Goal: Task Accomplishment & Management: Manage account settings

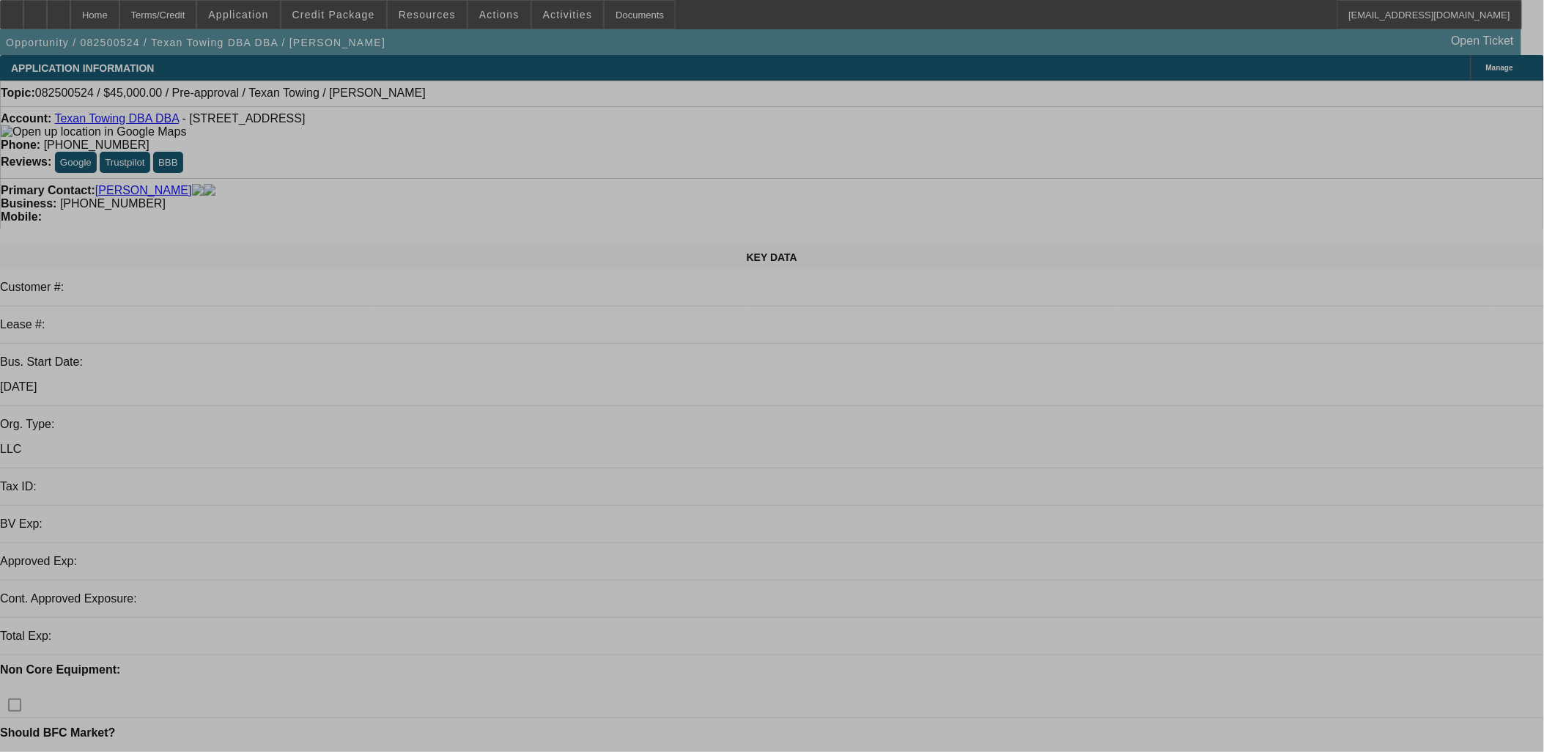
select select "0"
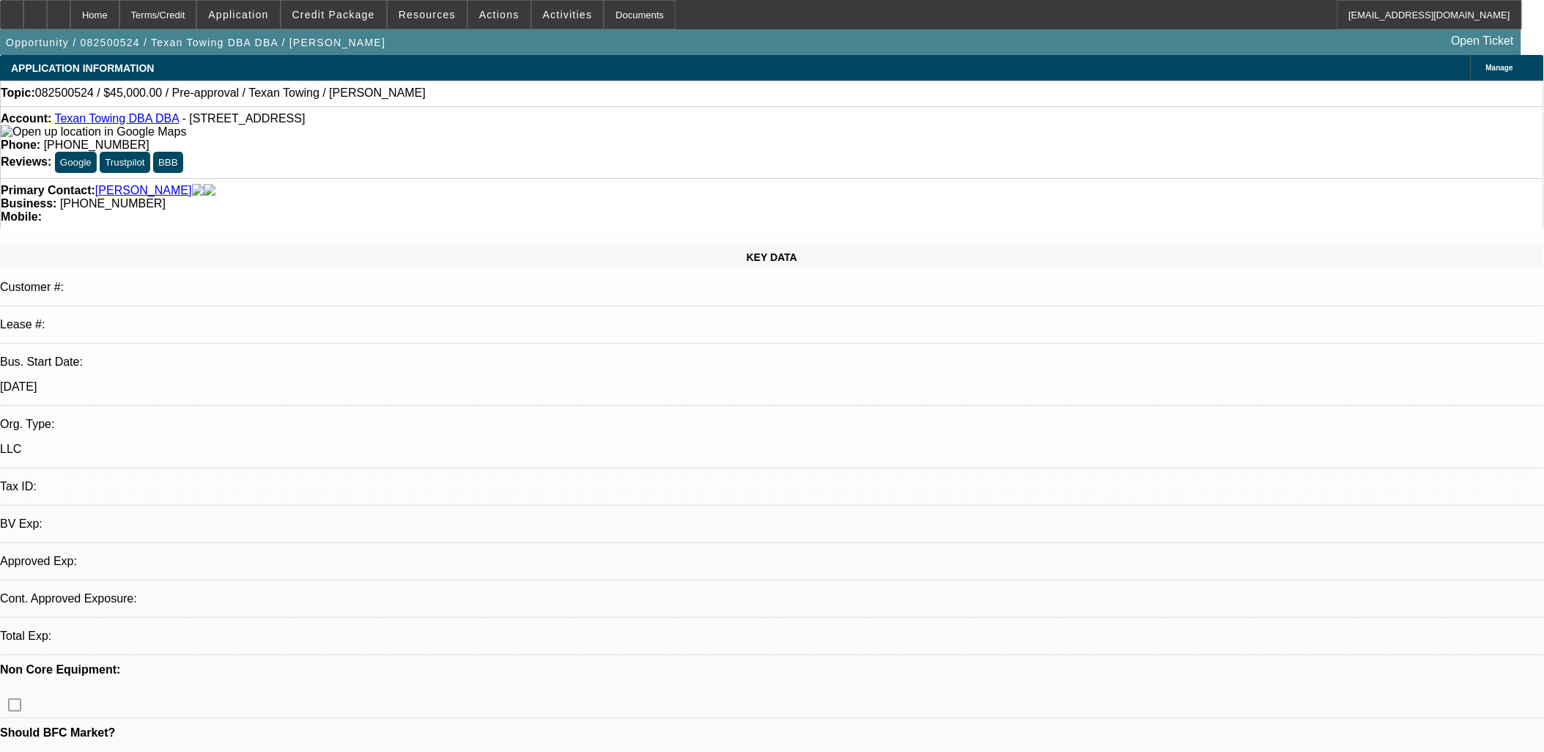
select select "2"
select select "0.1"
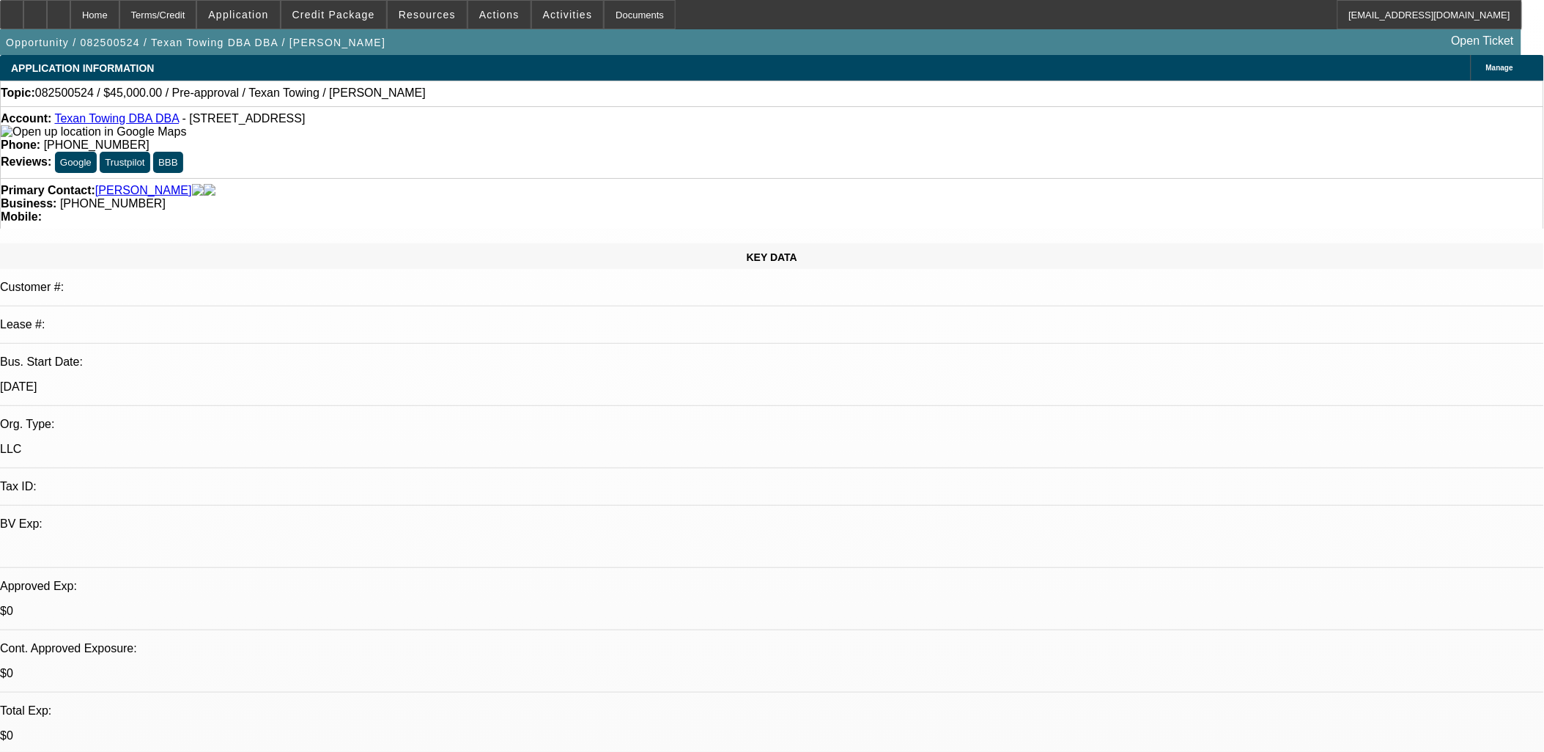
select select "1"
select select "2"
select select "4"
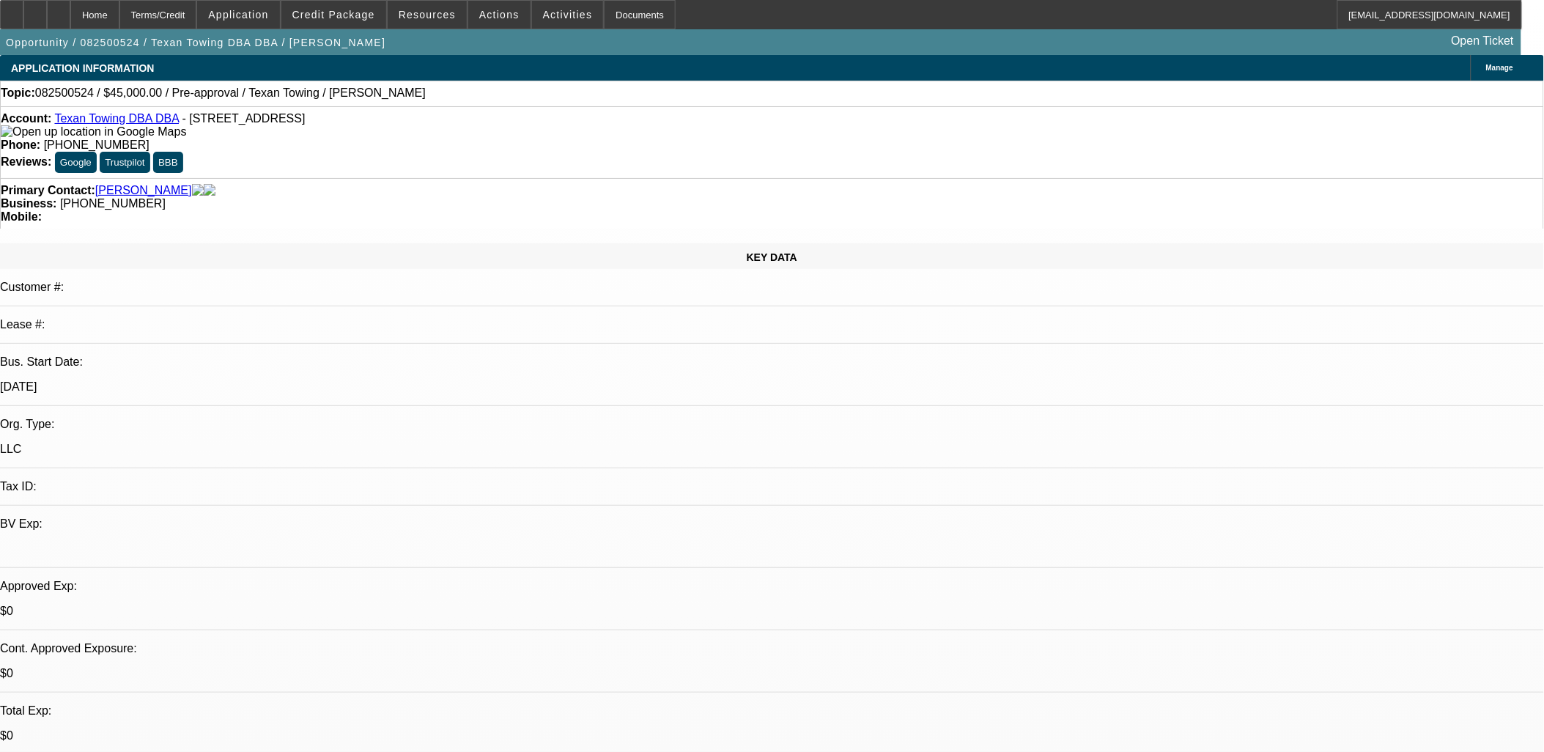
scroll to position [76, 0]
drag, startPoint x: 1130, startPoint y: 161, endPoint x: 1130, endPoint y: 147, distance: 14.7
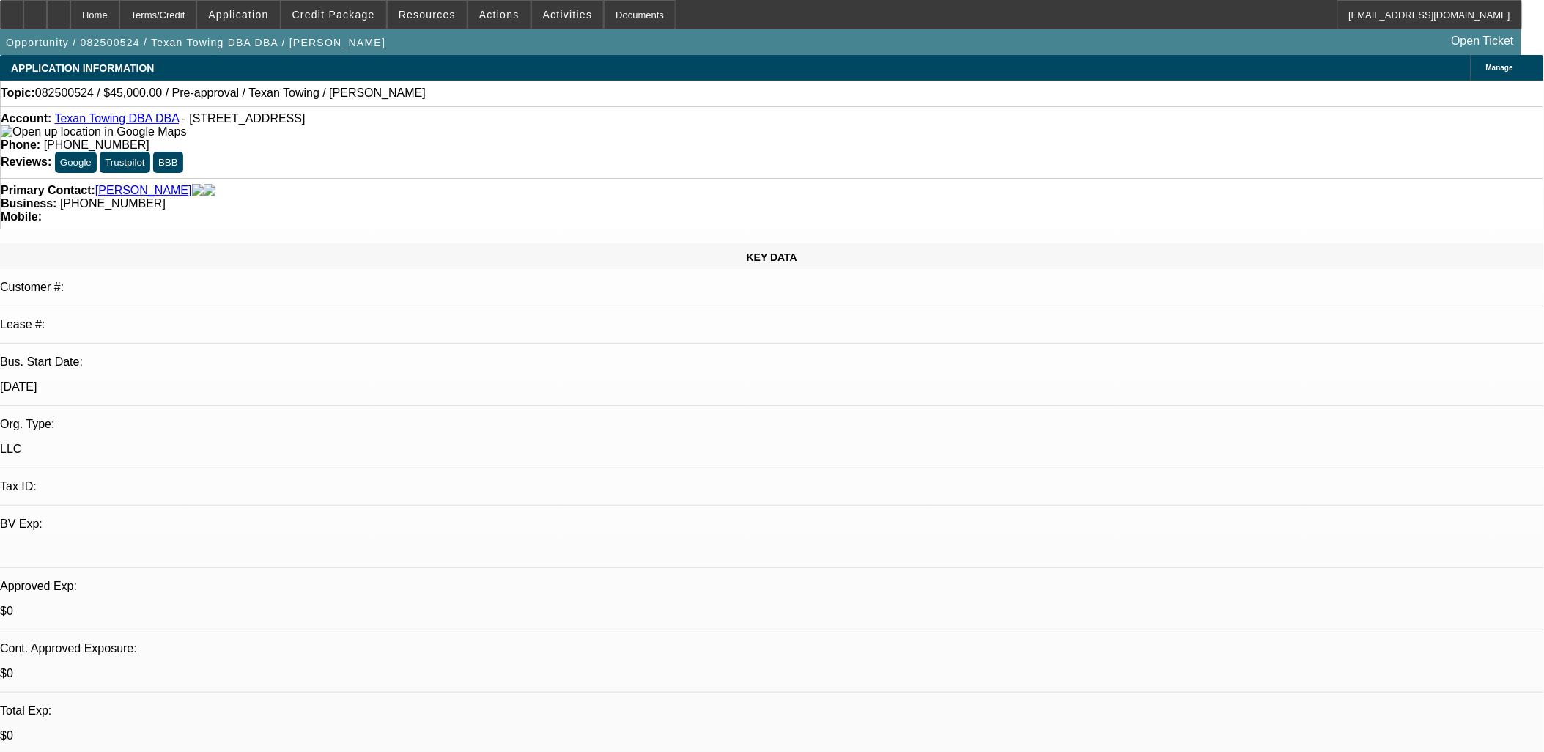
click at [1145, 180] on button "reply_all Reply All" at bounding box center [1169, 192] width 92 height 35
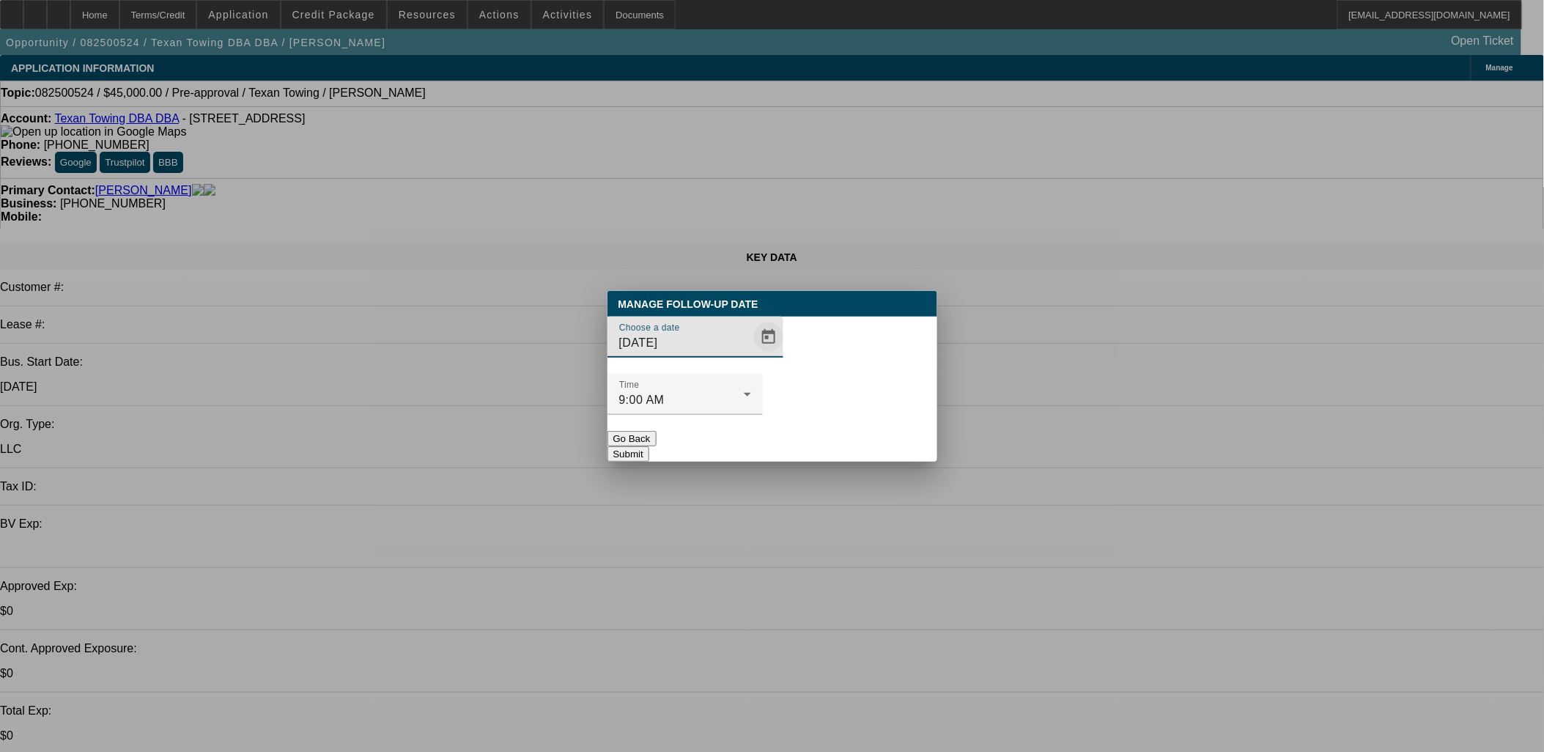
click at [751, 355] on span "Open calendar" at bounding box center [768, 337] width 35 height 35
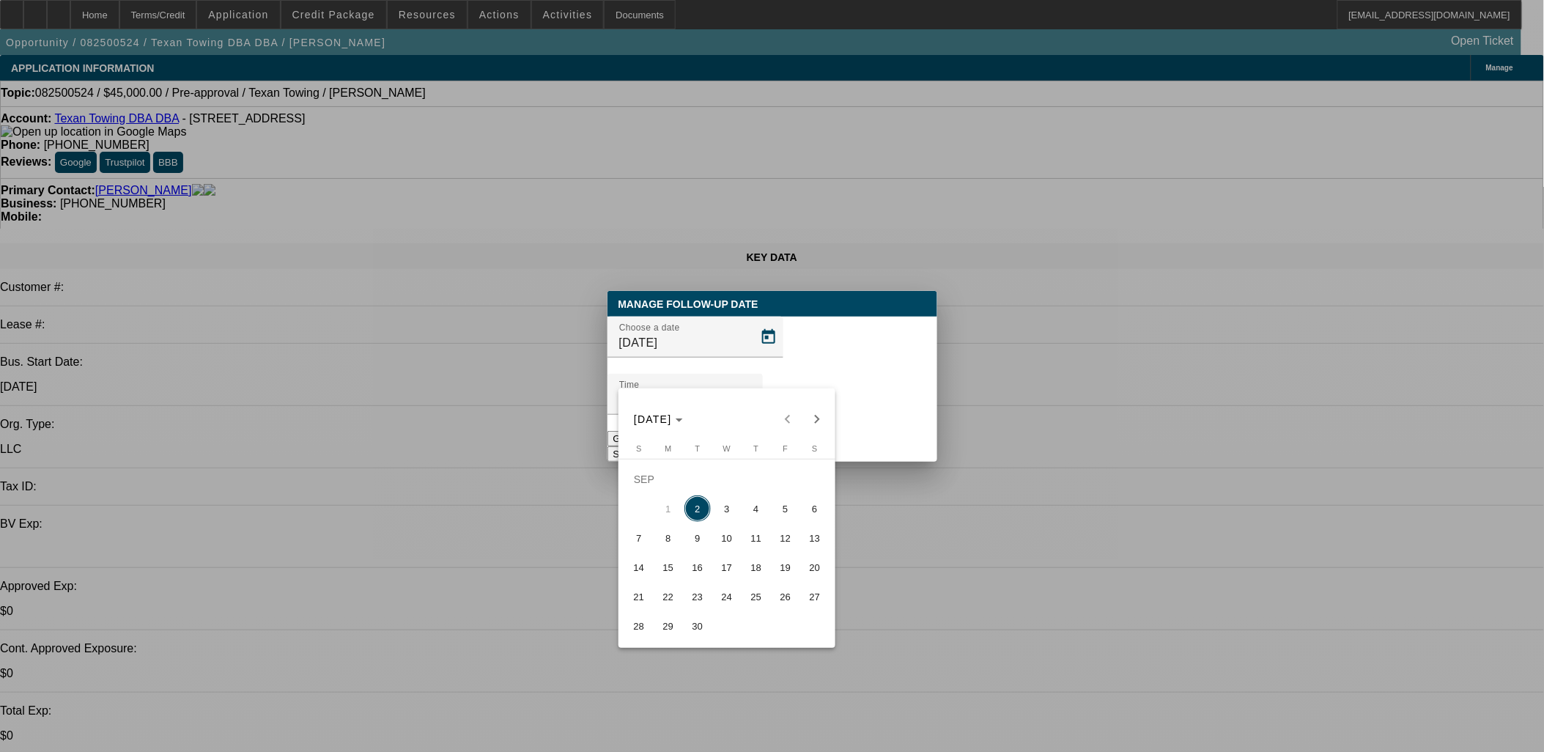
click at [750, 541] on span "11" at bounding box center [756, 538] width 26 height 26
type input "9/11/2025"
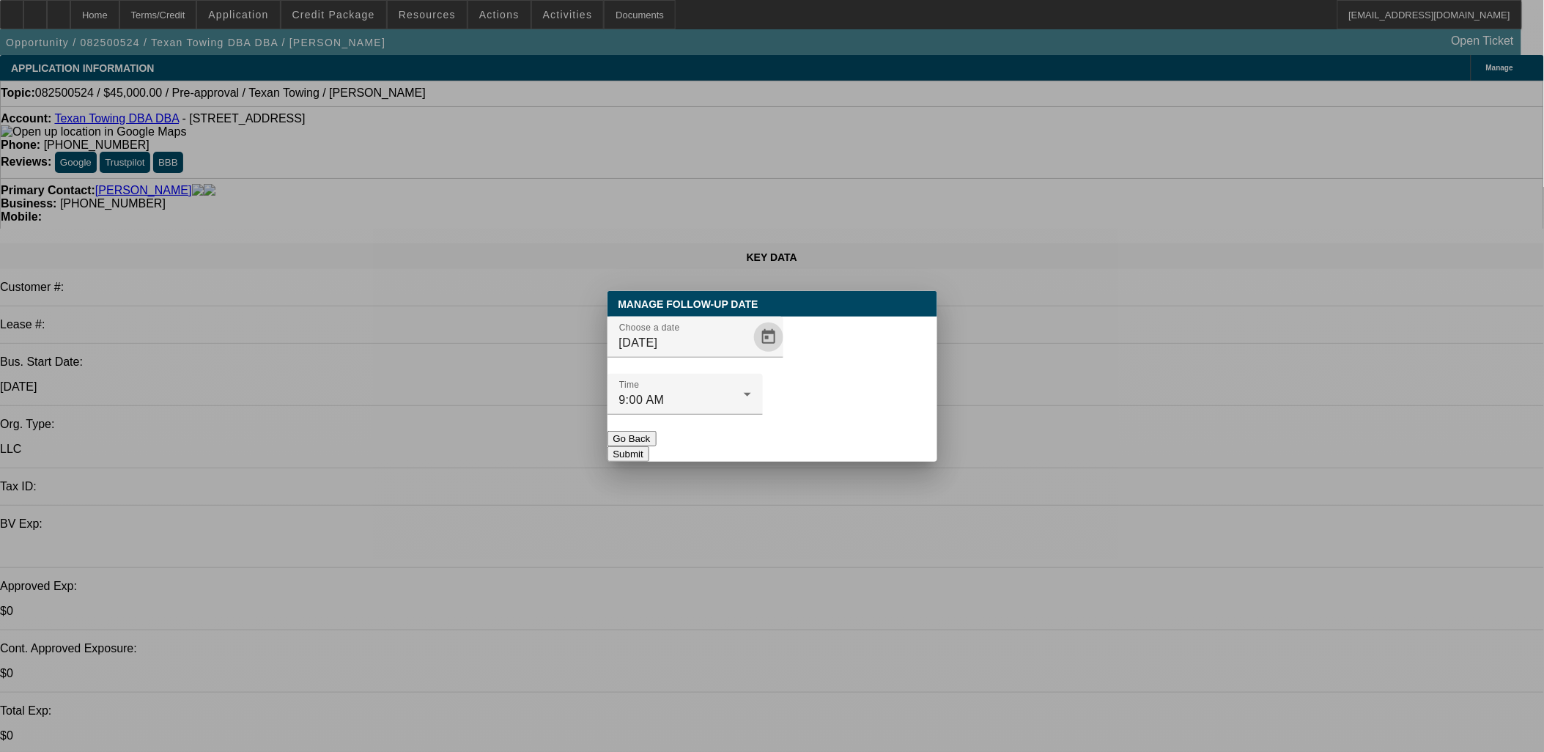
click at [649, 446] on button "Submit" at bounding box center [629, 453] width 42 height 15
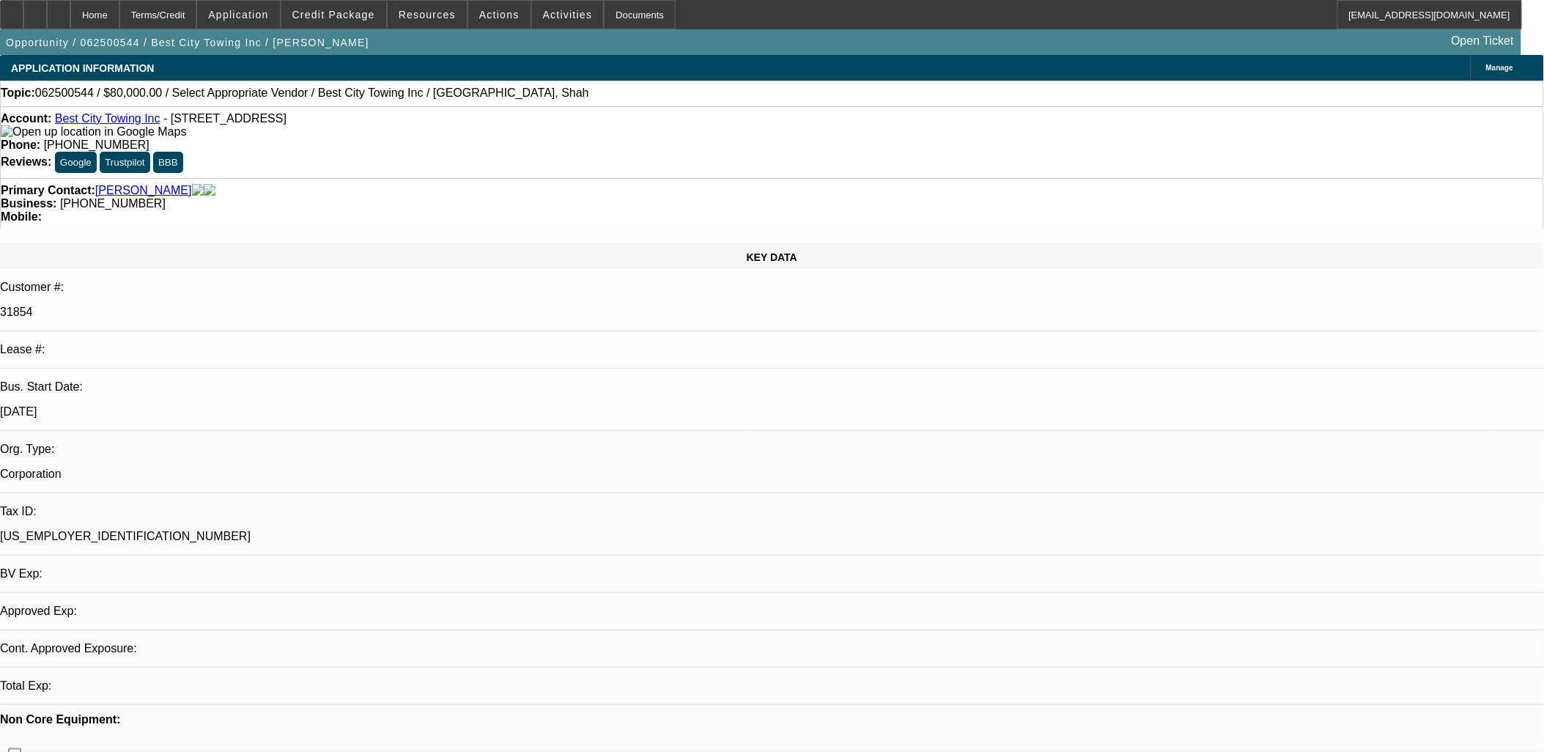
select select "0"
select select "2"
select select "0.1"
select select "1"
select select "2"
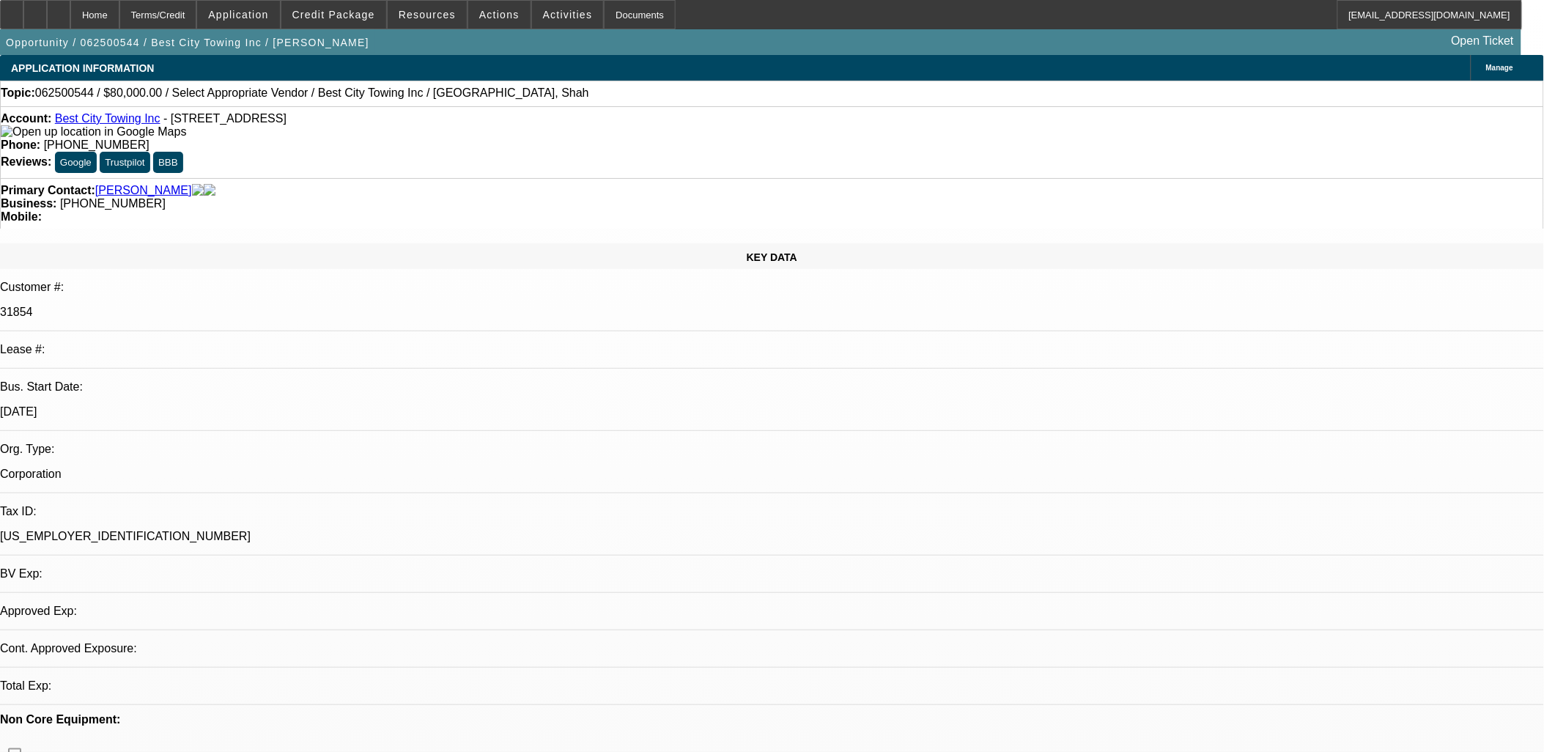
select select "4"
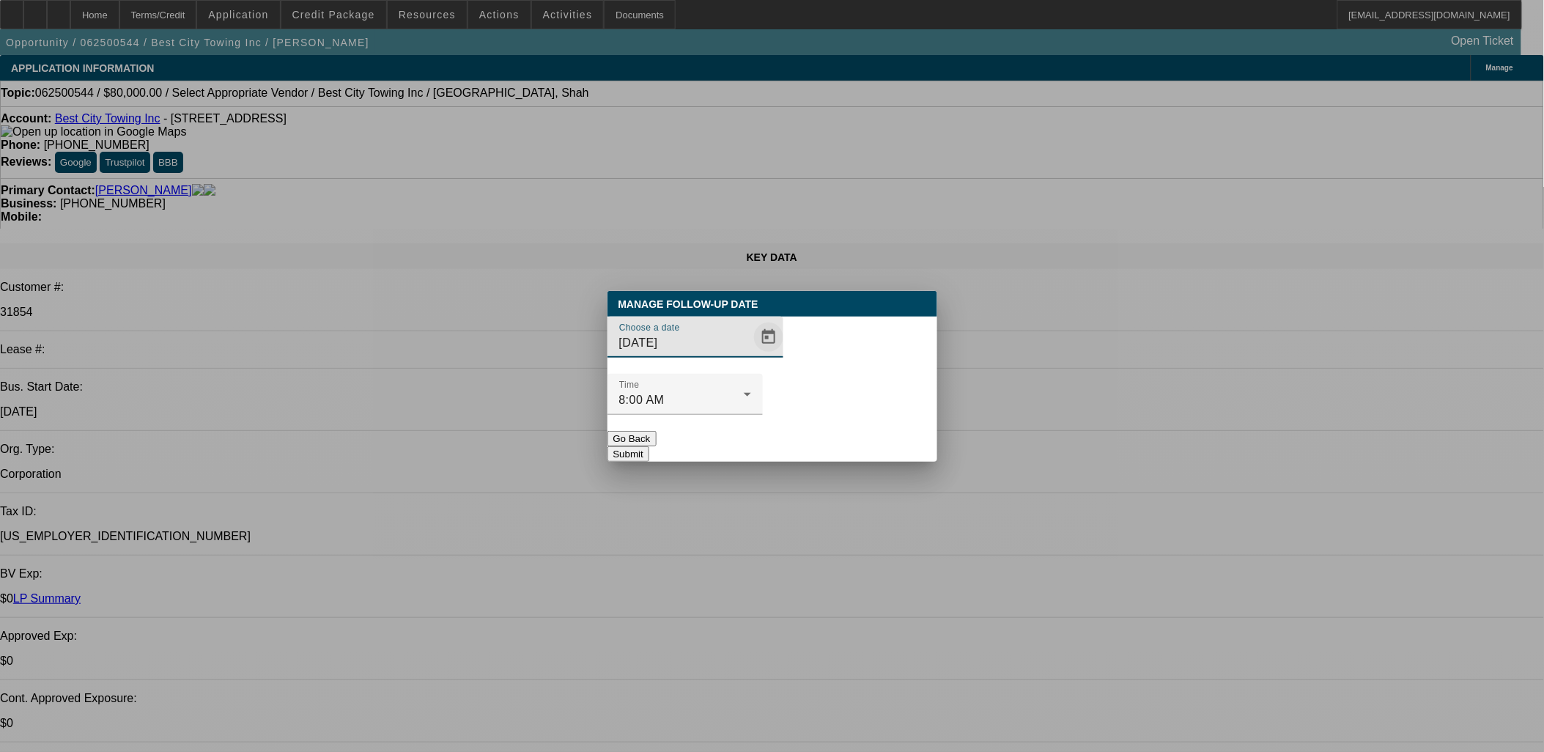
click at [751, 355] on span "Open calendar" at bounding box center [768, 337] width 35 height 35
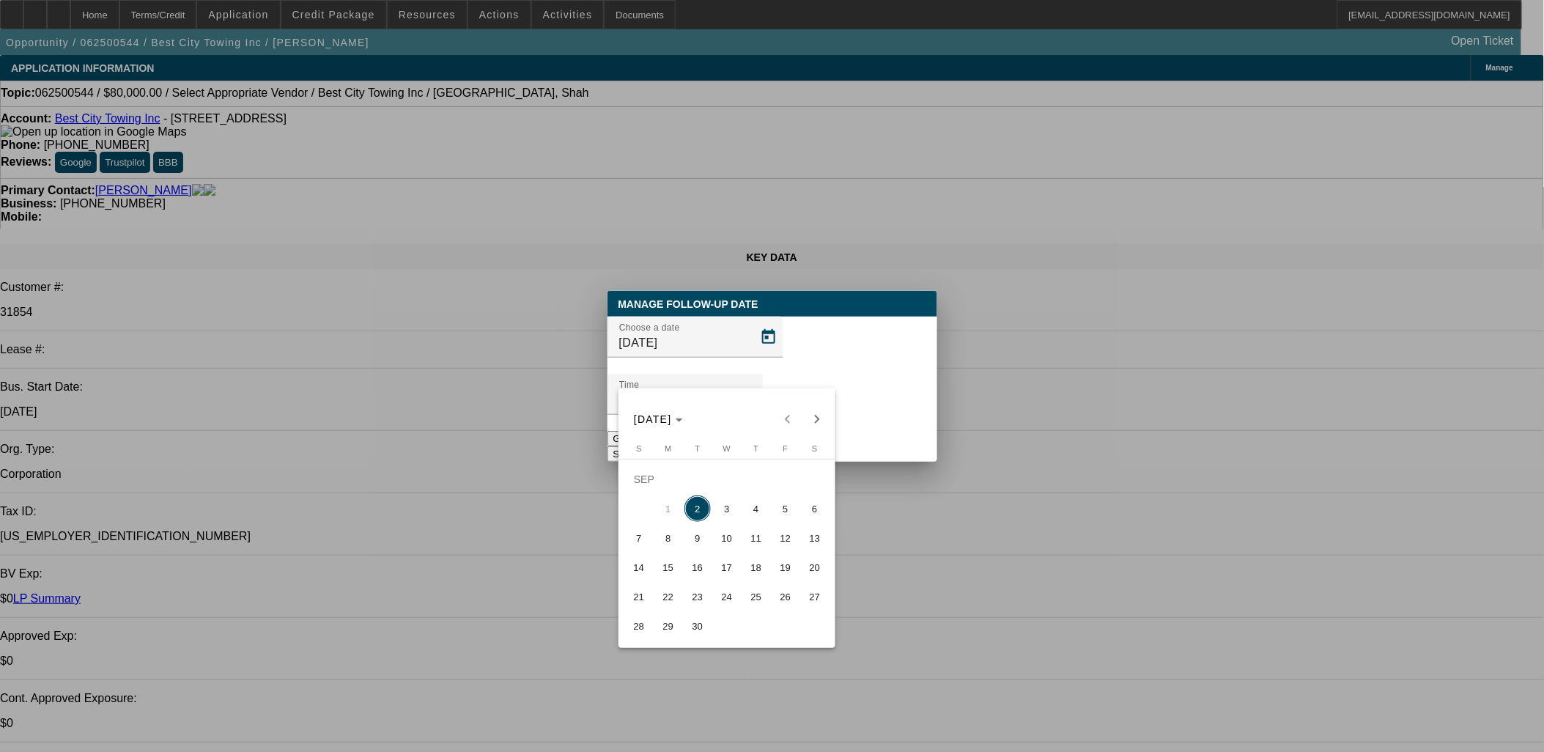
click at [728, 522] on span "3" at bounding box center [727, 509] width 26 height 26
type input "[DATE]"
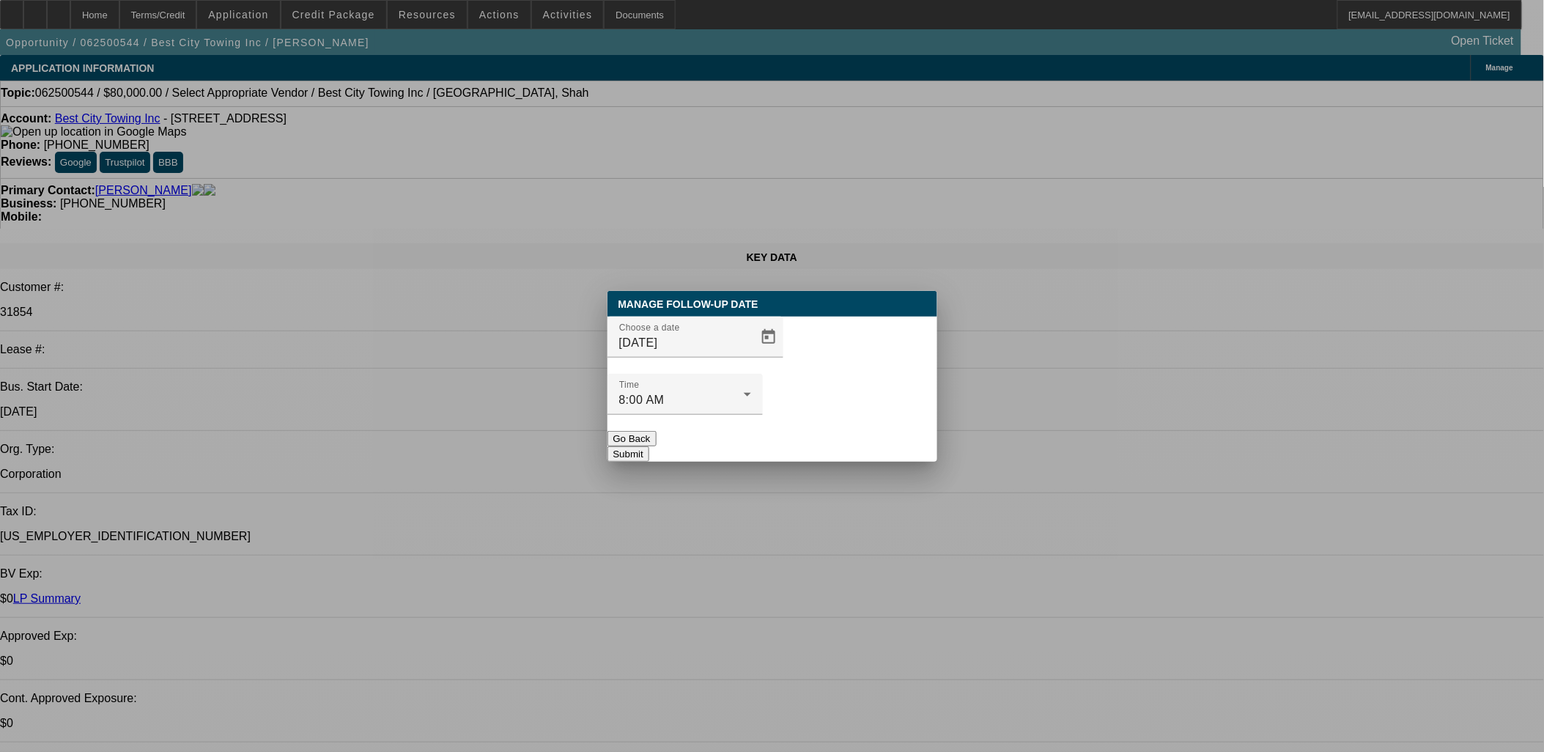
click at [649, 446] on button "Submit" at bounding box center [629, 453] width 42 height 15
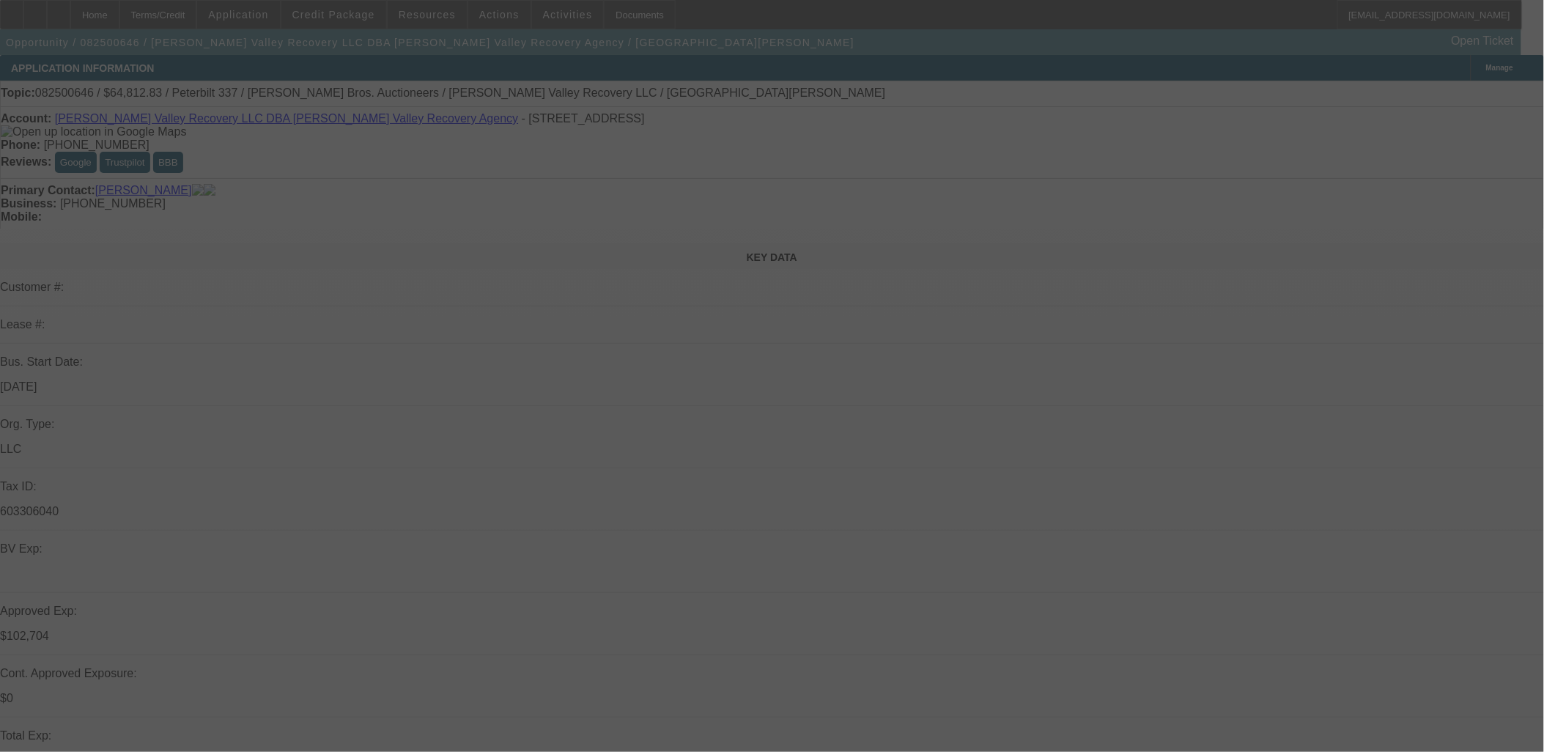
click at [881, 371] on div at bounding box center [772, 376] width 1544 height 752
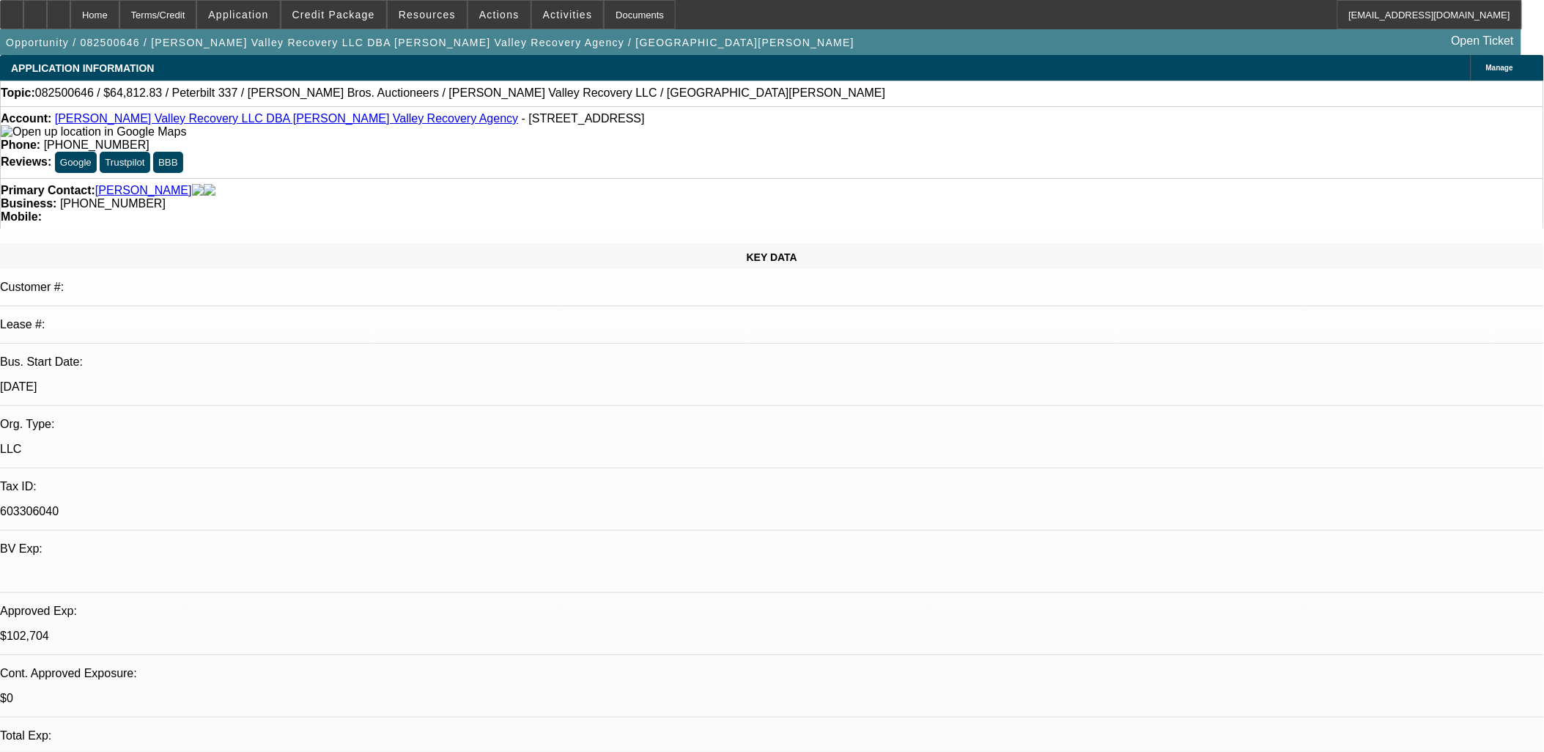
select select "0.1"
select select "2"
select select "0.1"
select select "0"
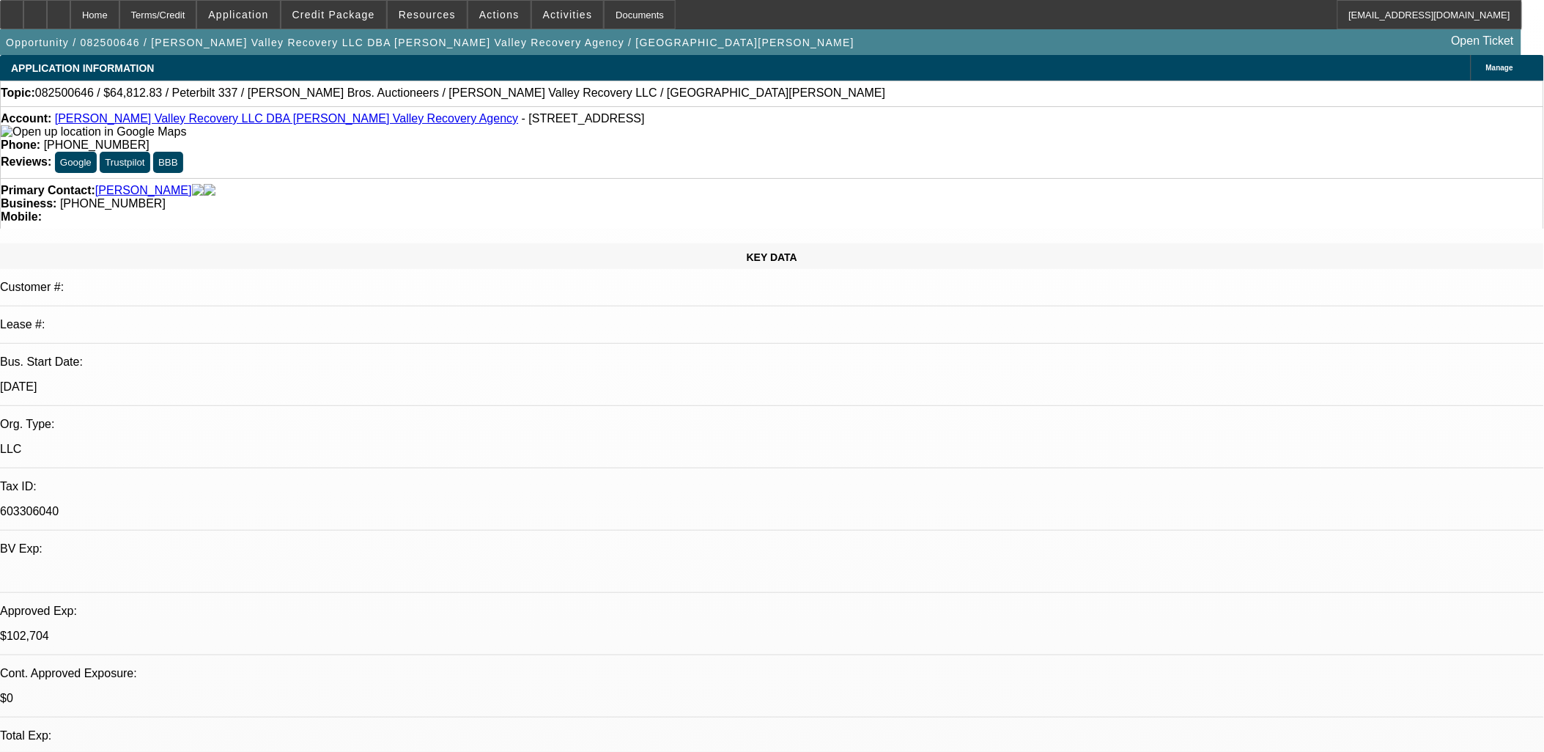
select select "0.1"
select select "2"
select select "0.1"
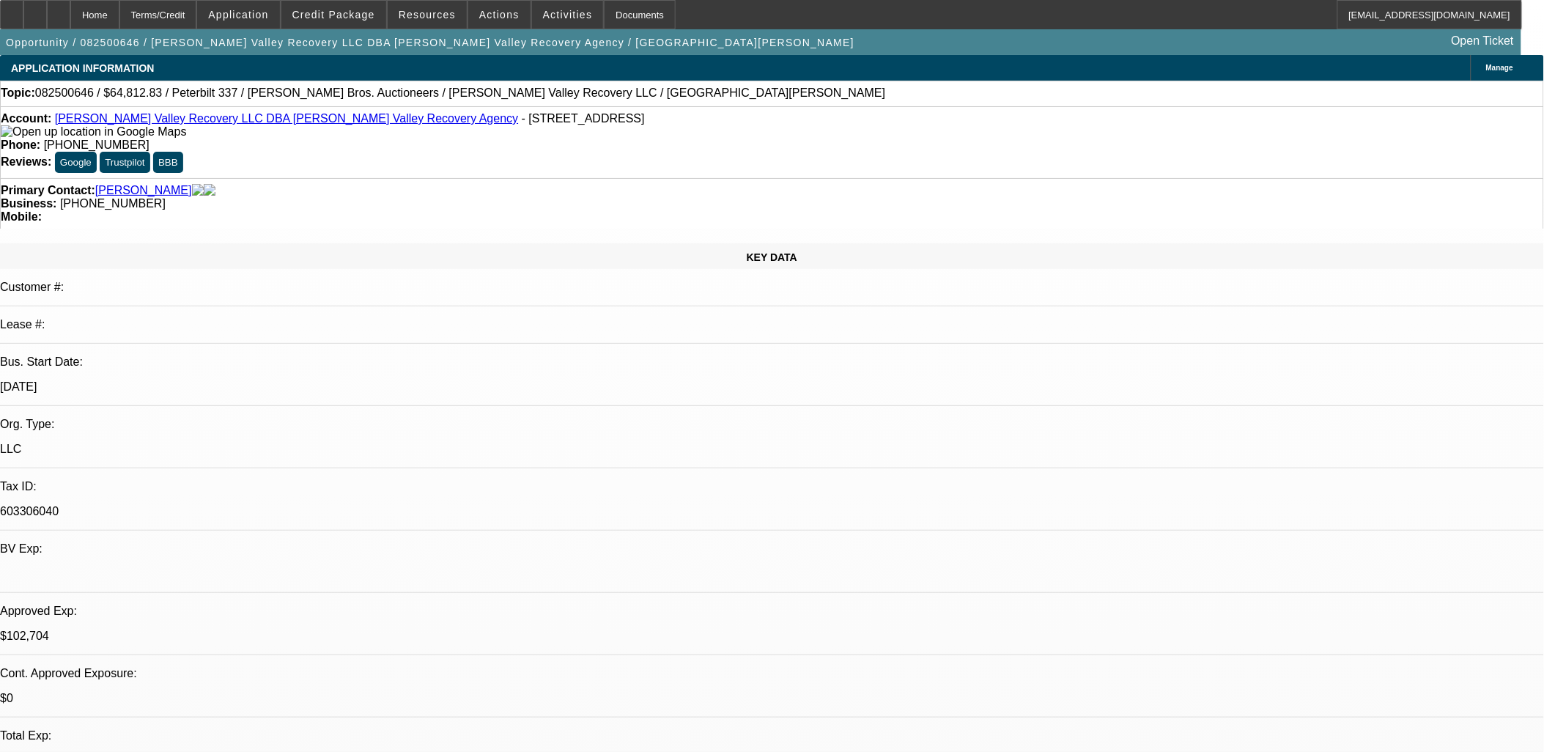
select select "2"
select select "0.1"
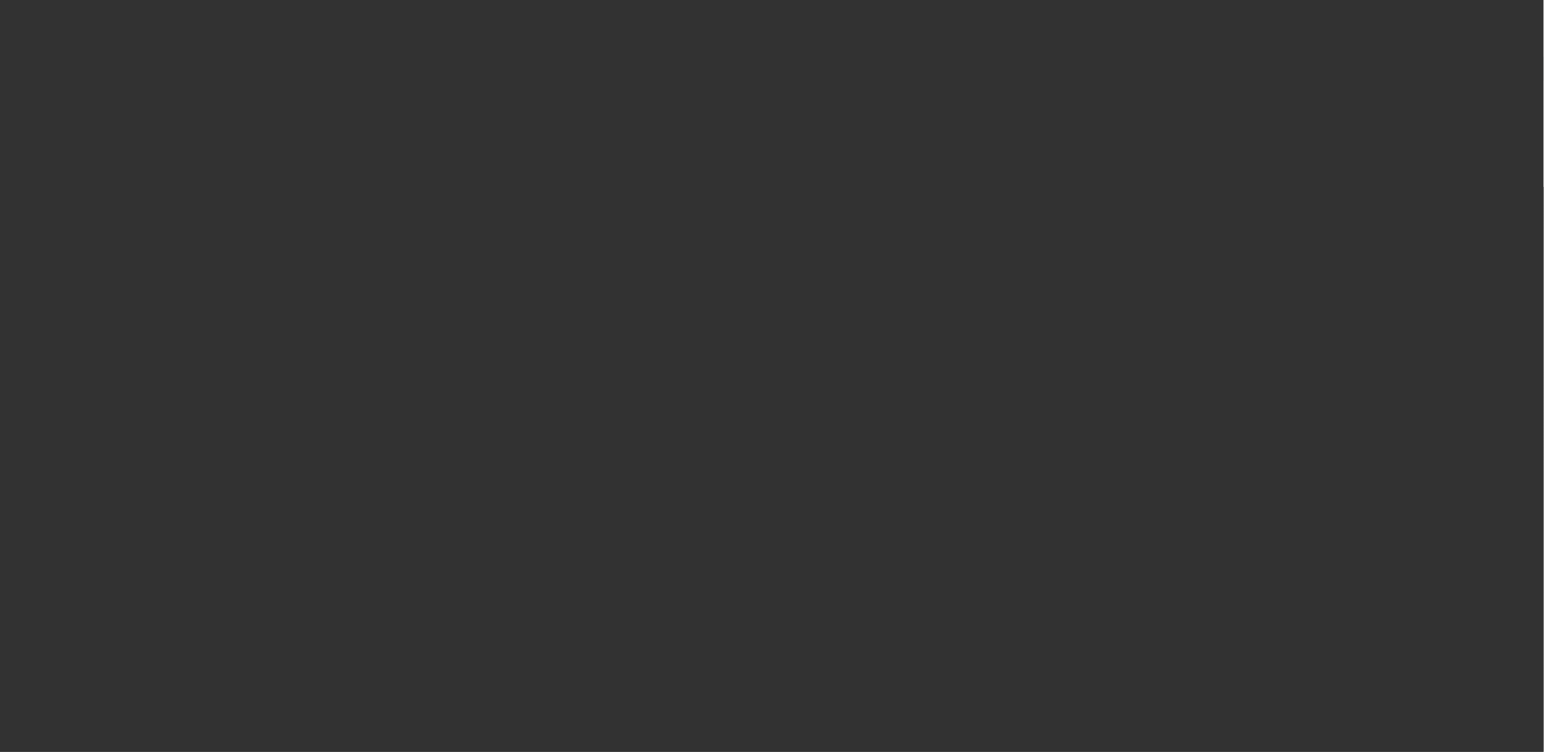
select select "1"
select select "2"
select select "4"
select select "1"
select select "2"
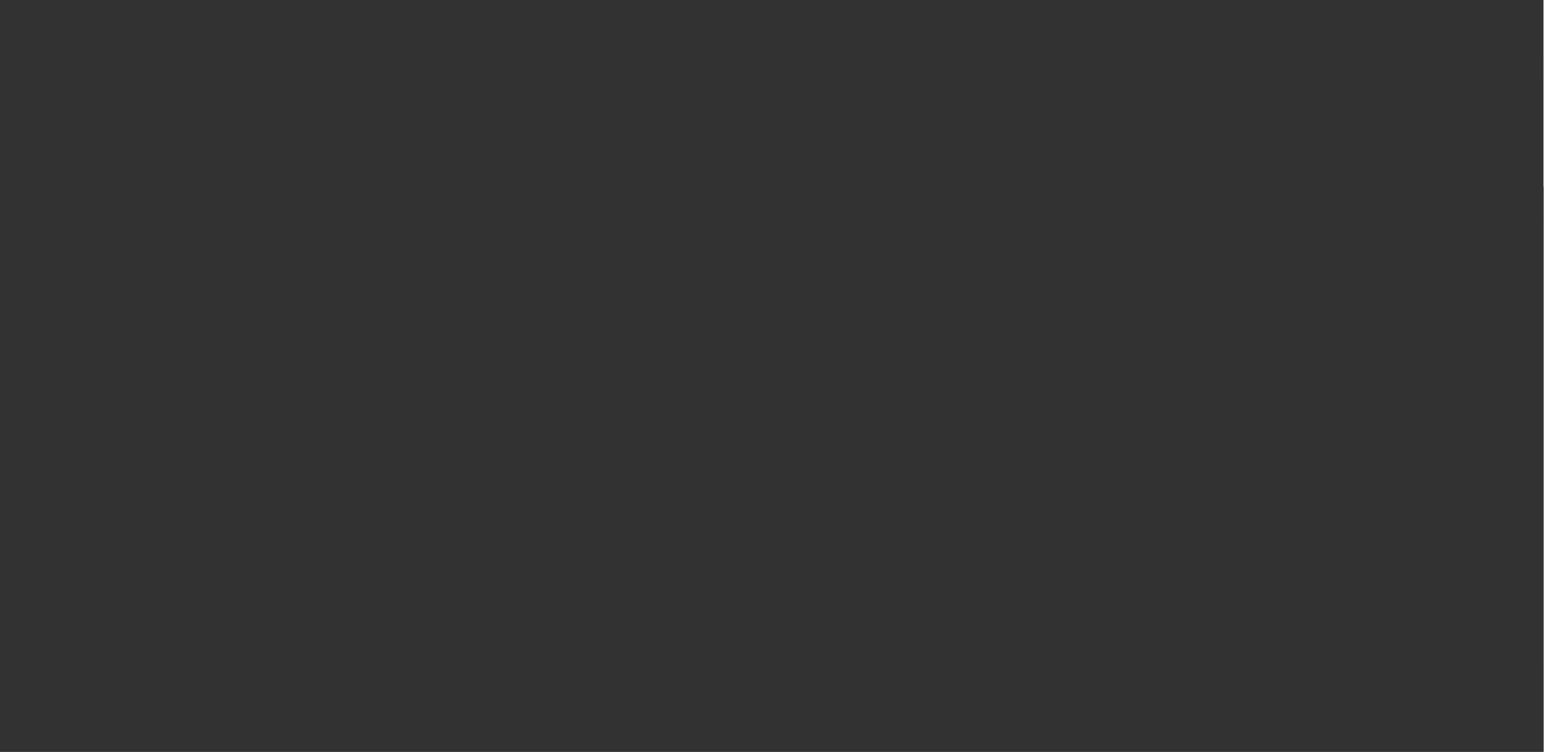
select select "4"
select select "1"
select select "2"
select select "4"
select select "1"
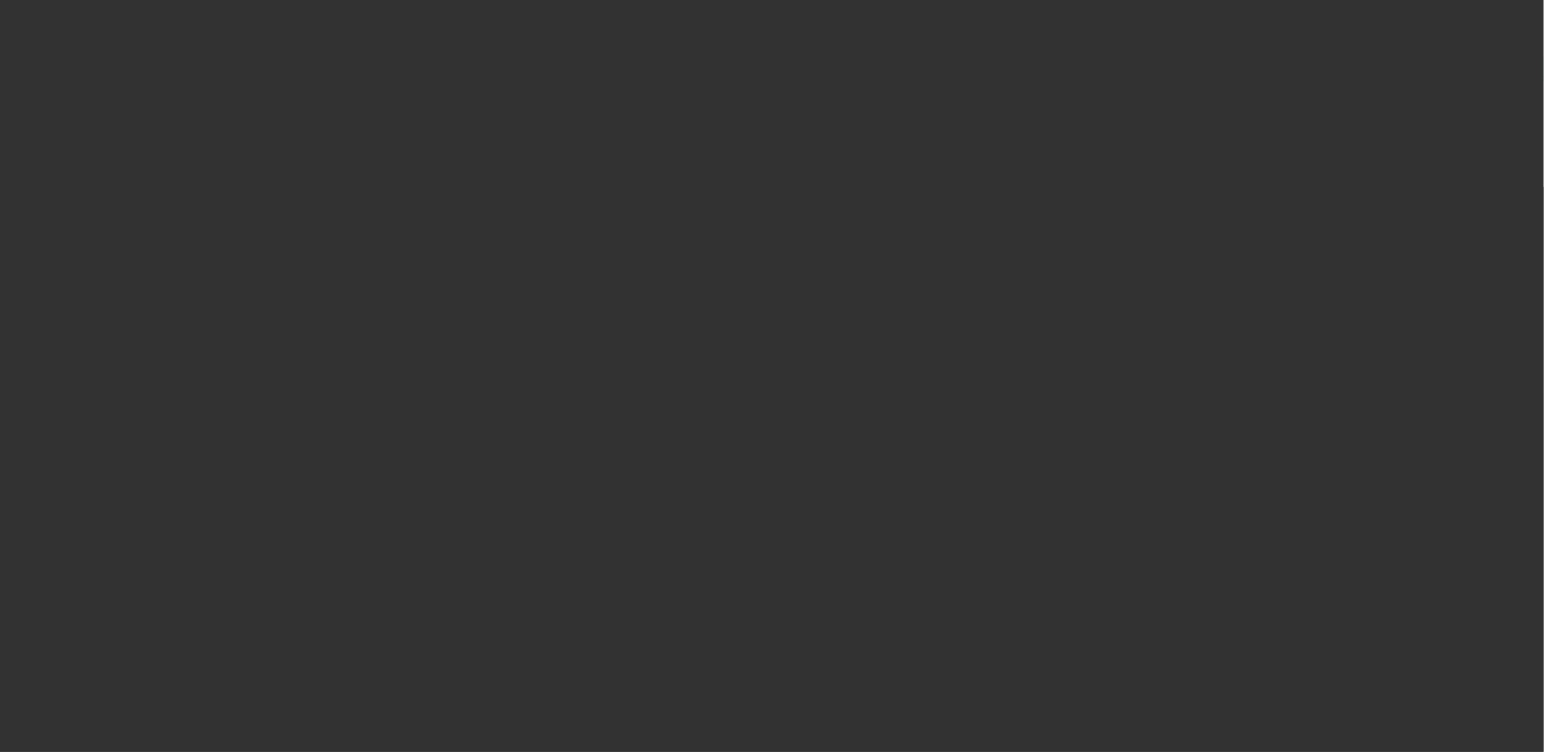
select select "2"
select select "4"
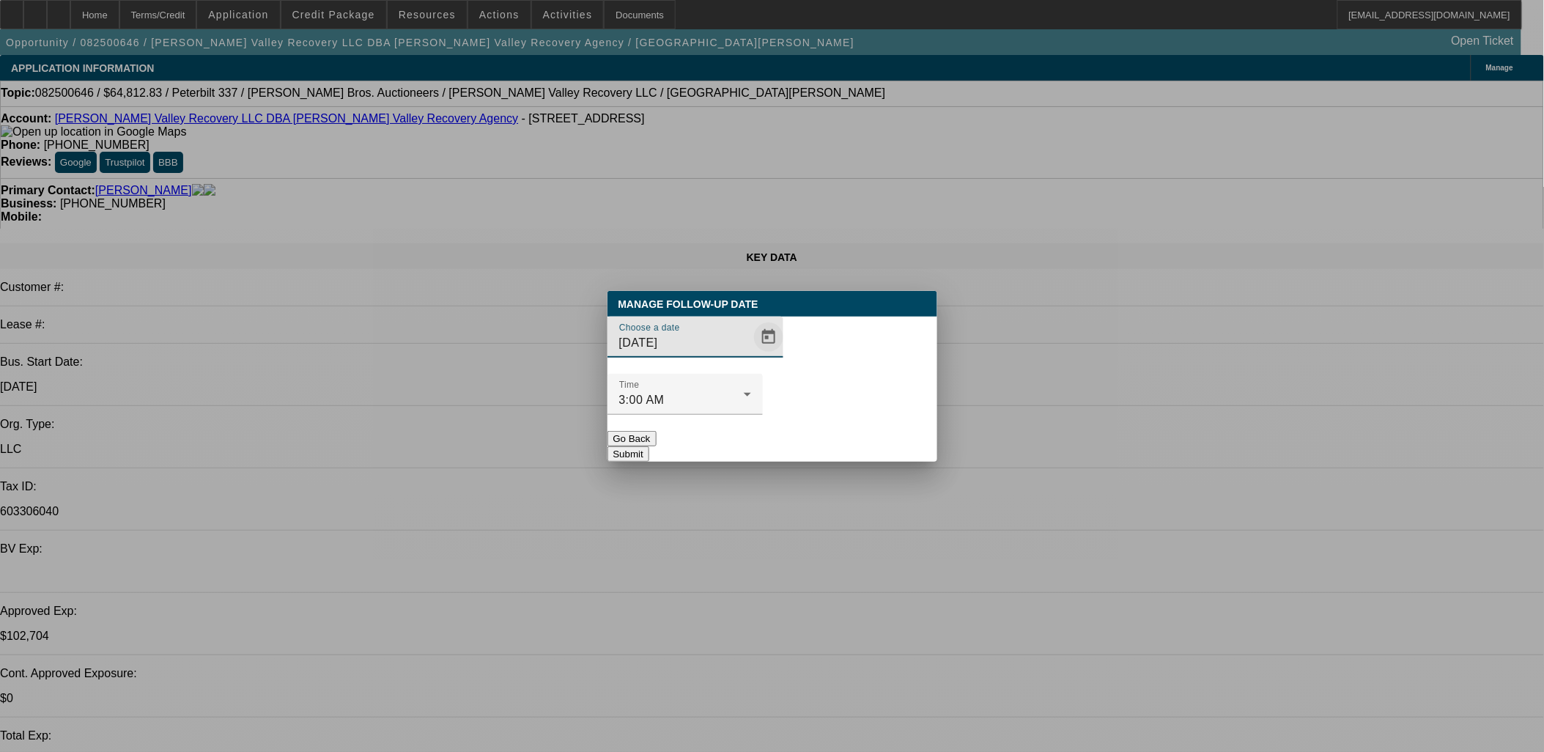
click at [751, 355] on span "Open calendar" at bounding box center [768, 337] width 35 height 35
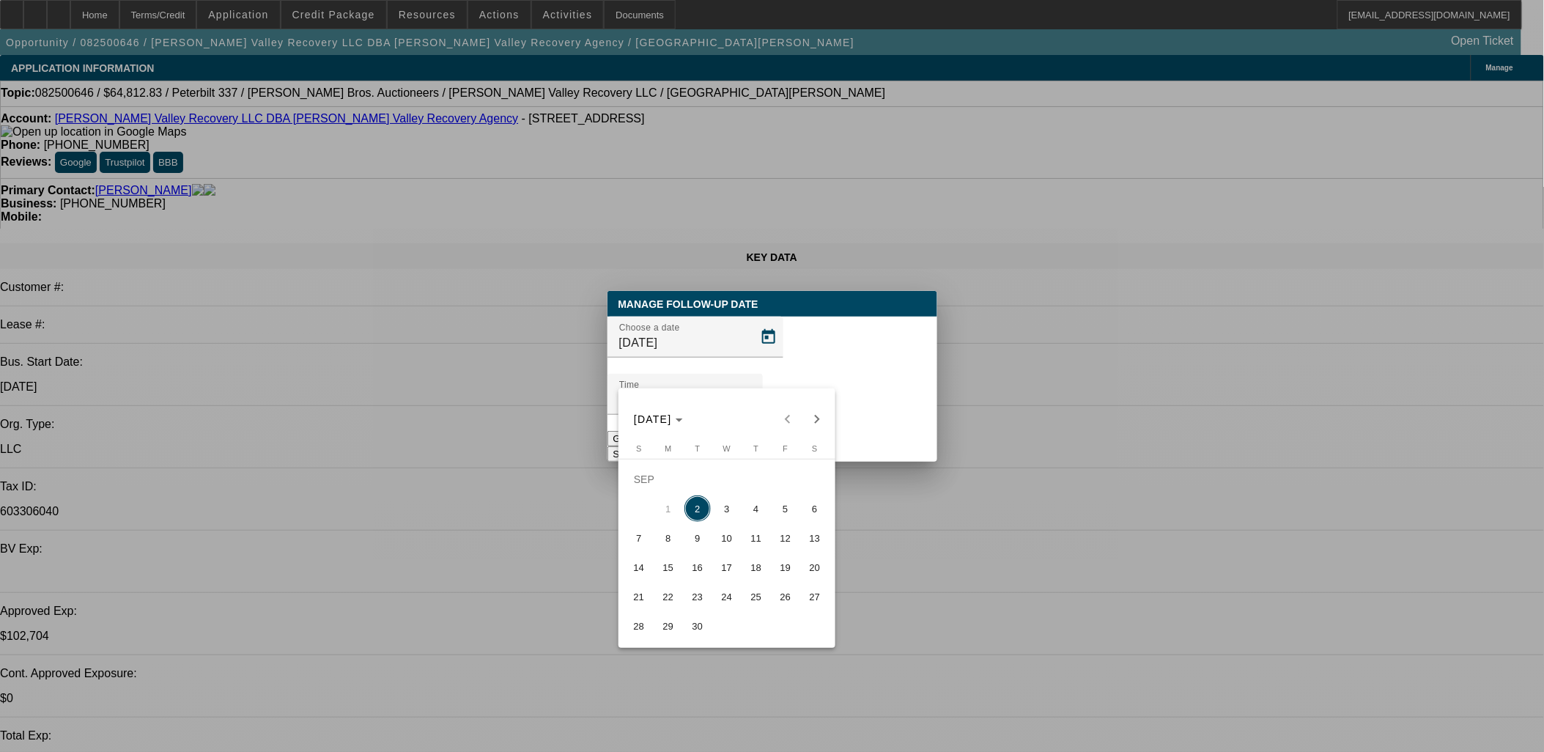
click at [729, 515] on span "3" at bounding box center [727, 509] width 26 height 26
type input "[DATE]"
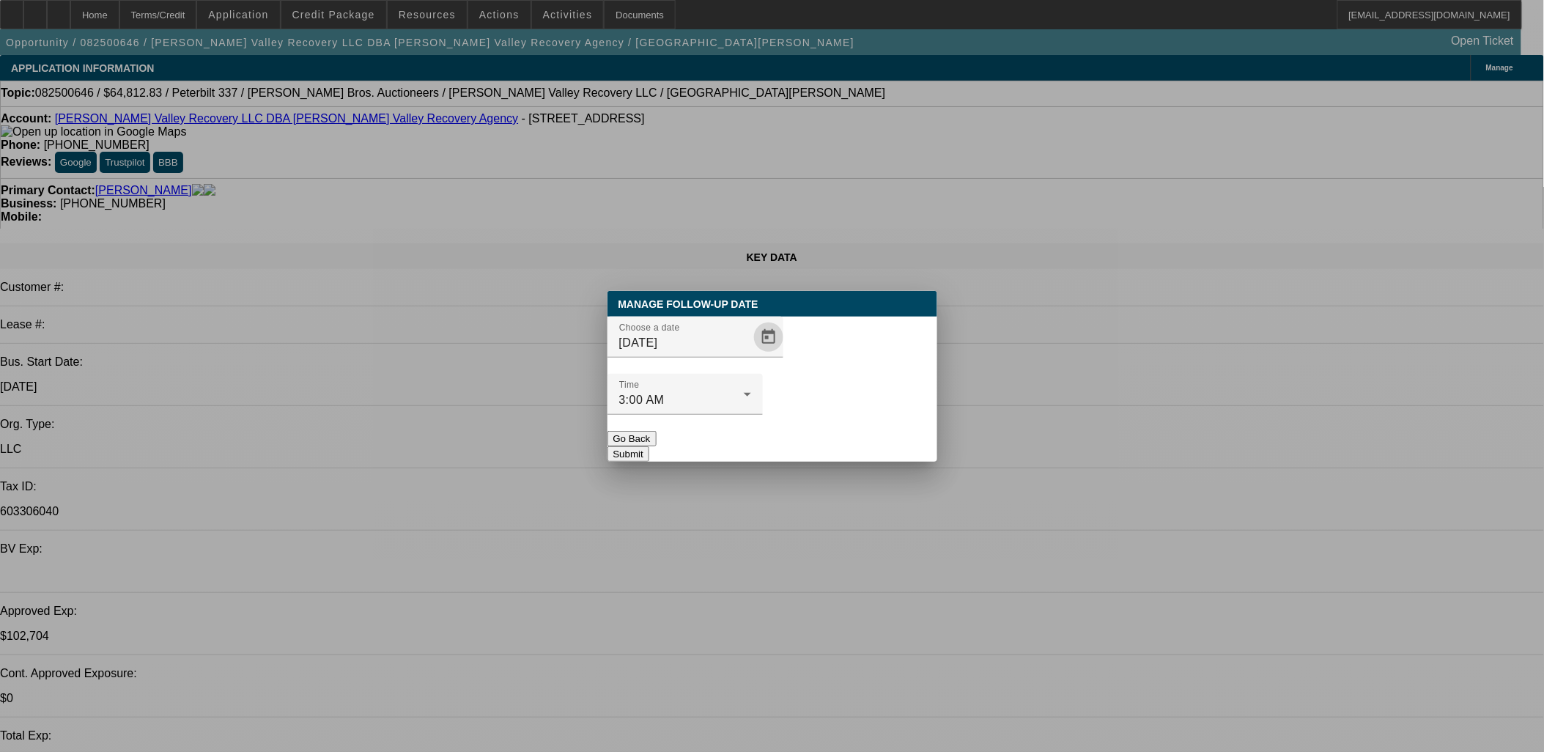
click at [763, 415] on div at bounding box center [685, 423] width 155 height 16
click at [649, 446] on button "Submit" at bounding box center [629, 453] width 42 height 15
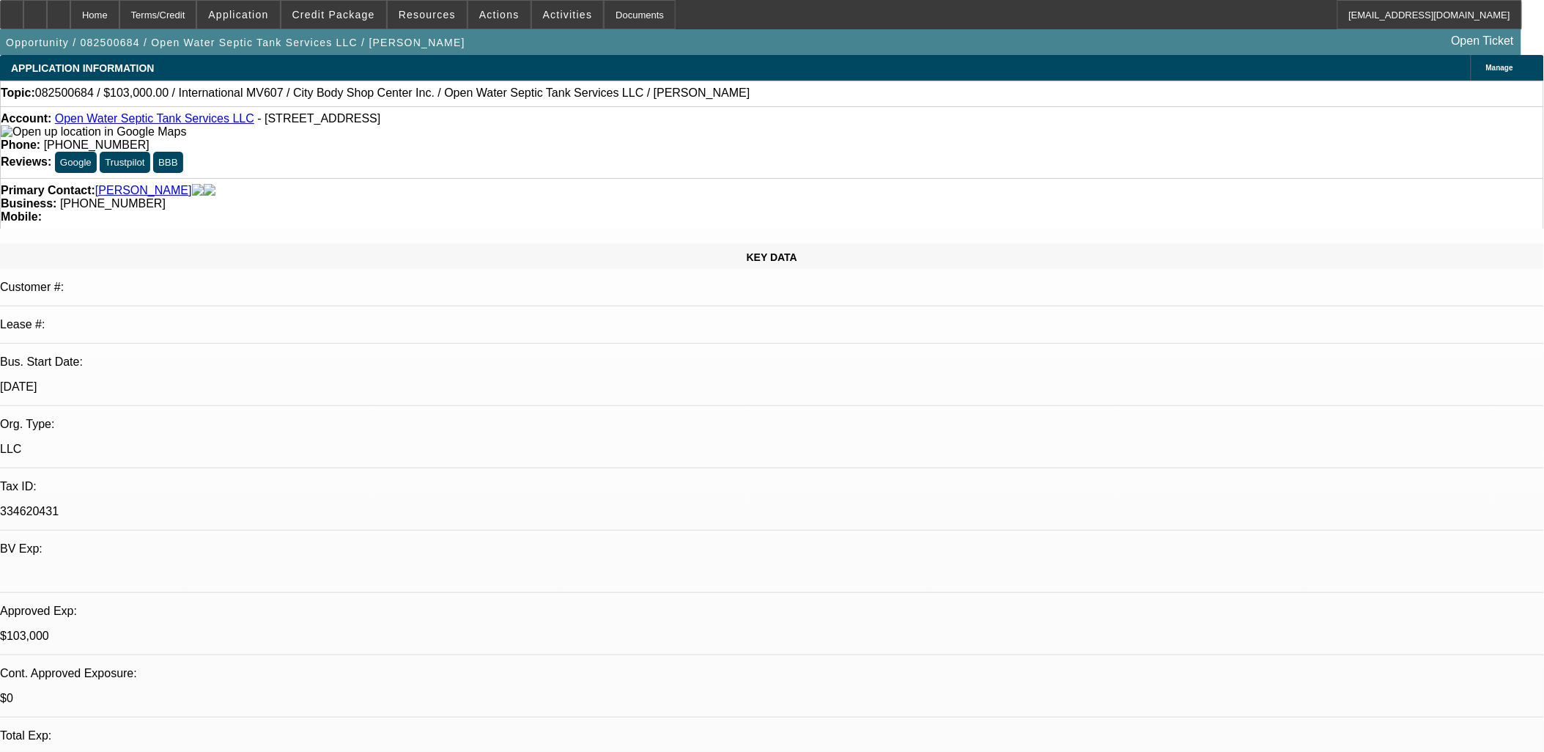
select select "0"
select select "2"
select select "0"
select select "2"
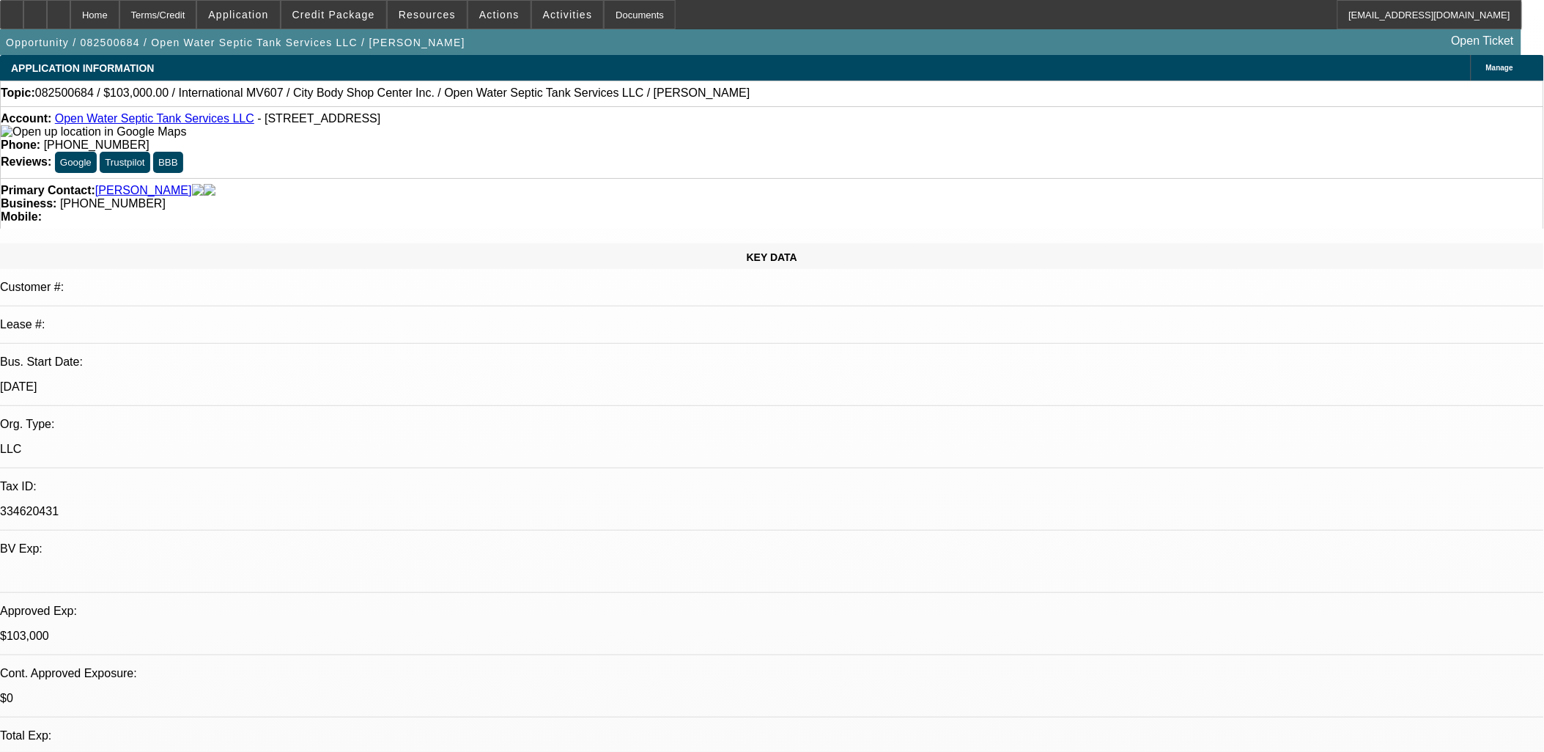
select select "0"
select select "2"
select select "0"
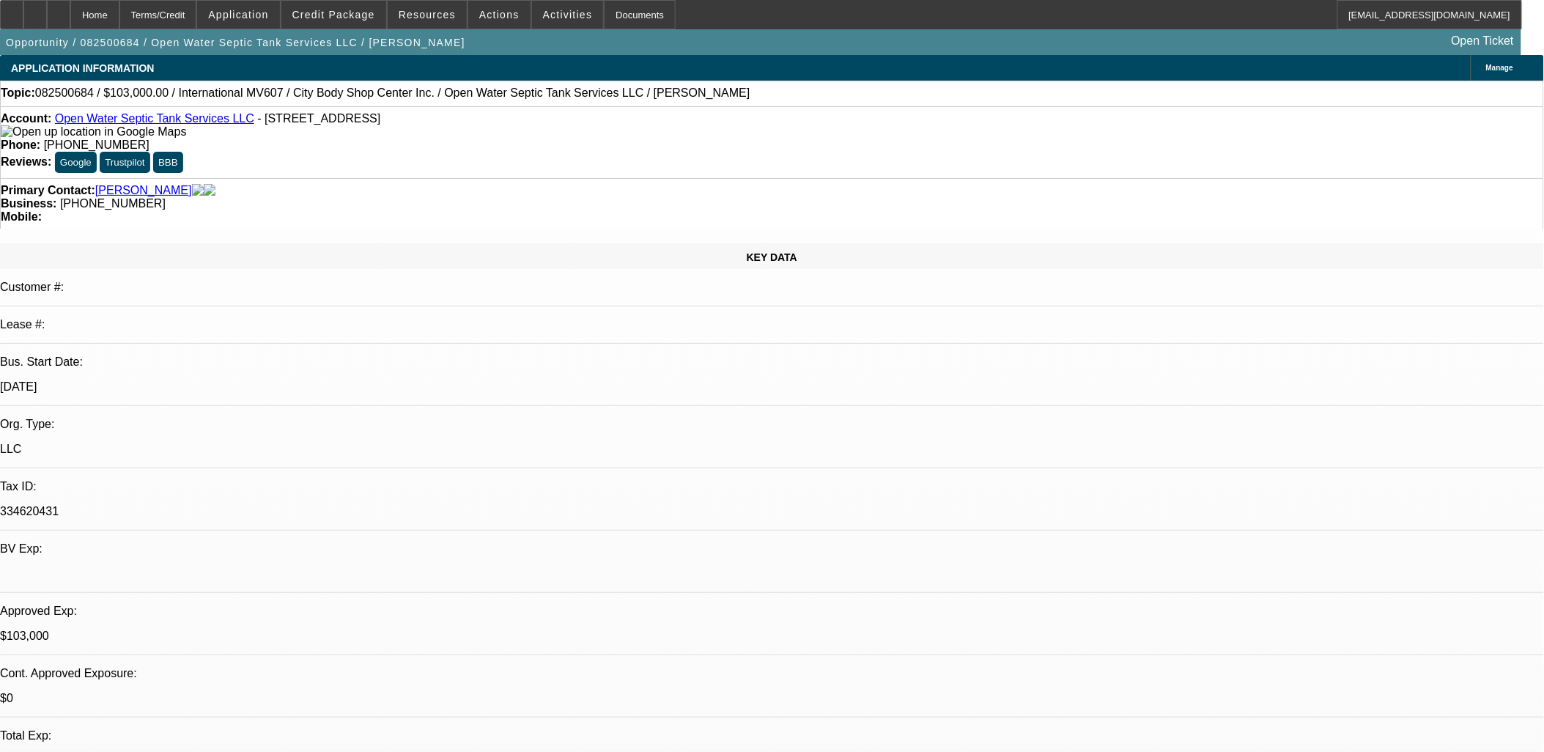
select select "2"
select select "0"
select select "1"
select select "2"
select select "6"
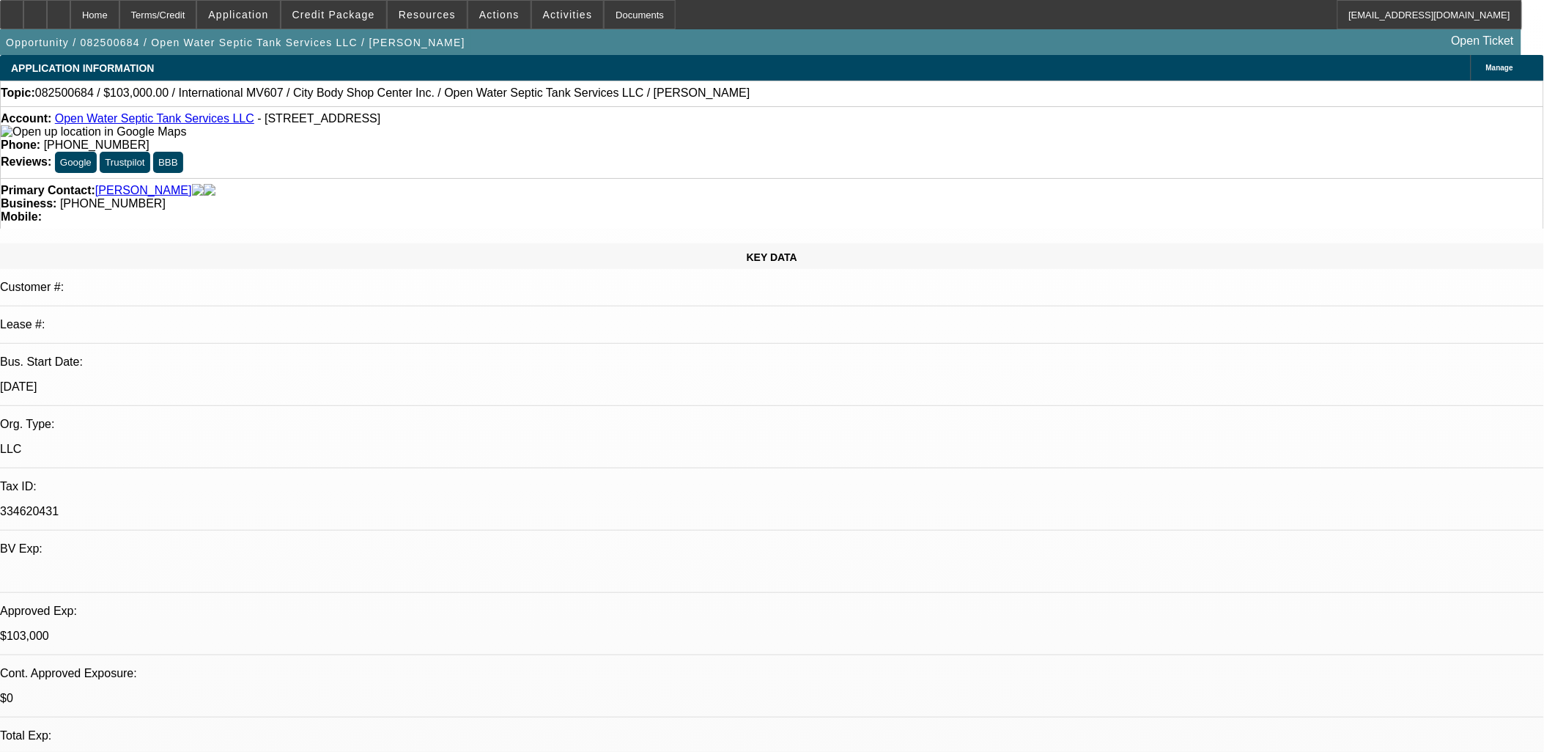
select select "1"
select select "2"
select select "6"
select select "1"
select select "2"
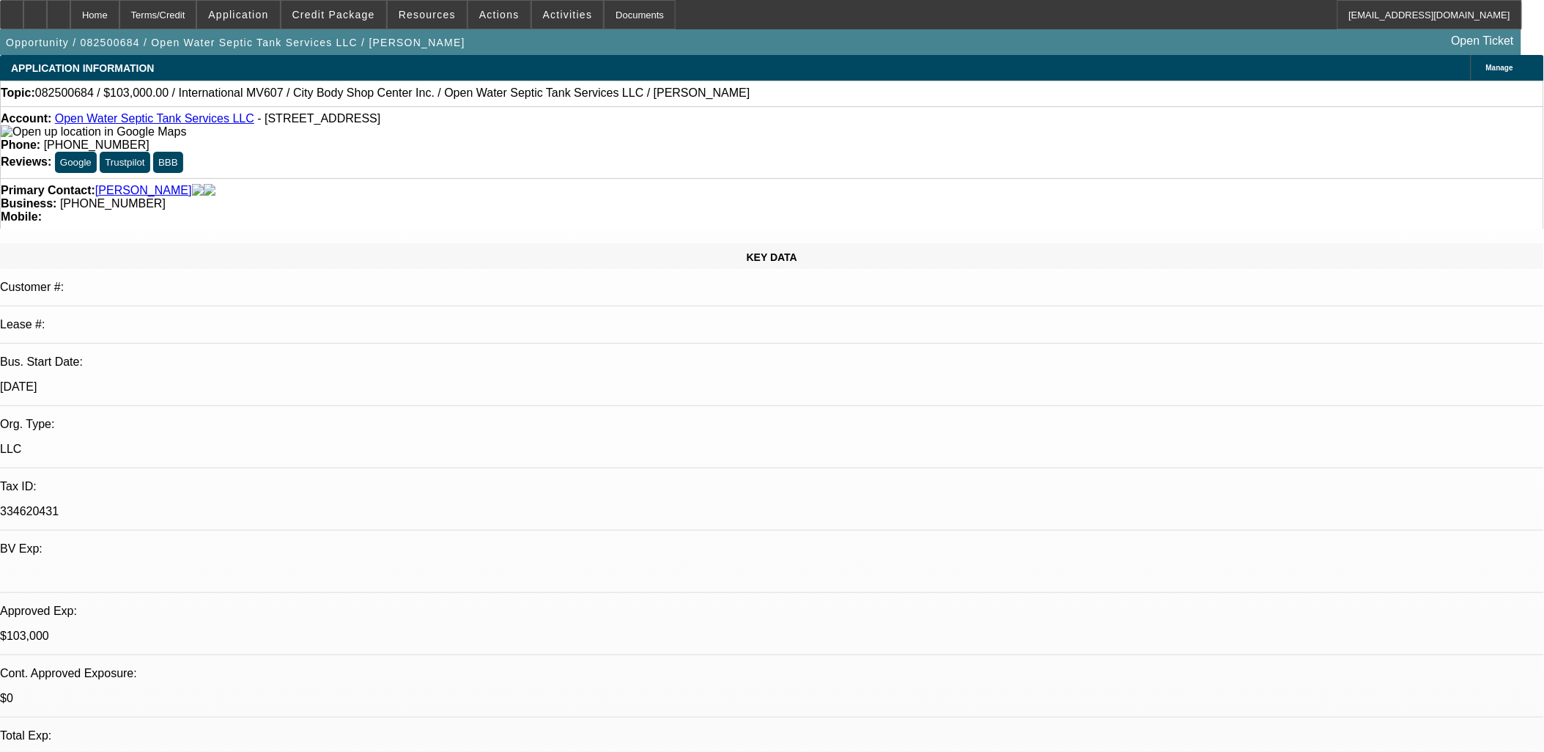
select select "6"
select select "1"
select select "2"
select select "6"
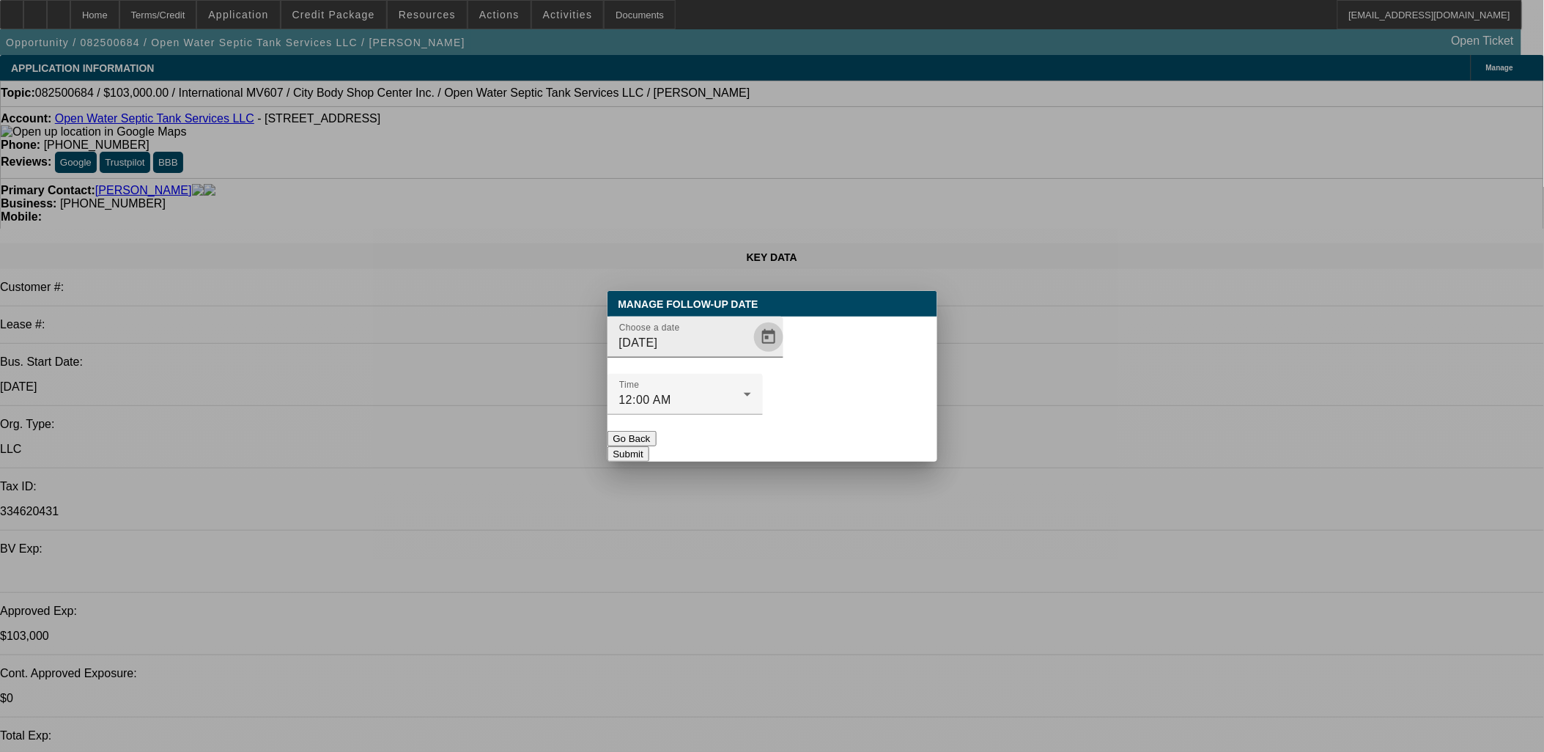
click at [751, 355] on span "Open calendar" at bounding box center [768, 337] width 35 height 35
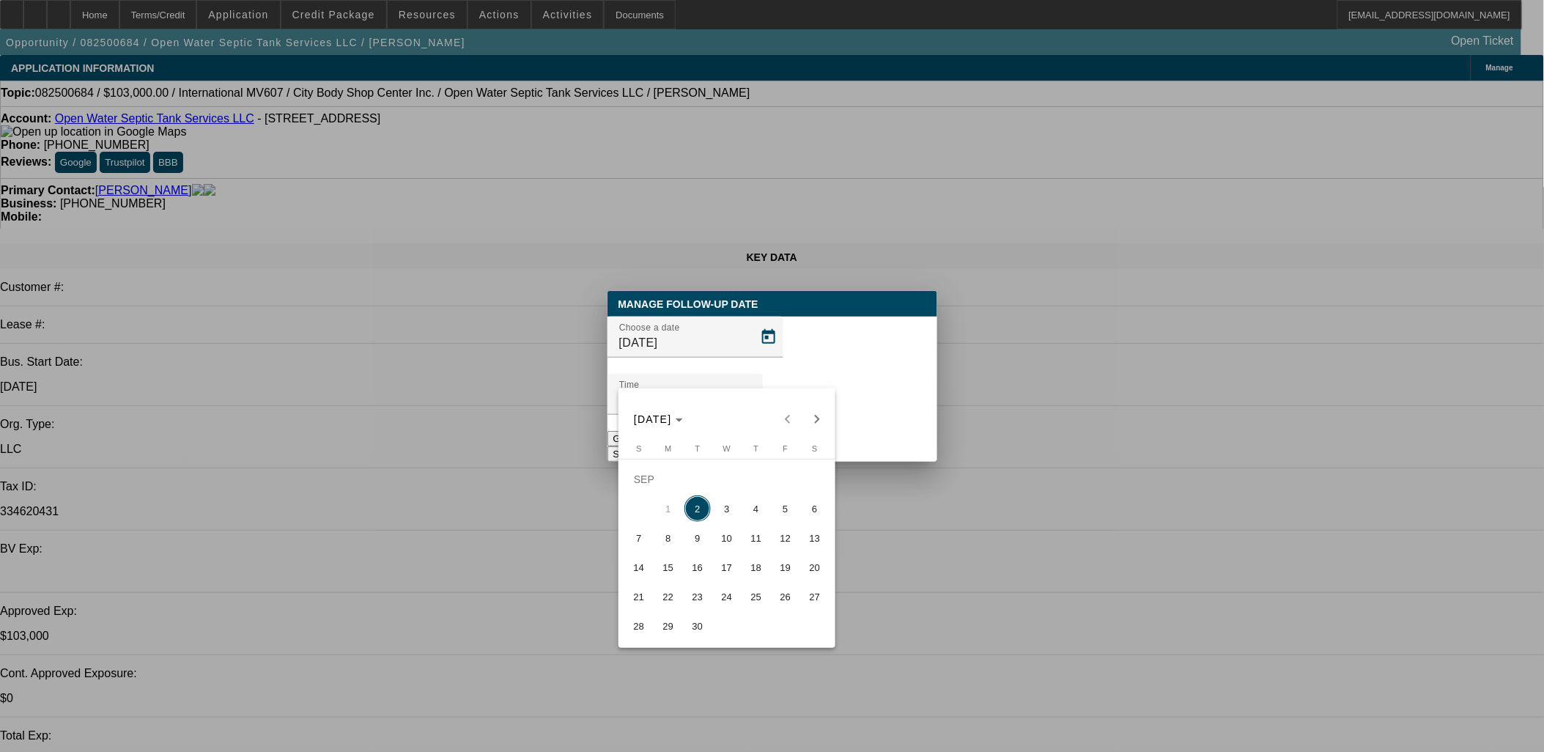
click at [730, 516] on span "3" at bounding box center [727, 509] width 26 height 26
type input "[DATE]"
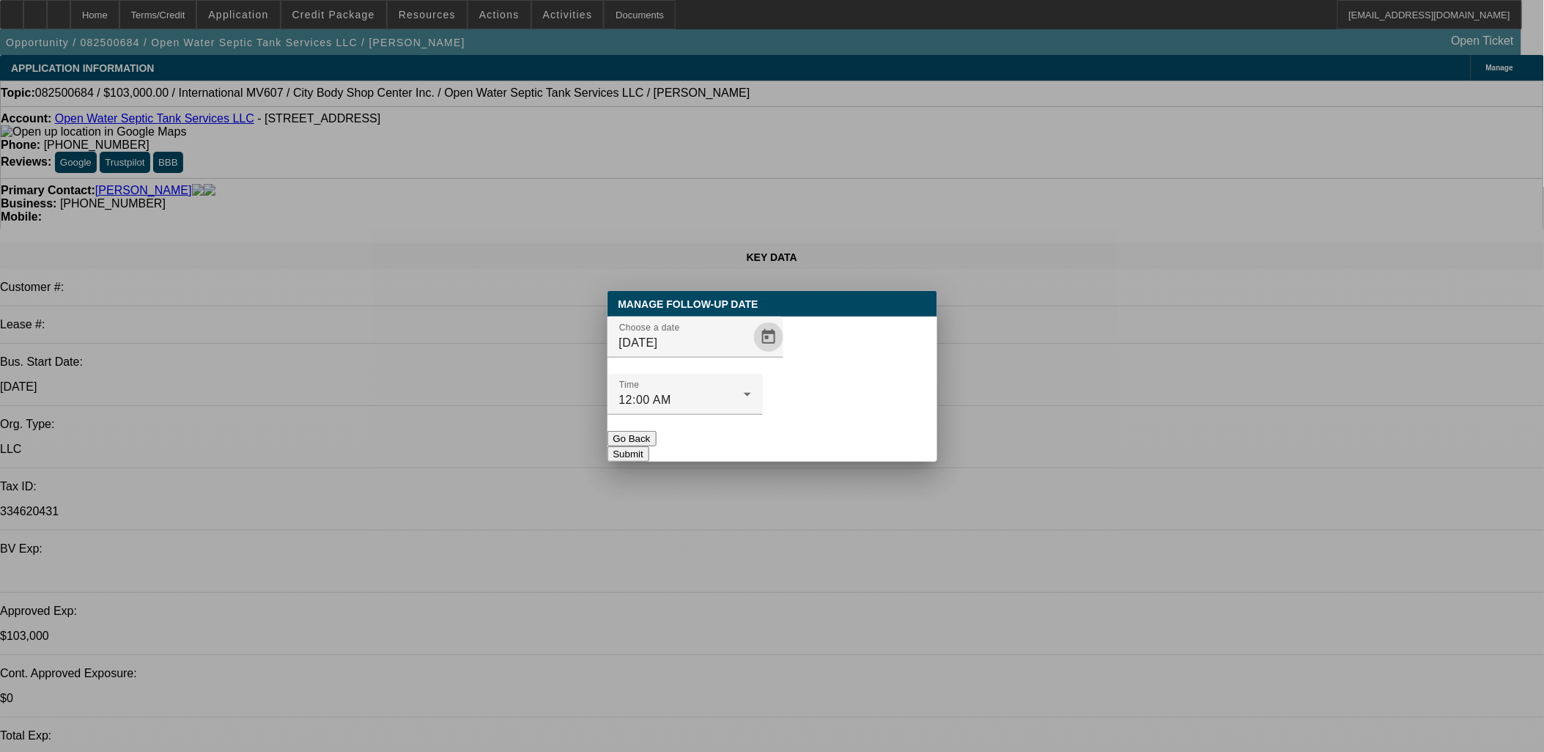
click at [649, 446] on button "Submit" at bounding box center [629, 453] width 42 height 15
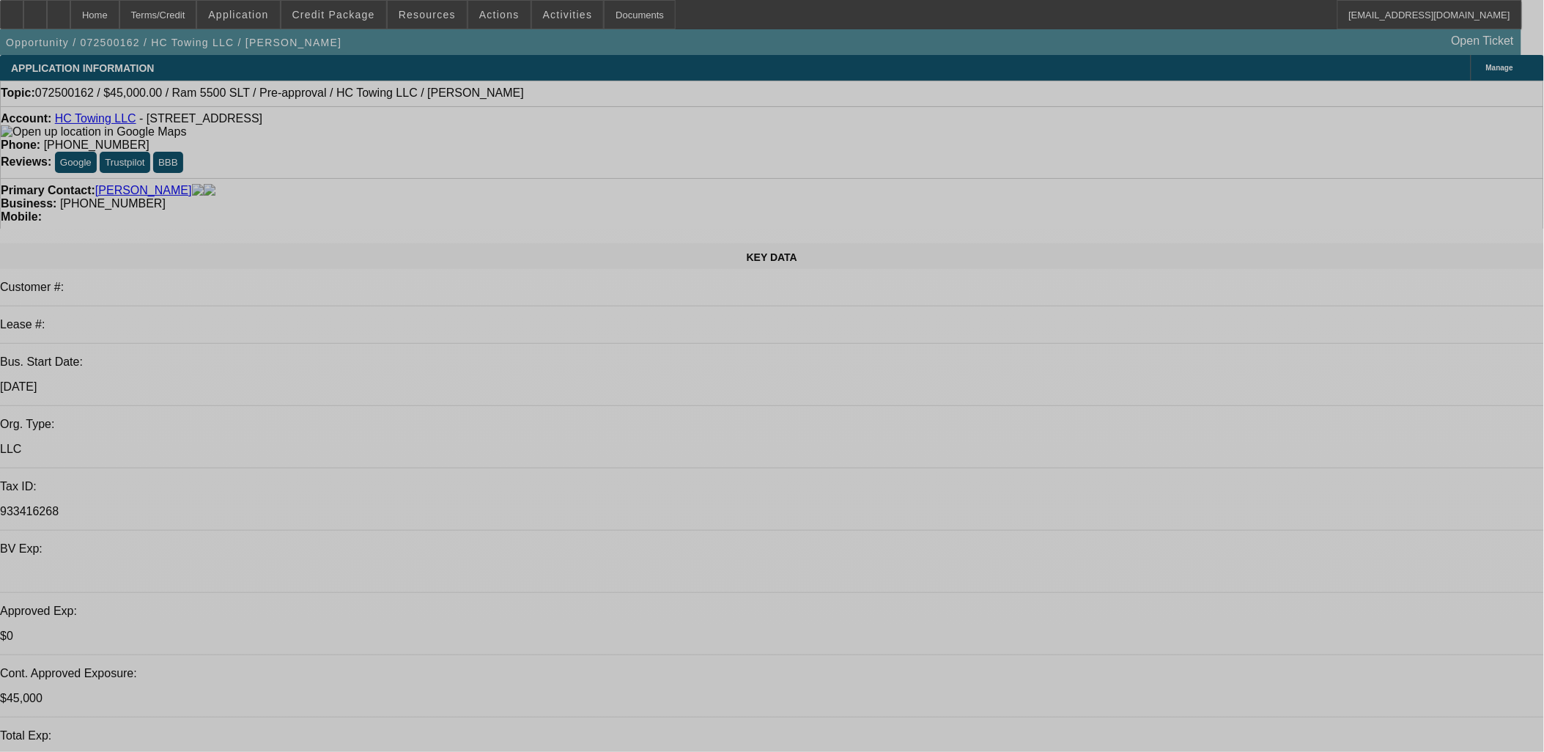
select select "0"
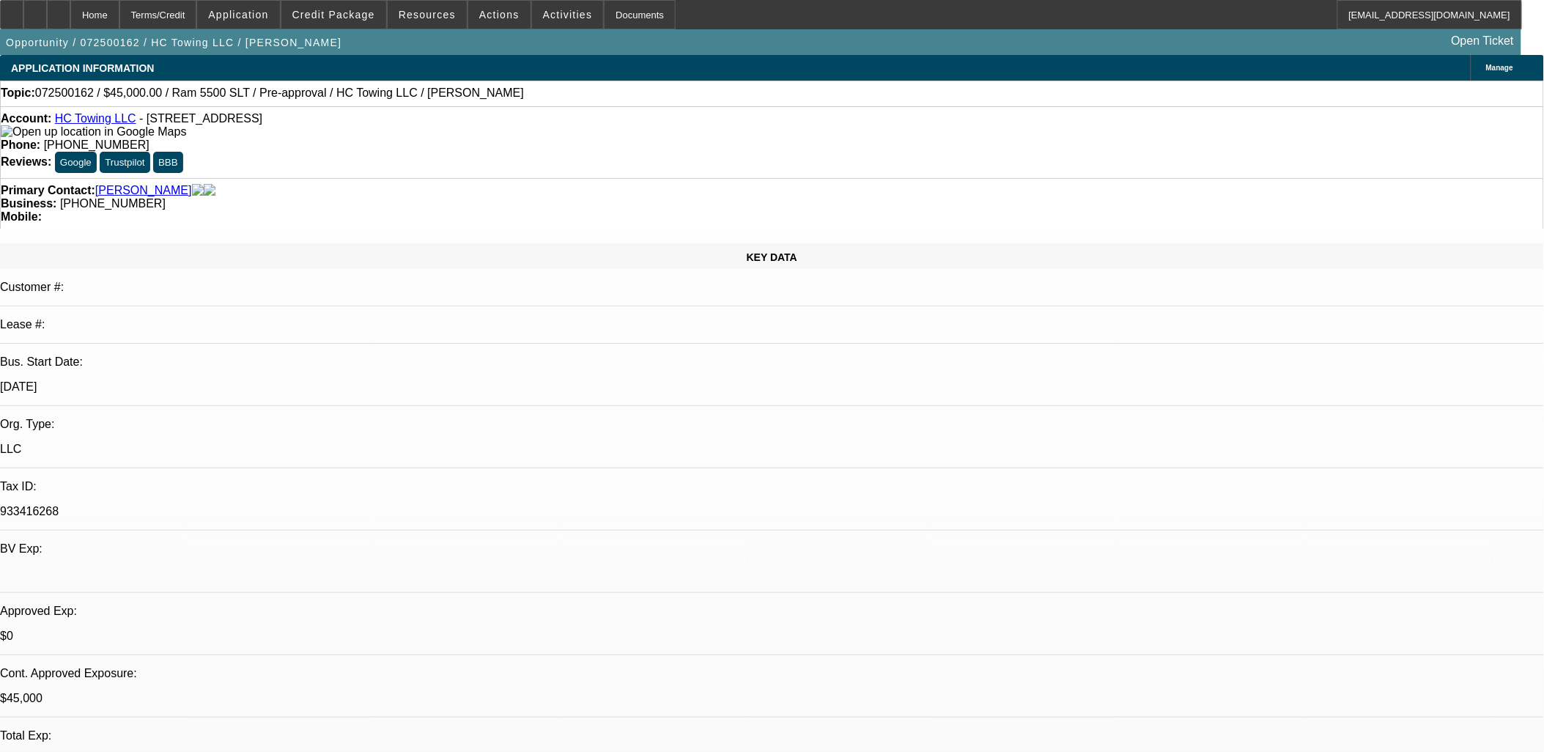
select select "2"
select select "0"
select select "2"
select select "0"
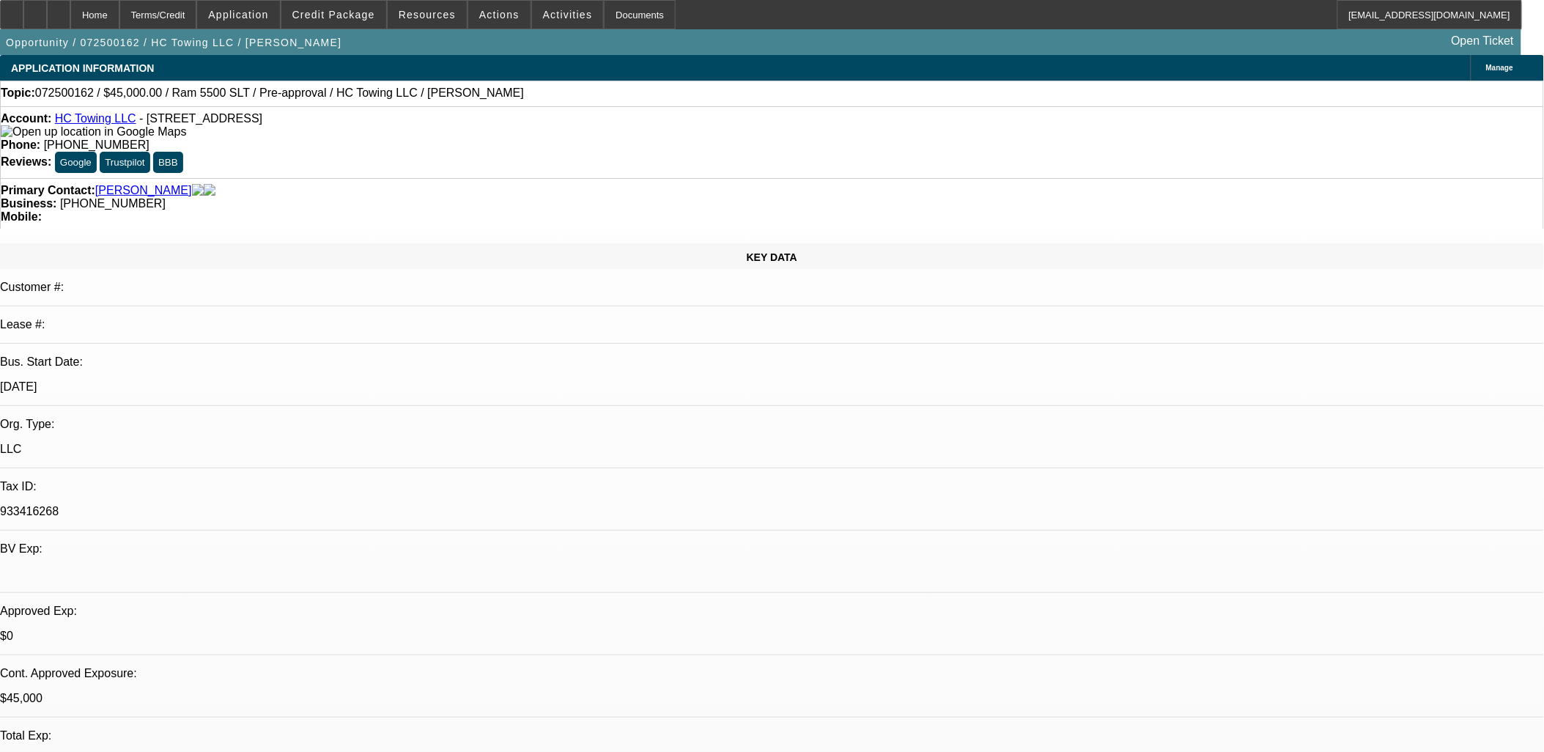
select select "0.15"
select select "2"
select select "0"
select select "0.1"
select select "0"
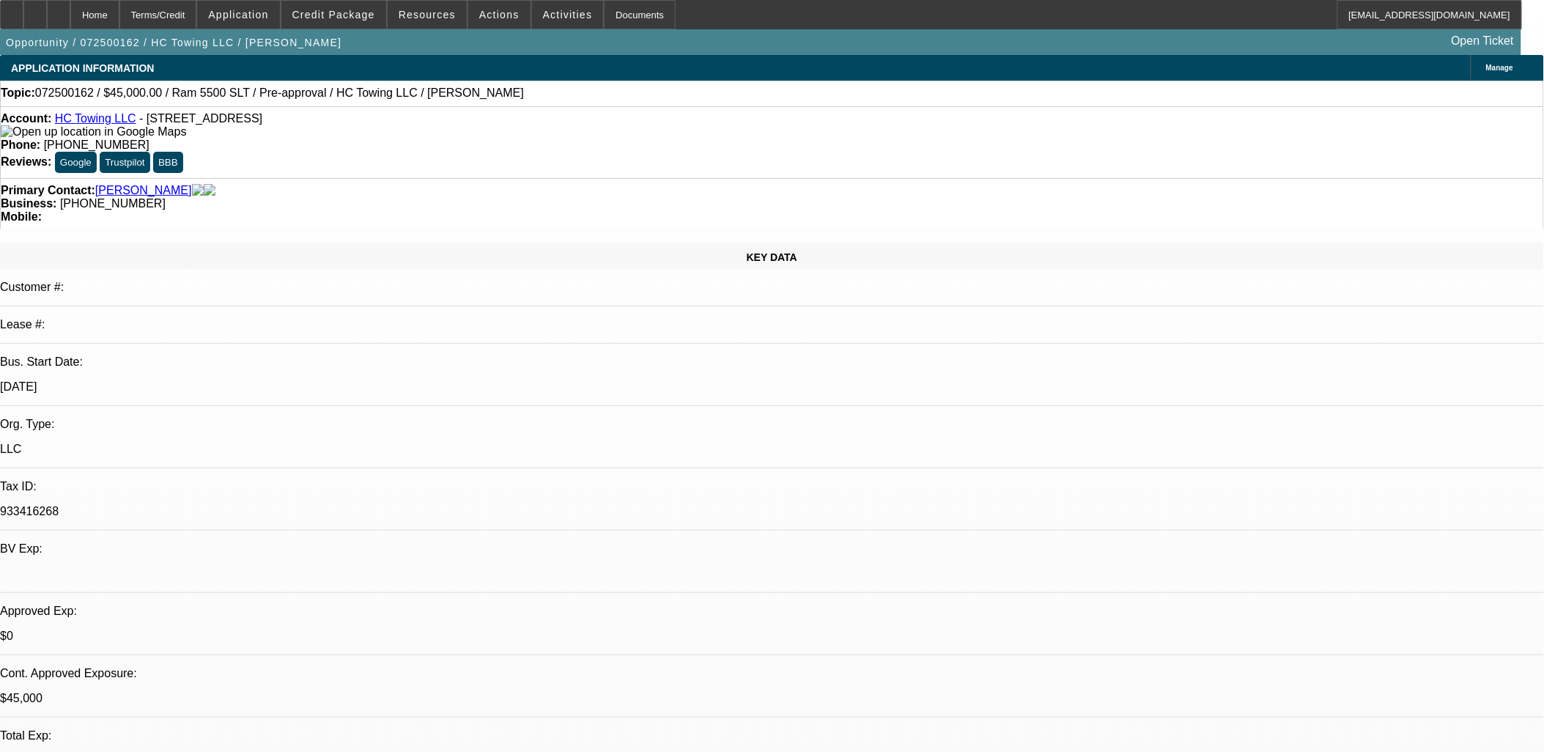
select select "0"
select select "1"
select select "2"
select select "6"
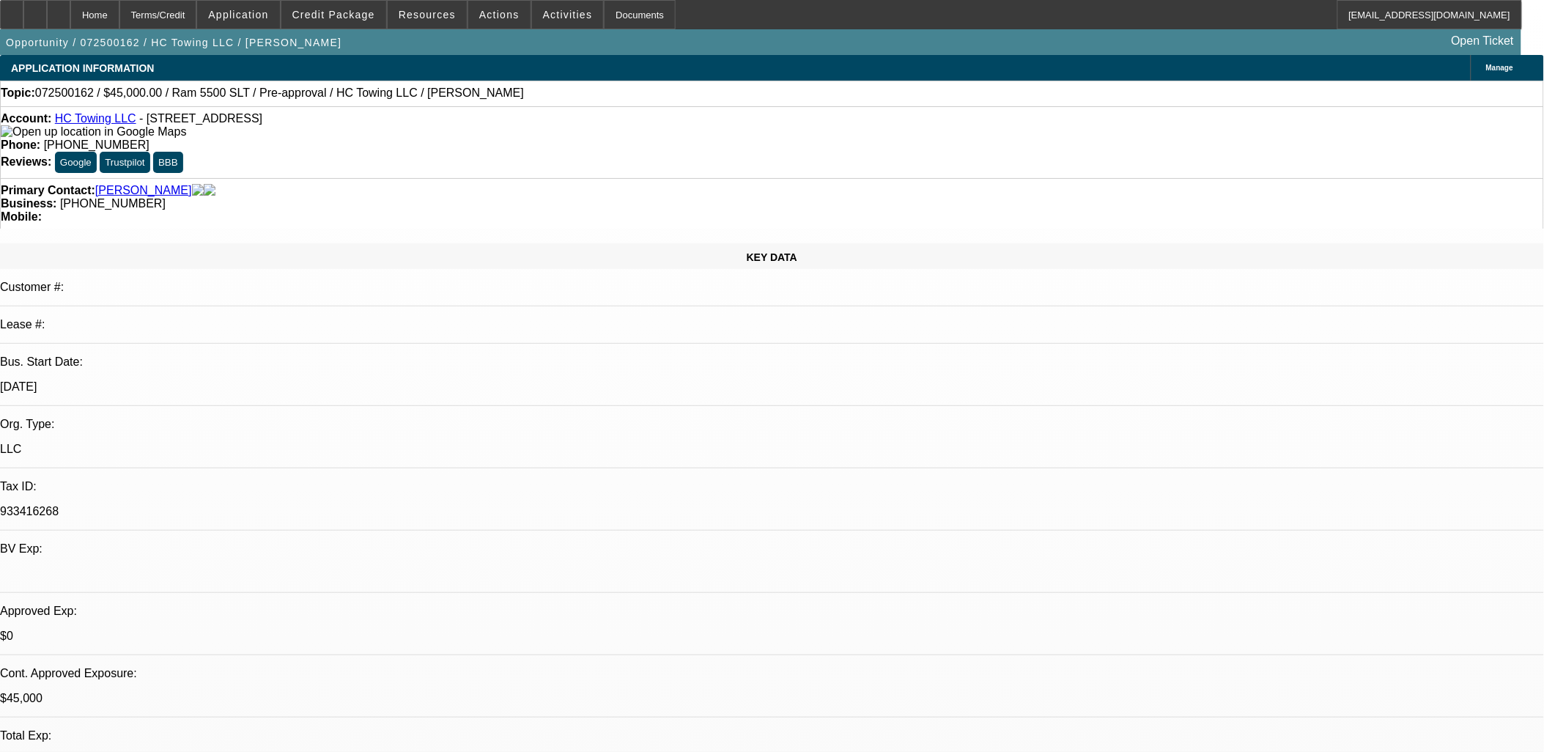
select select "1"
select select "2"
select select "6"
select select "1"
select select "2"
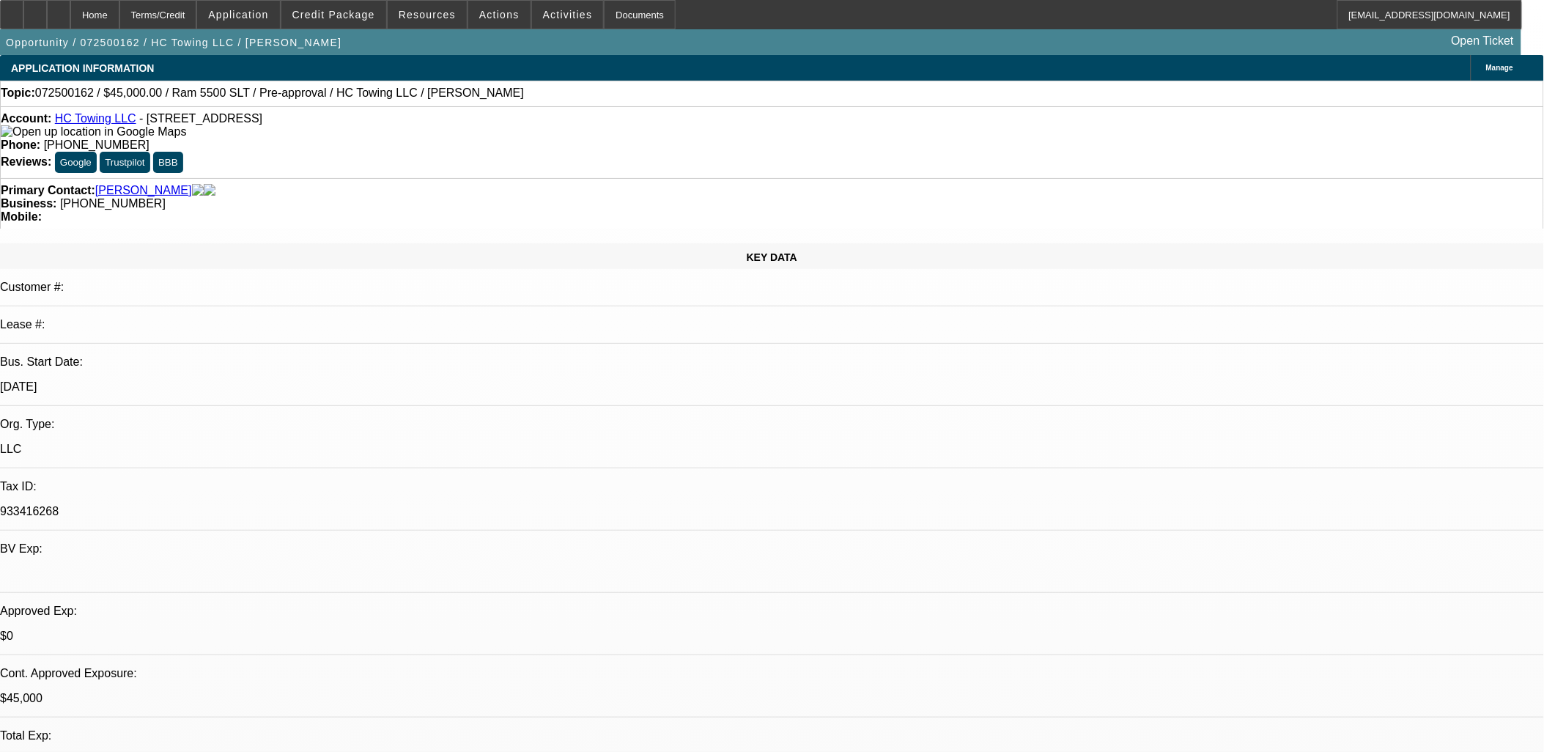
select select "6"
select select "1"
select select "6"
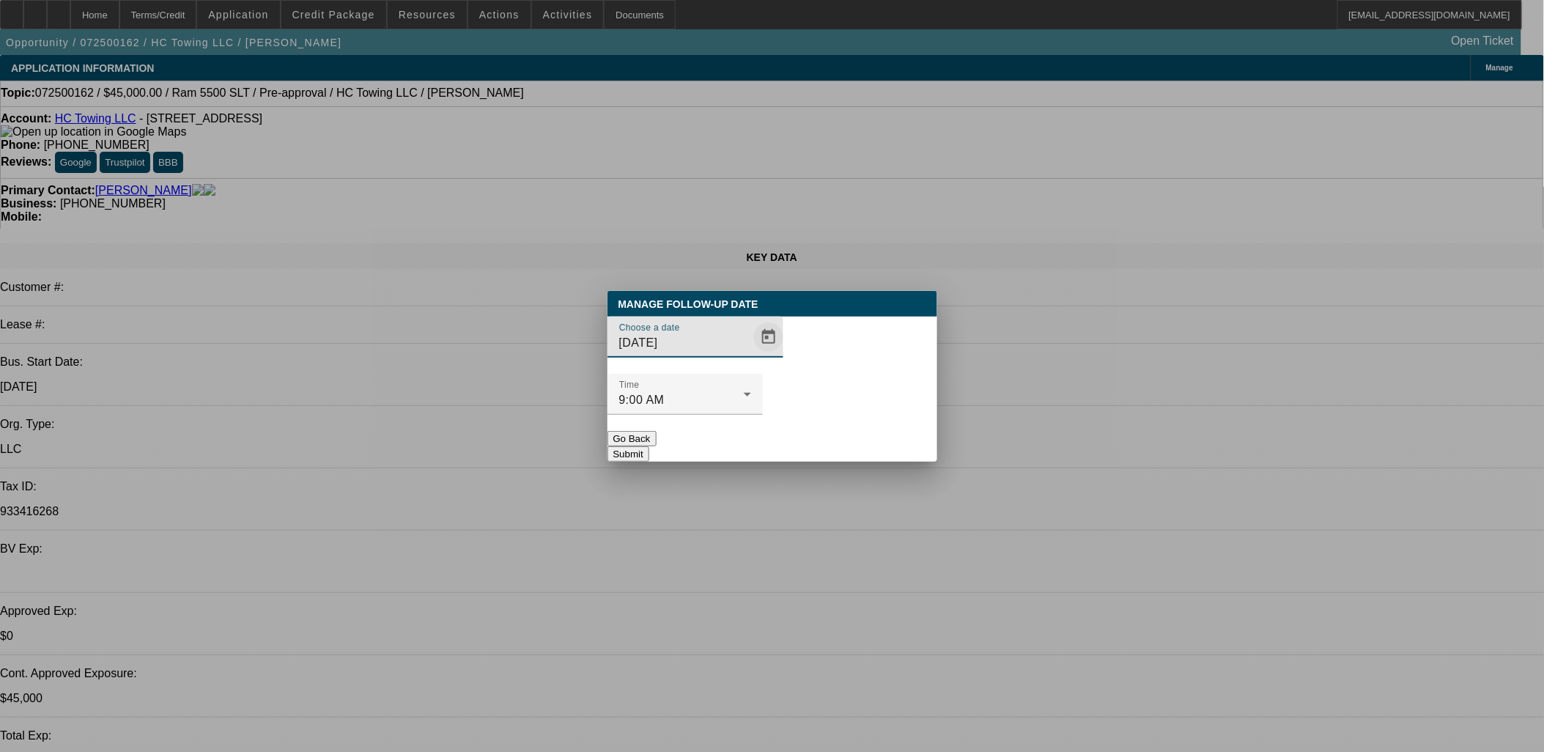
click at [751, 355] on span "Open calendar" at bounding box center [768, 337] width 35 height 35
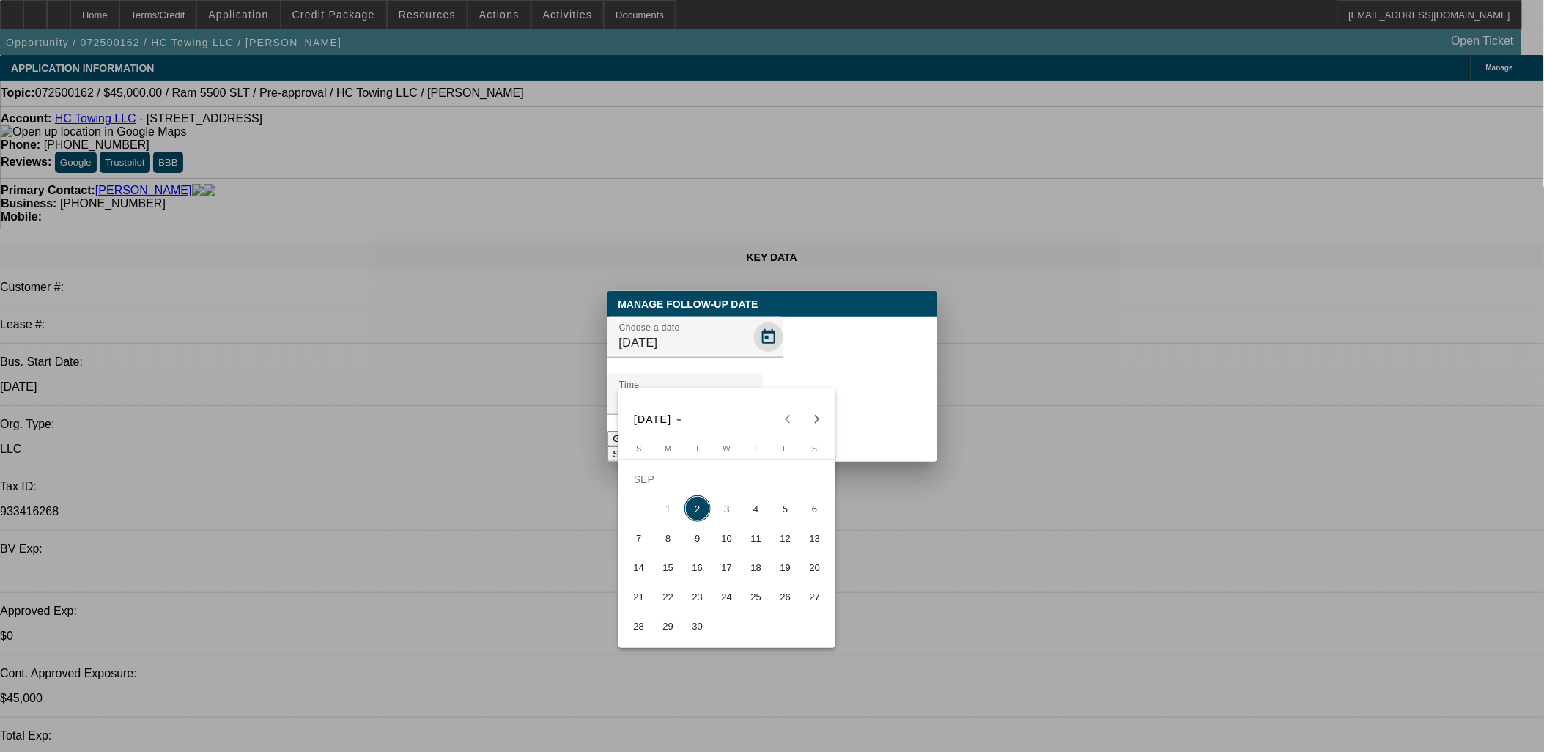
click at [745, 365] on div at bounding box center [772, 376] width 1544 height 752
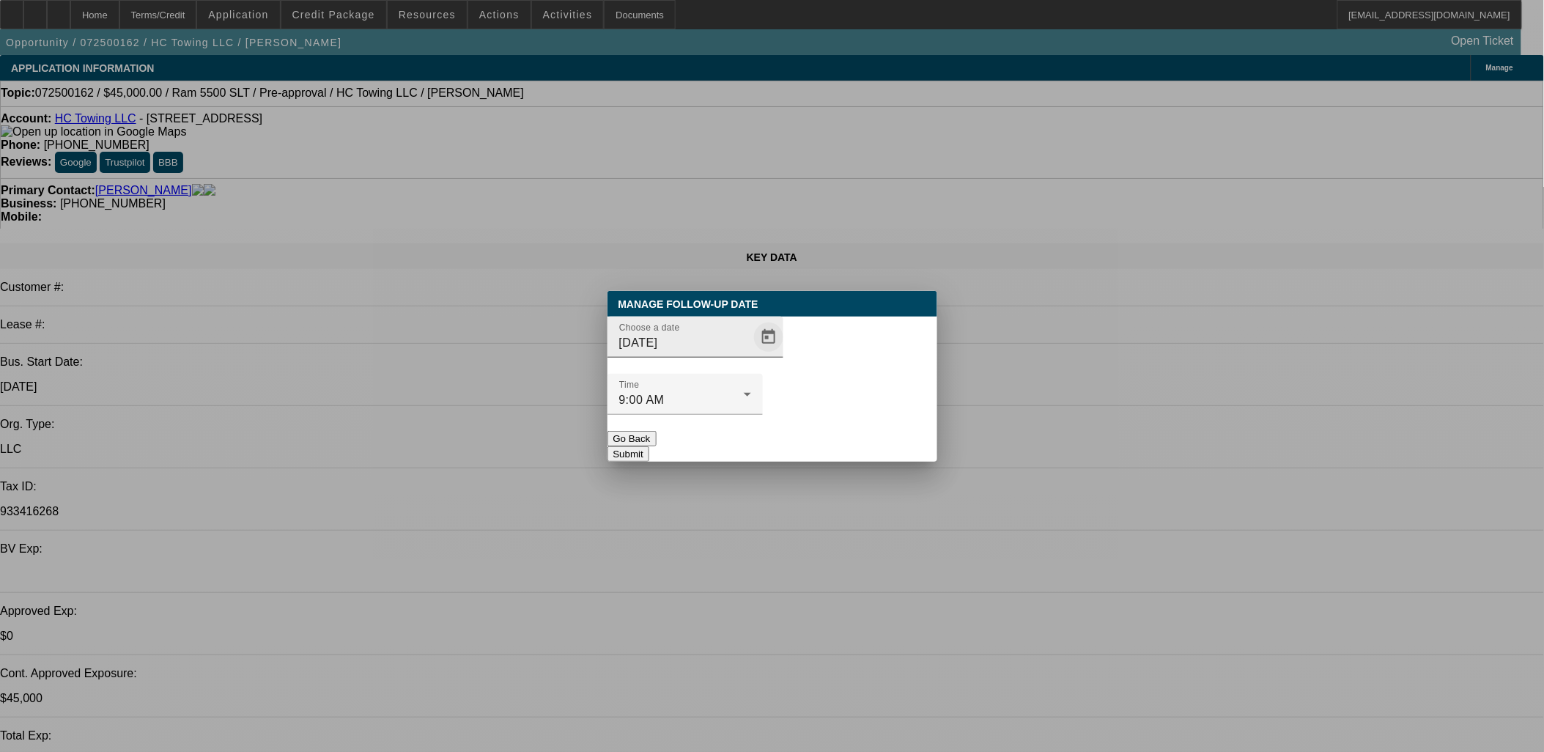
click at [754, 355] on span "Open calendar" at bounding box center [768, 337] width 35 height 35
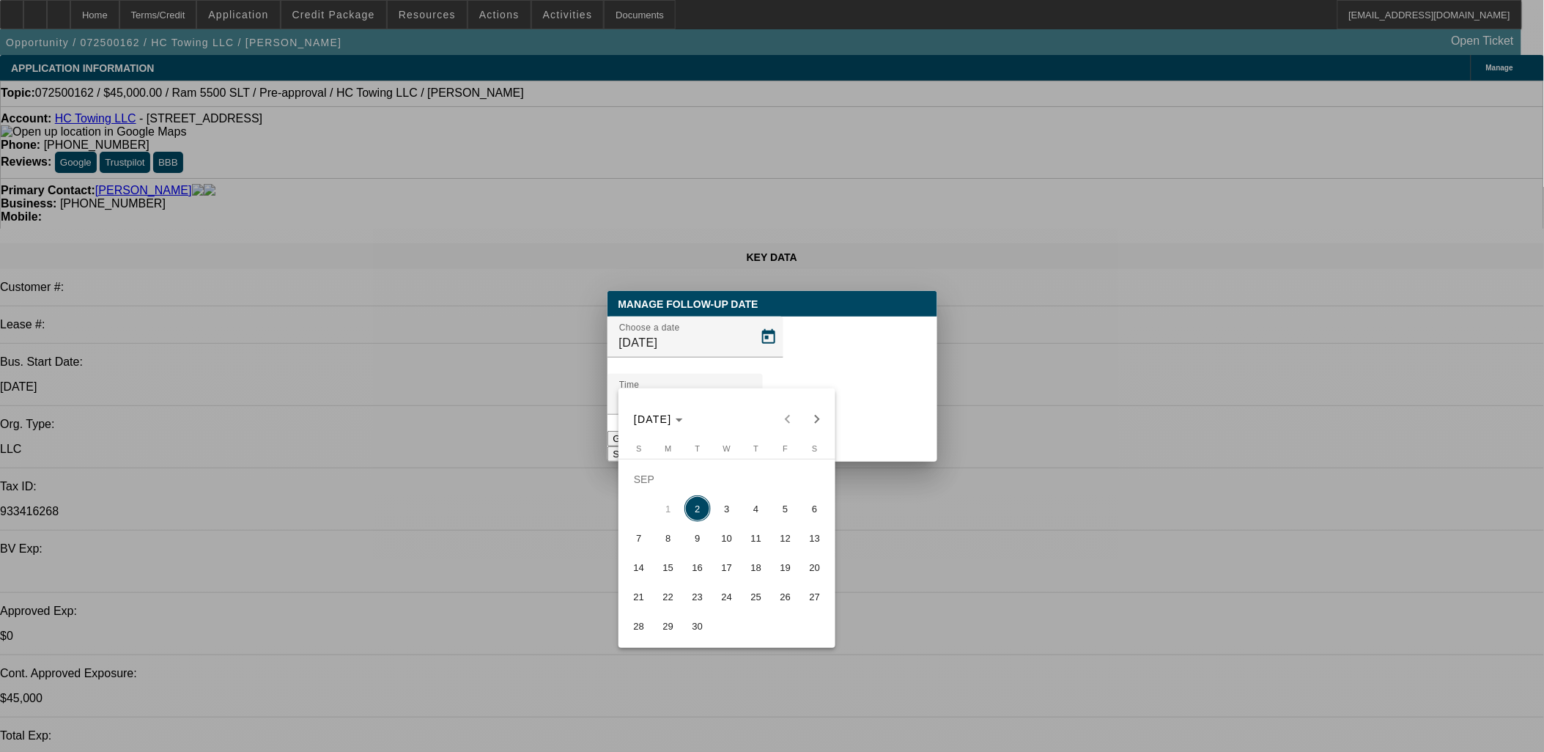
click at [723, 514] on span "3" at bounding box center [727, 509] width 26 height 26
type input "9/3/2025"
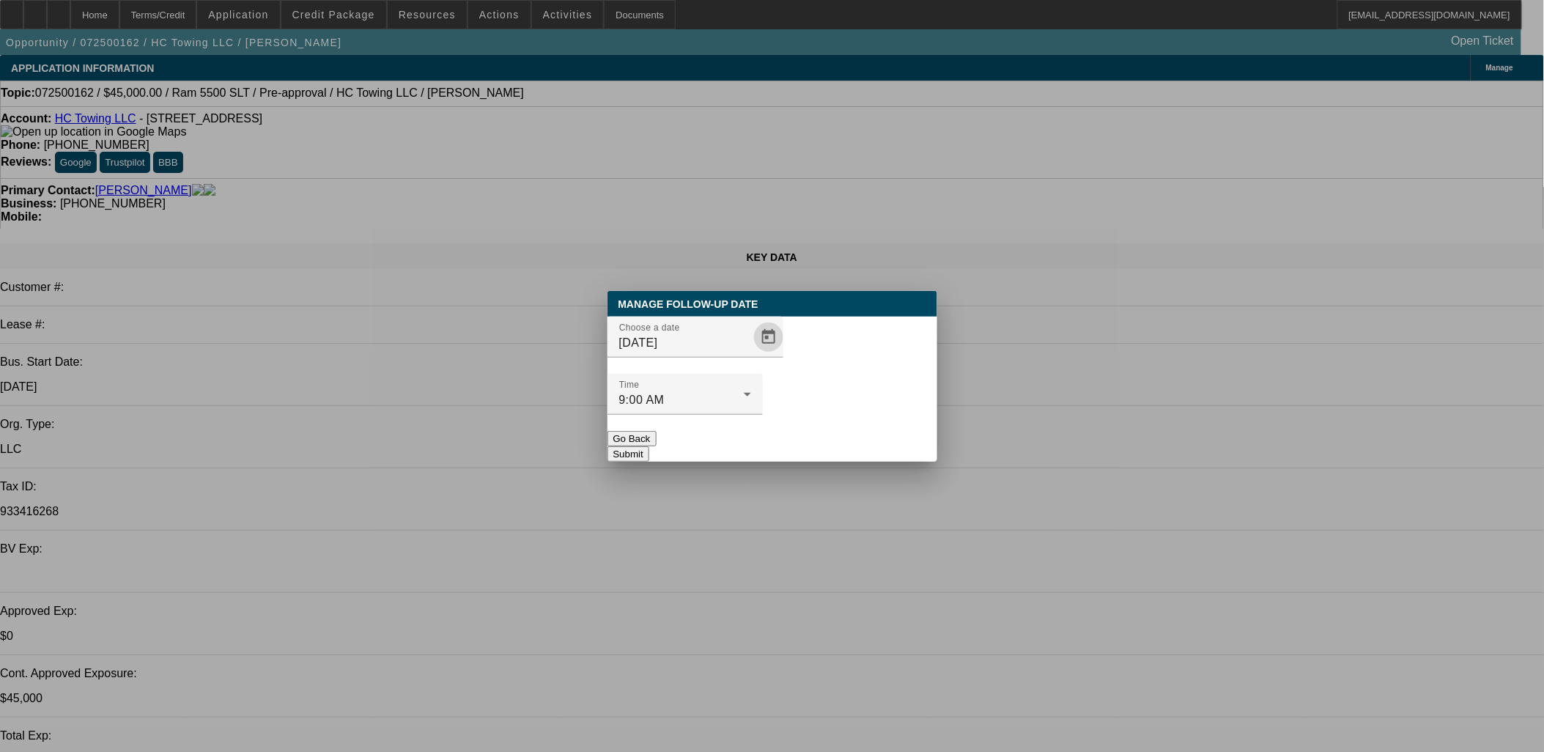
click at [649, 446] on button "Submit" at bounding box center [629, 453] width 42 height 15
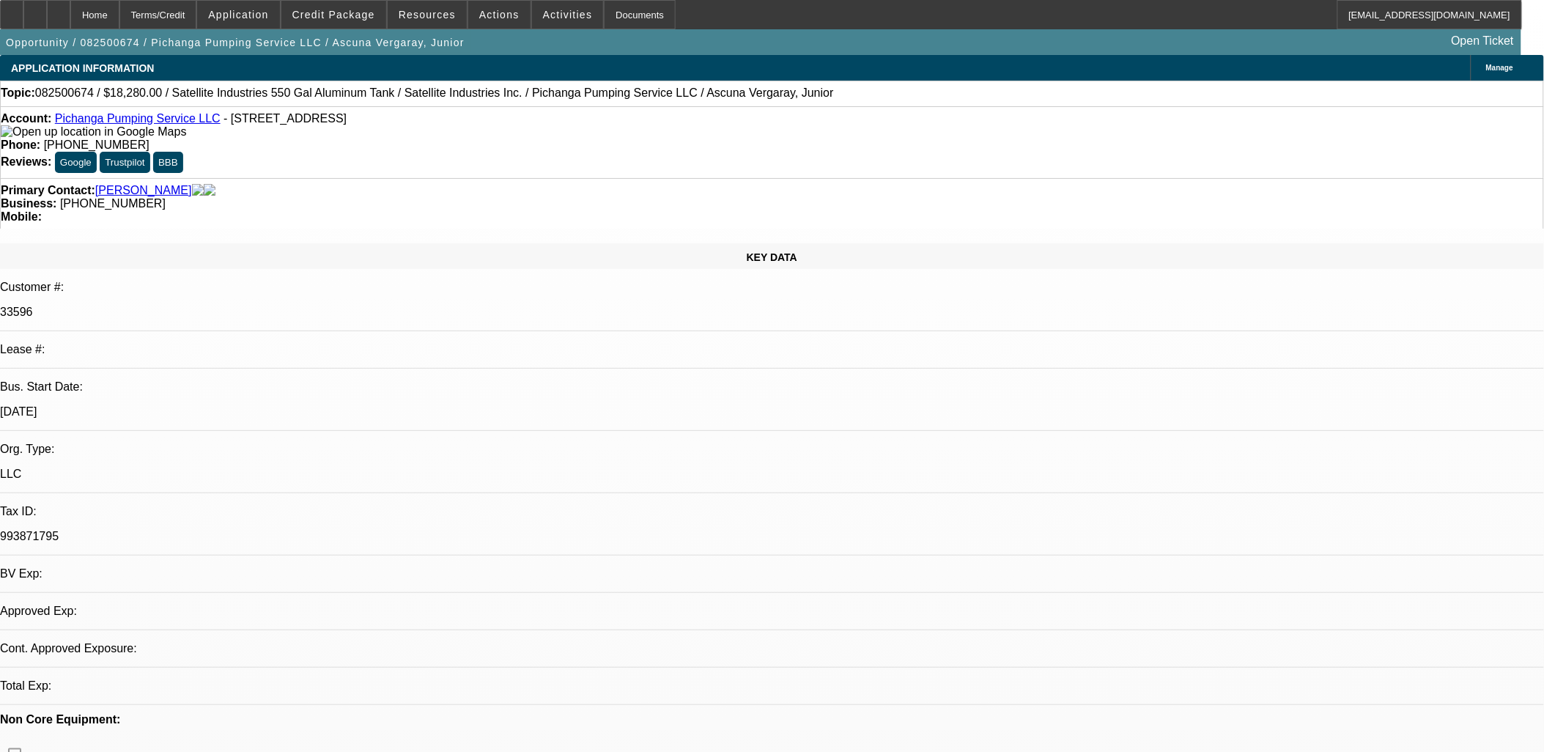
select select "0"
select select "2"
select select "0.1"
select select "0"
select select "2"
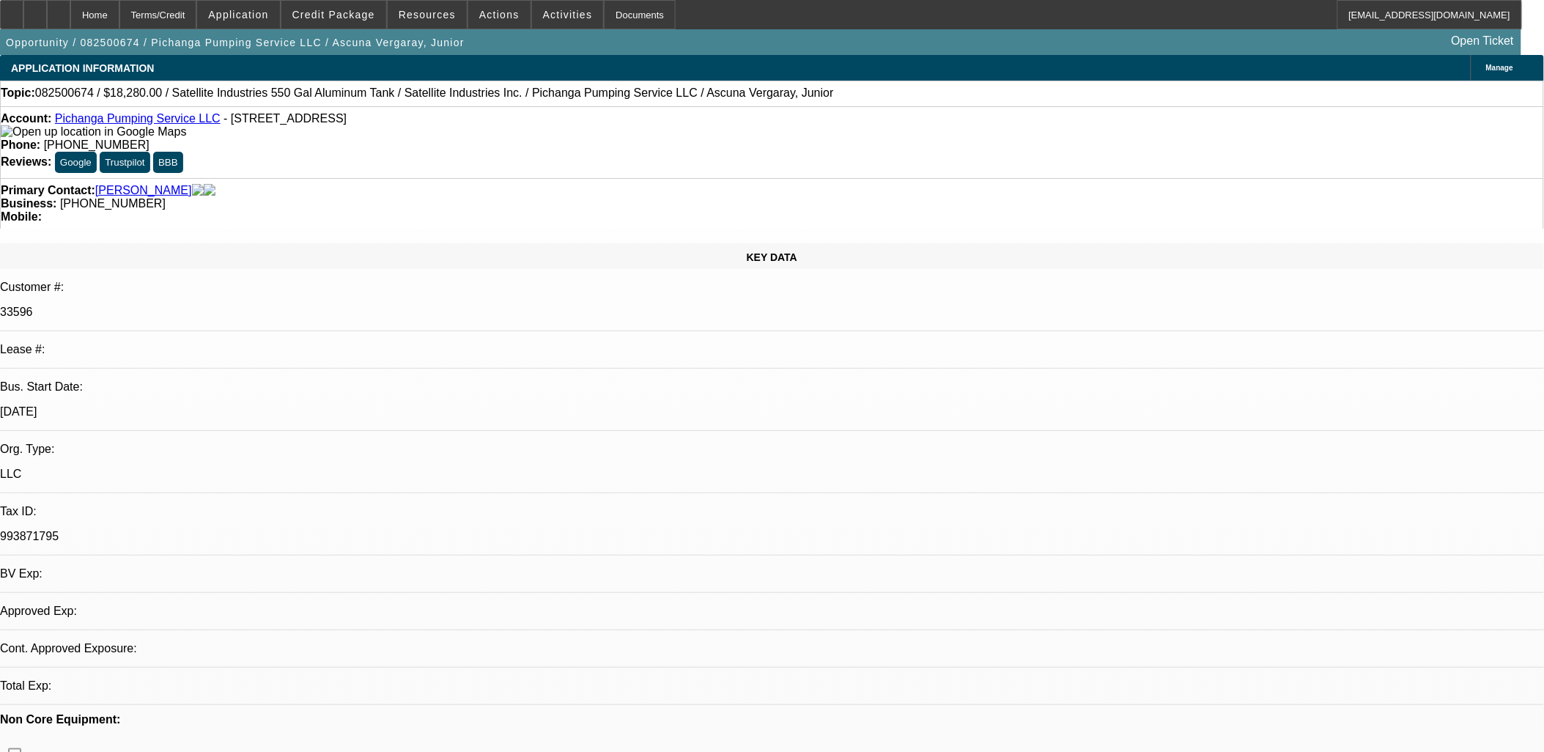
select select "0.1"
select select "1"
select select "2"
select select "4"
select select "1"
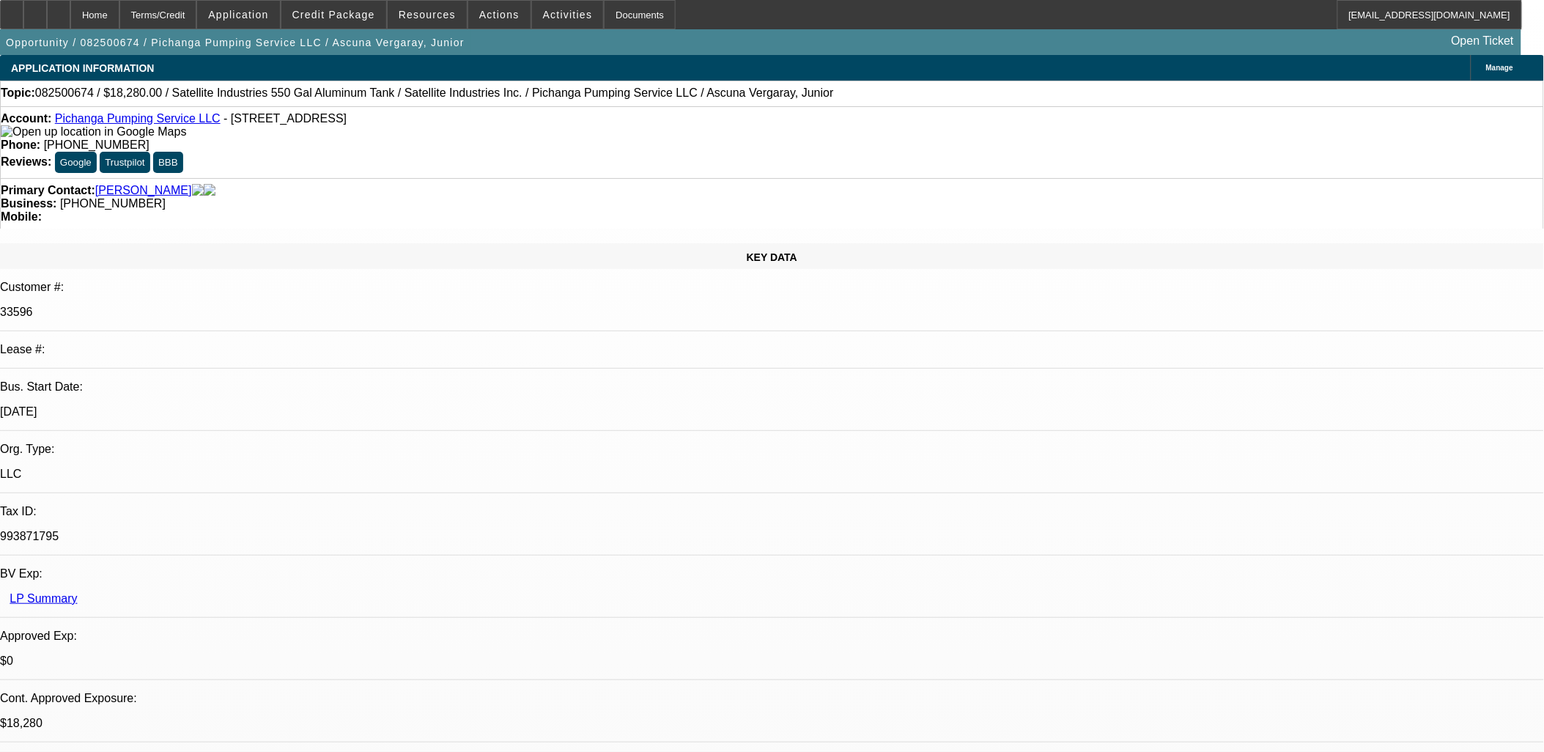
select select "2"
select select "4"
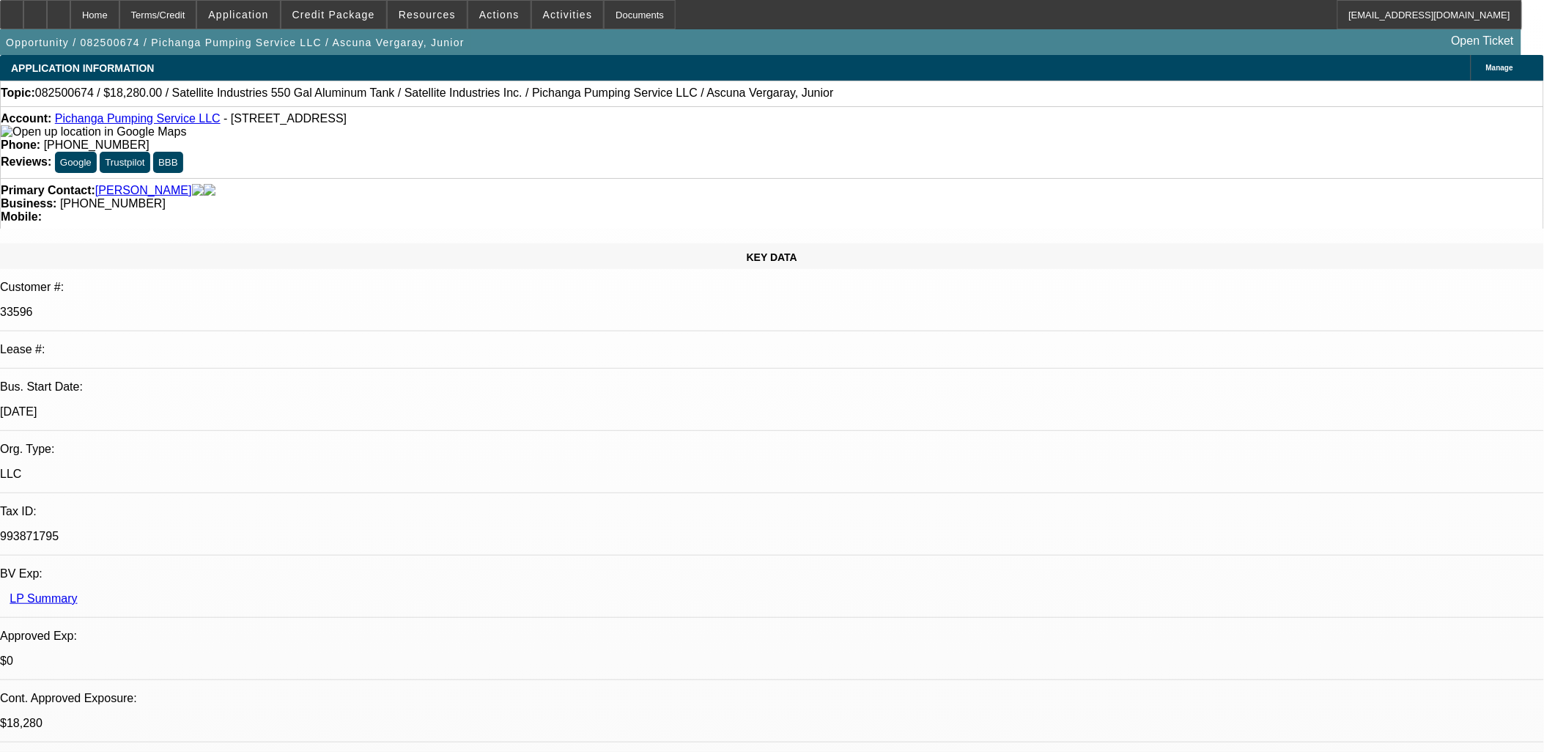
scroll to position [136, 0]
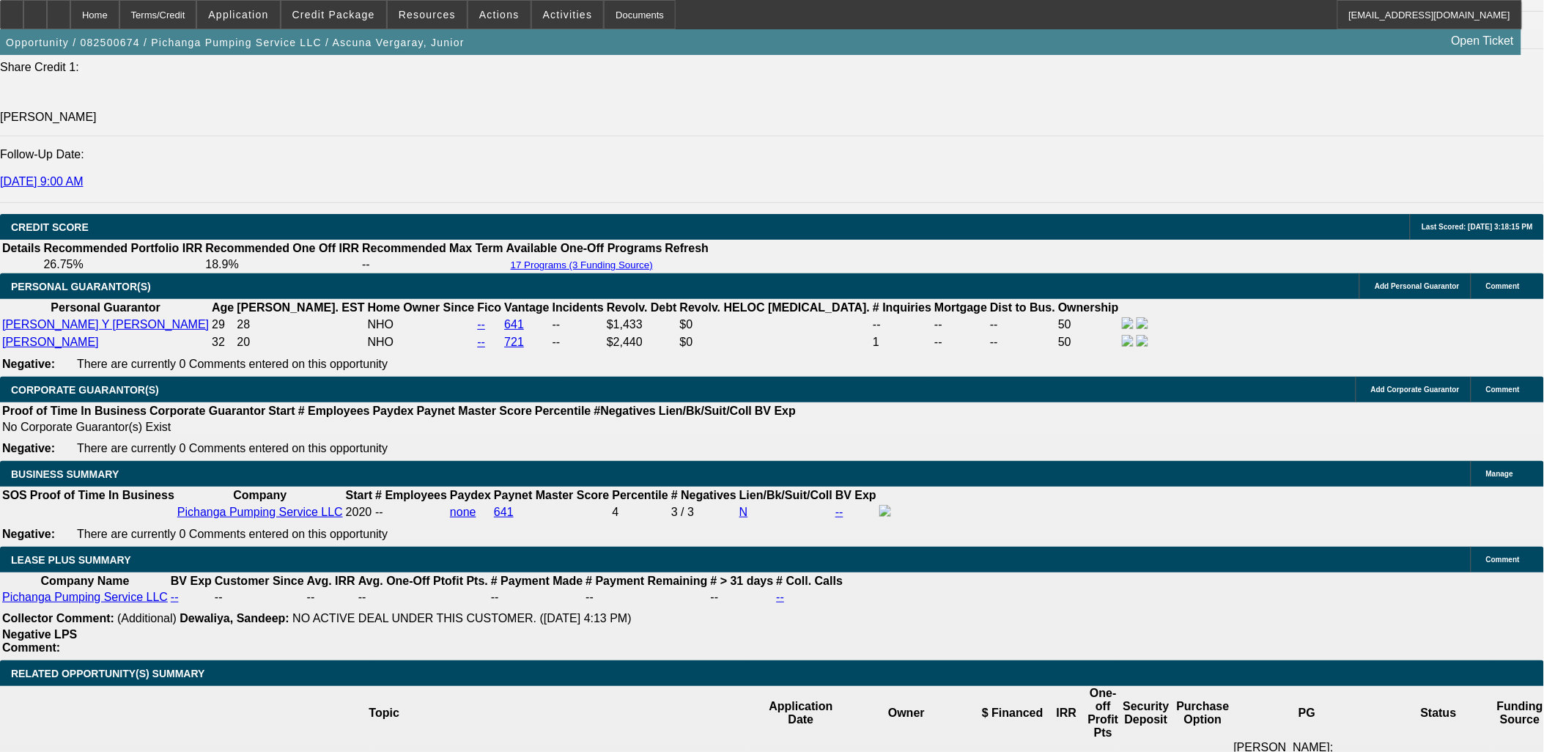
scroll to position [1954, 0]
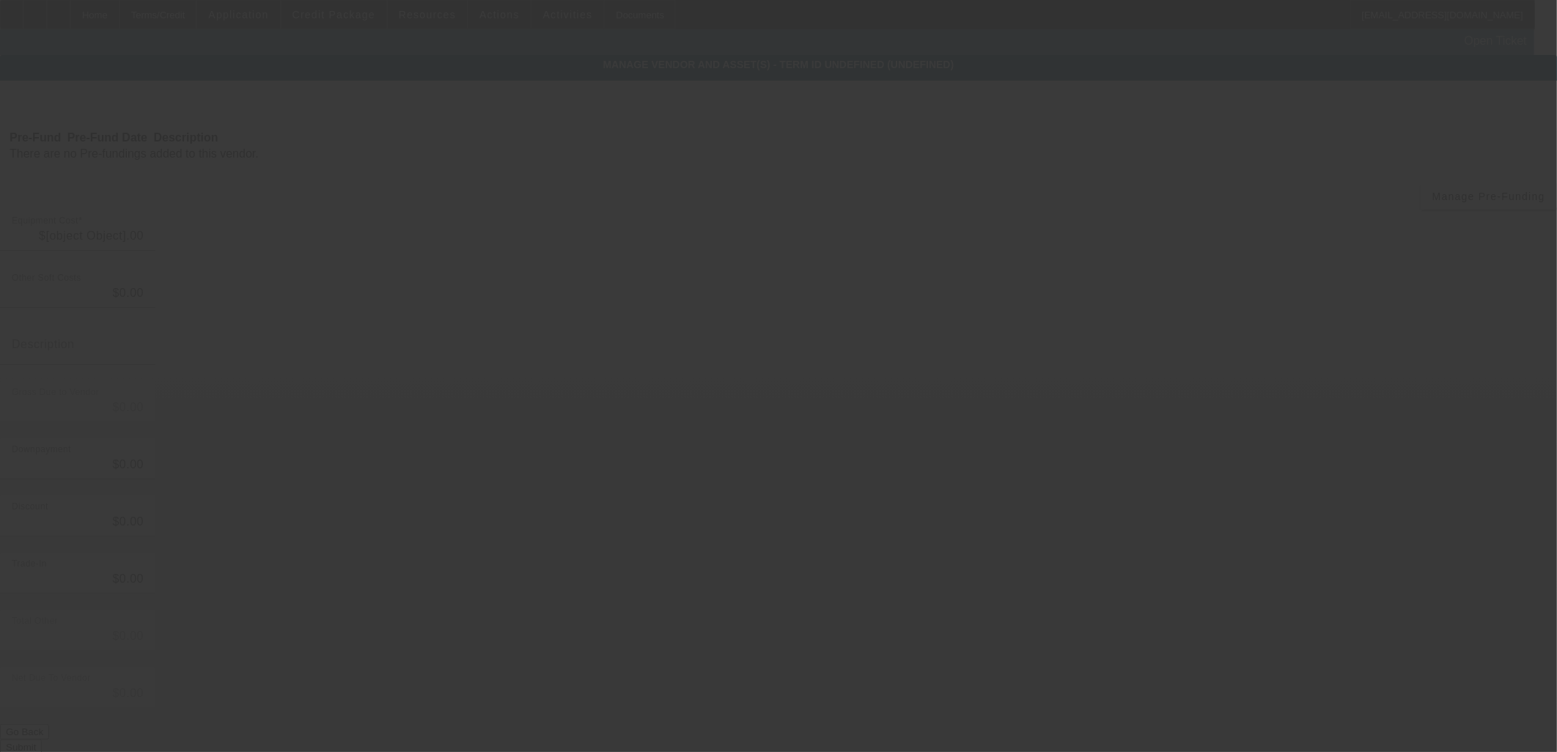
type input "$18,280.00"
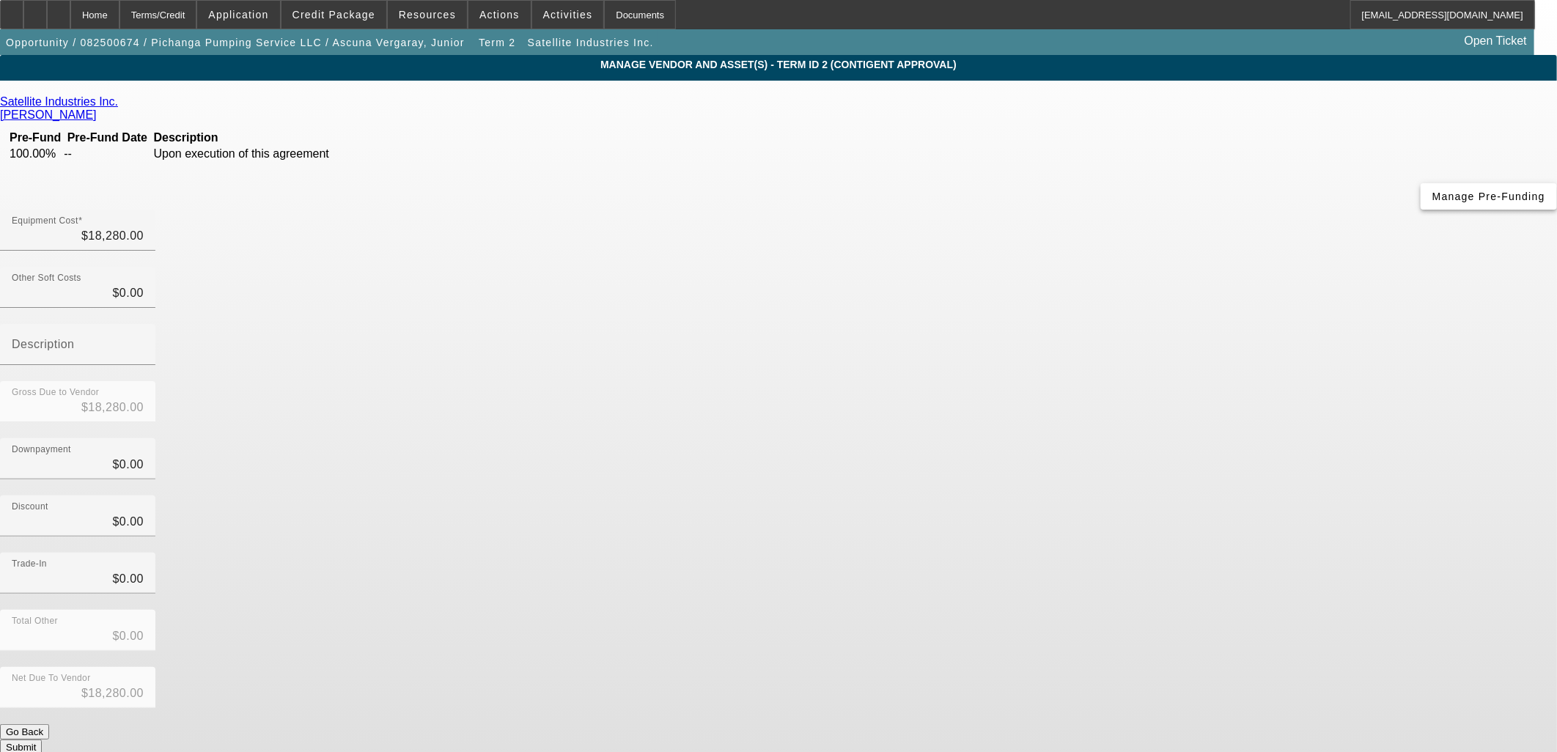
click at [1432, 202] on span "Manage Pre-Funding" at bounding box center [1488, 197] width 113 height 12
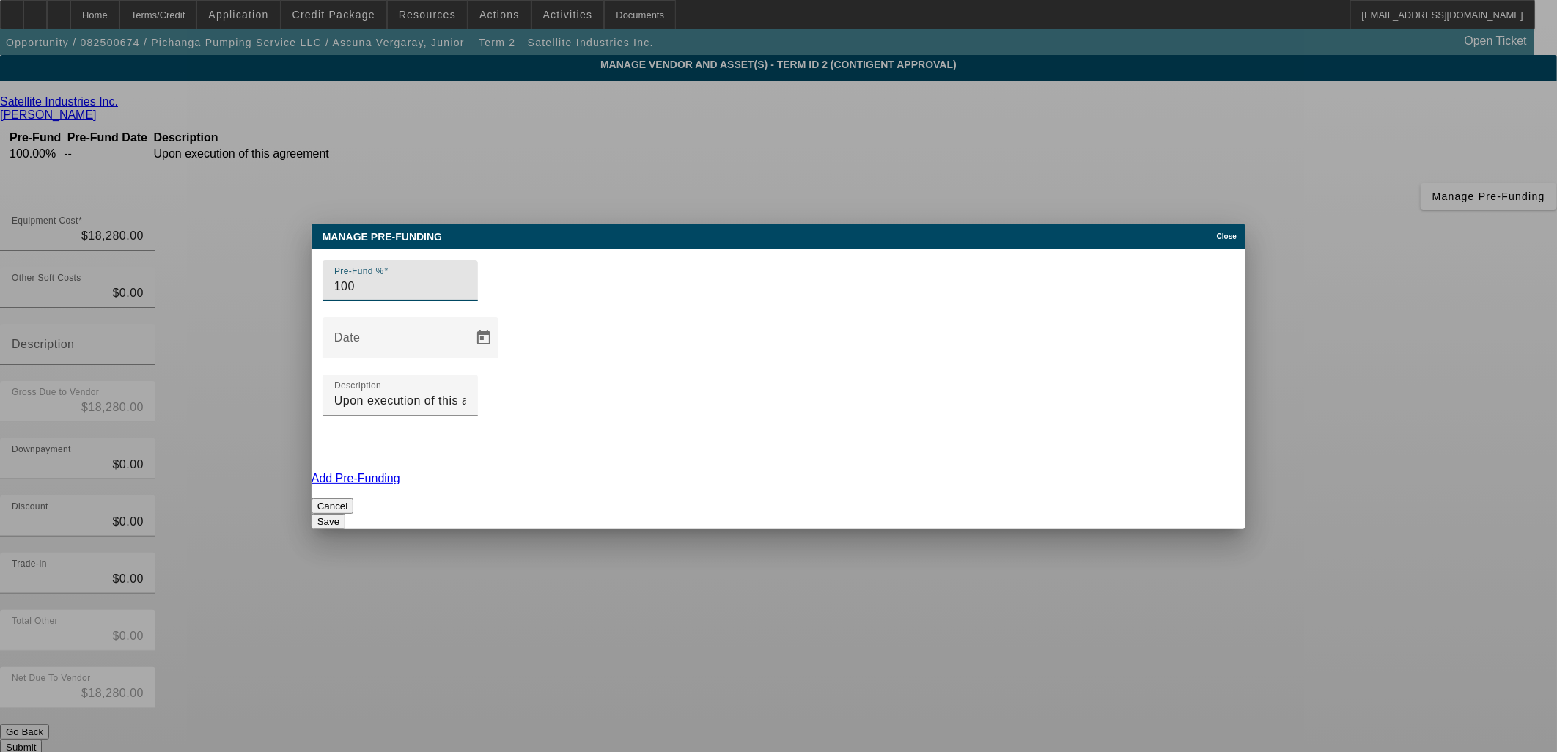
drag, startPoint x: 435, startPoint y: 356, endPoint x: 220, endPoint y: 328, distance: 216.6
click at [222, 330] on div "Manage Pre-funding Close Pre-Fund % 100 Date Description Upon execution of this…" at bounding box center [778, 376] width 1557 height 752
type input "10"
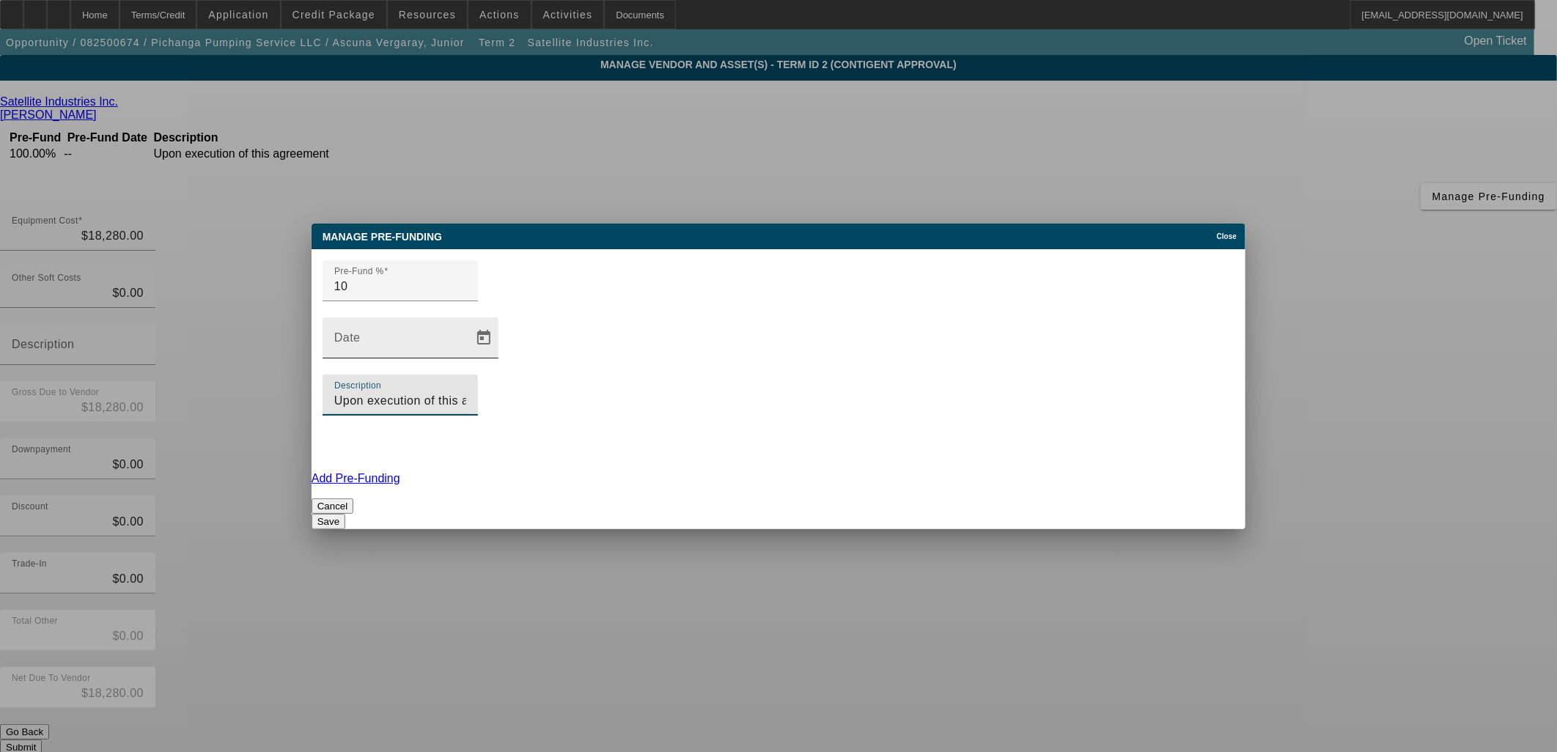
drag, startPoint x: 990, startPoint y: 365, endPoint x: 641, endPoint y: 334, distance: 350.3
click at [641, 334] on div "Pre-Fund % 10 Date Description Upon execution of this agreement" at bounding box center [779, 360] width 934 height 223
type input "Upon order"
click at [400, 472] on link "Add Pre-Funding" at bounding box center [356, 478] width 89 height 12
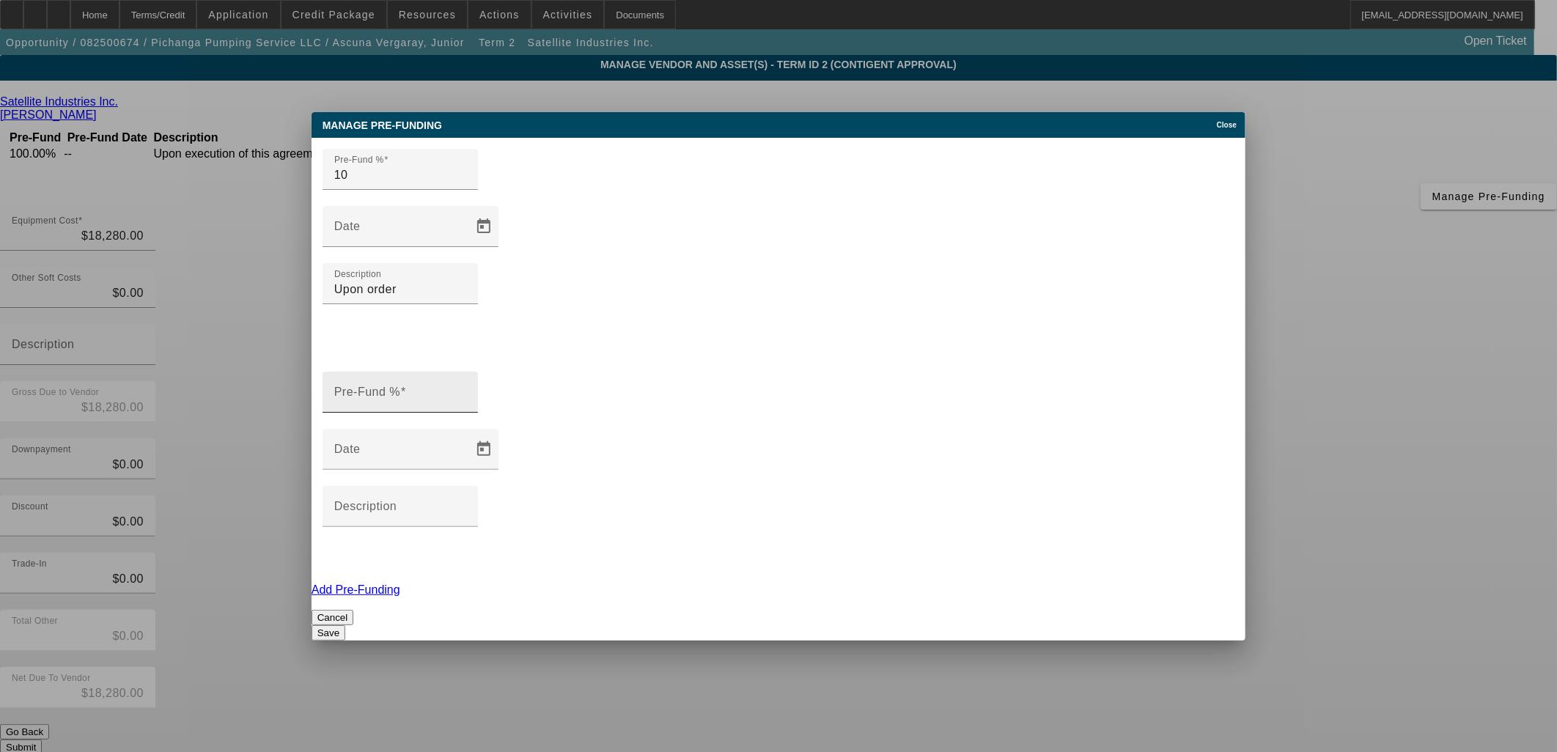
click at [400, 386] on mat-label "Pre-Fund %" at bounding box center [367, 392] width 66 height 12
click at [404, 389] on input "Pre-Fund %" at bounding box center [400, 398] width 132 height 18
type input "90"
click at [397, 500] on mat-label "Description" at bounding box center [365, 506] width 63 height 12
click at [466, 504] on input "Description" at bounding box center [400, 513] width 132 height 18
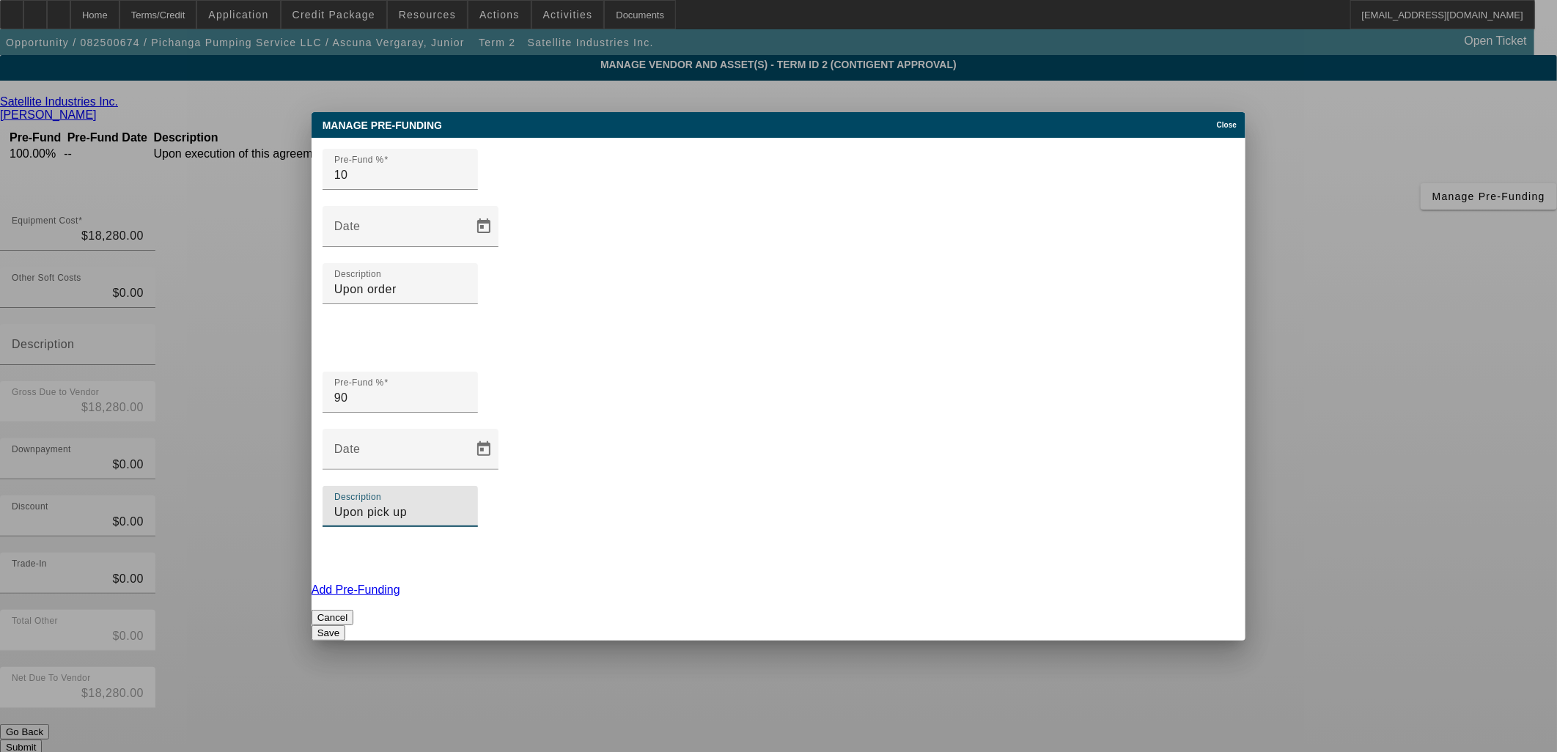
type input "Upon pick up"
click at [345, 625] on button "Save" at bounding box center [329, 632] width 34 height 15
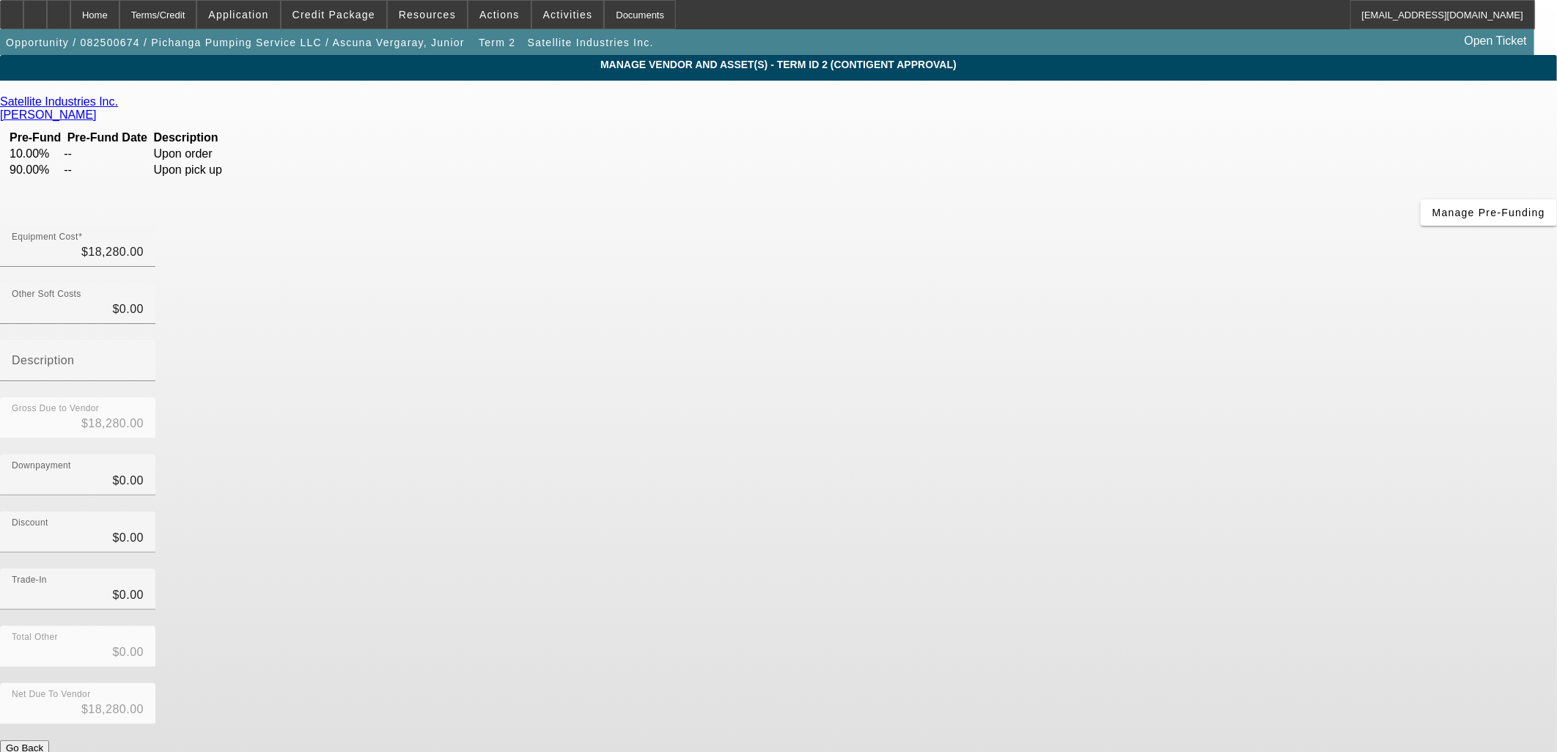
click at [42, 751] on button "Submit" at bounding box center [21, 763] width 42 height 15
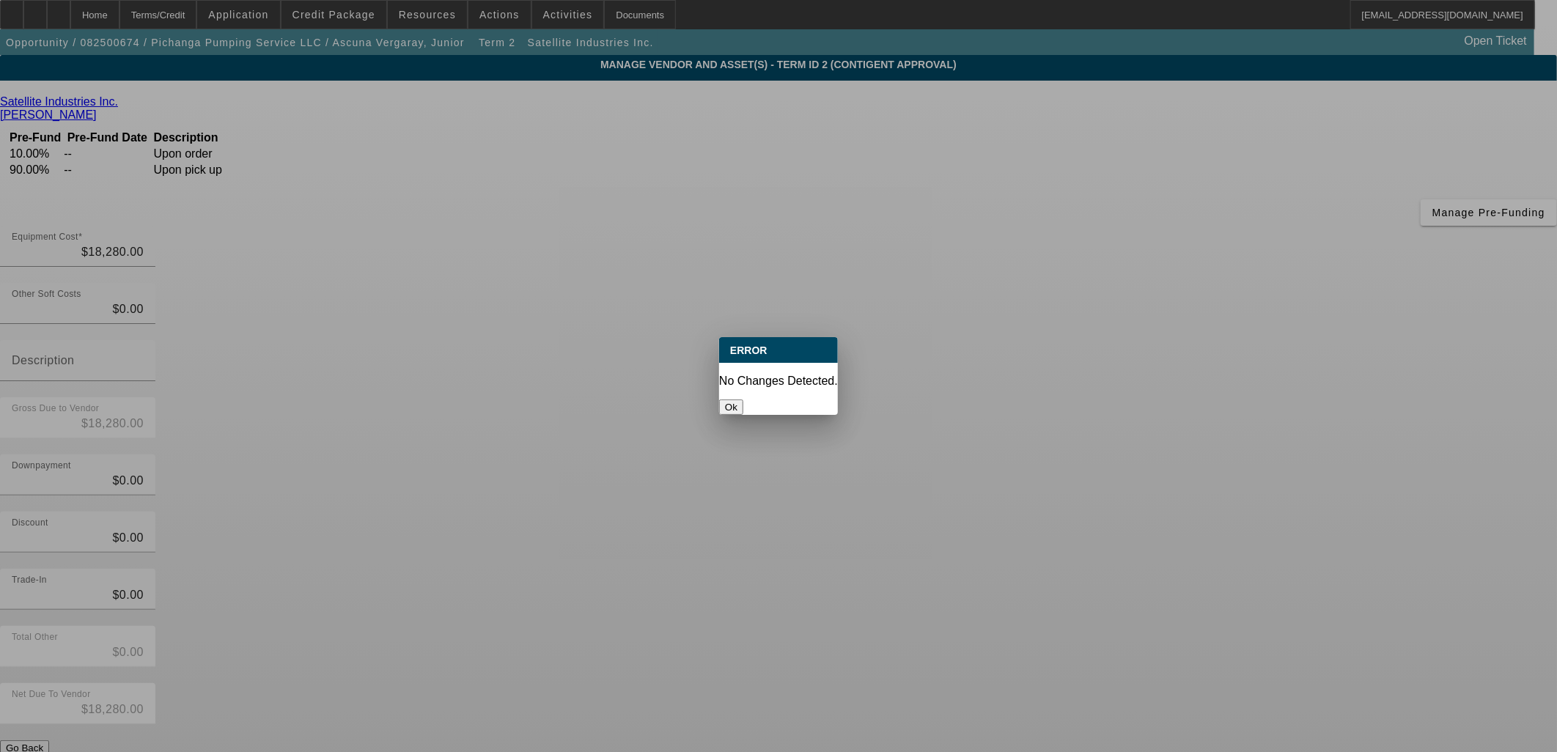
click at [743, 400] on button "Ok" at bounding box center [731, 407] width 24 height 15
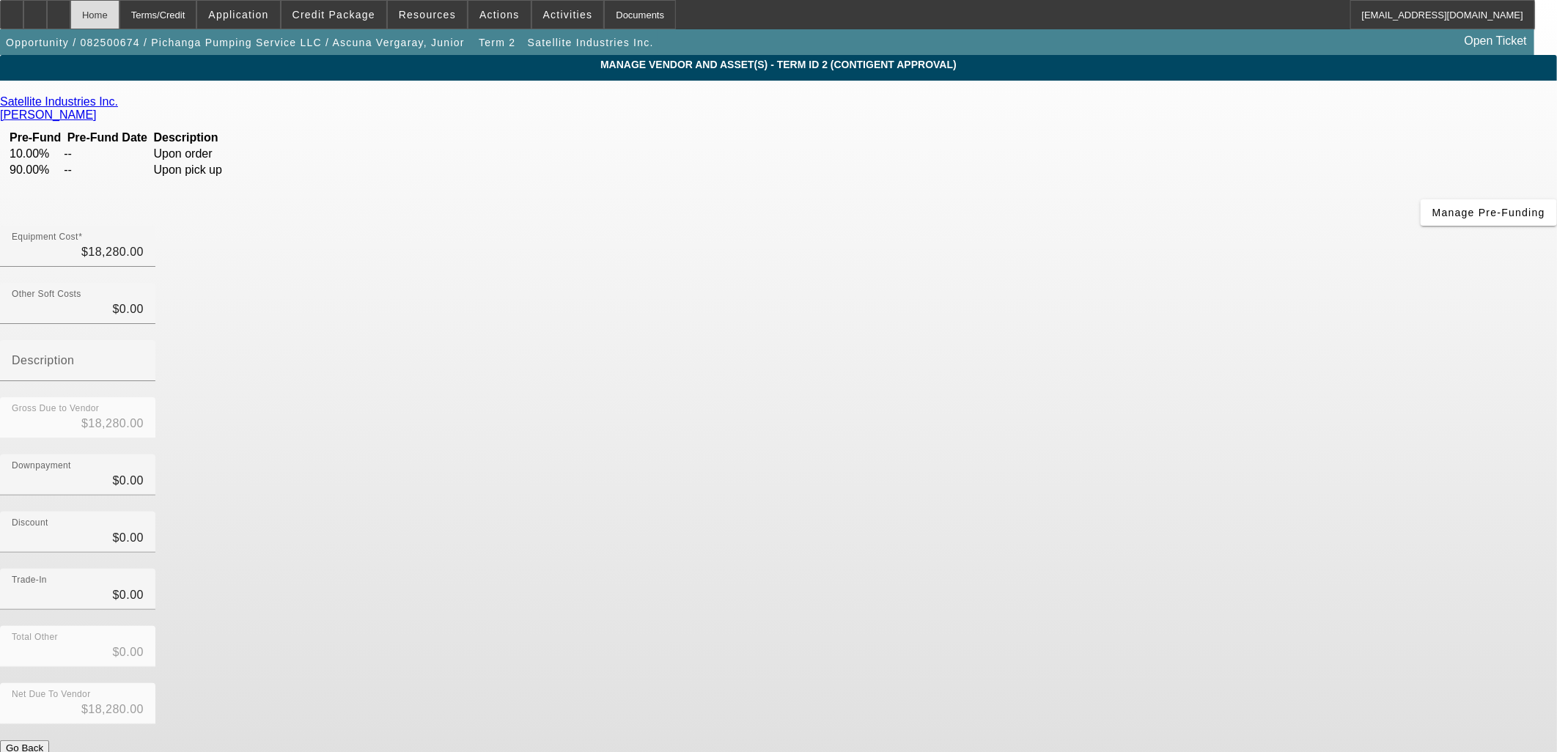
click at [119, 7] on div "Home" at bounding box center [94, 14] width 49 height 29
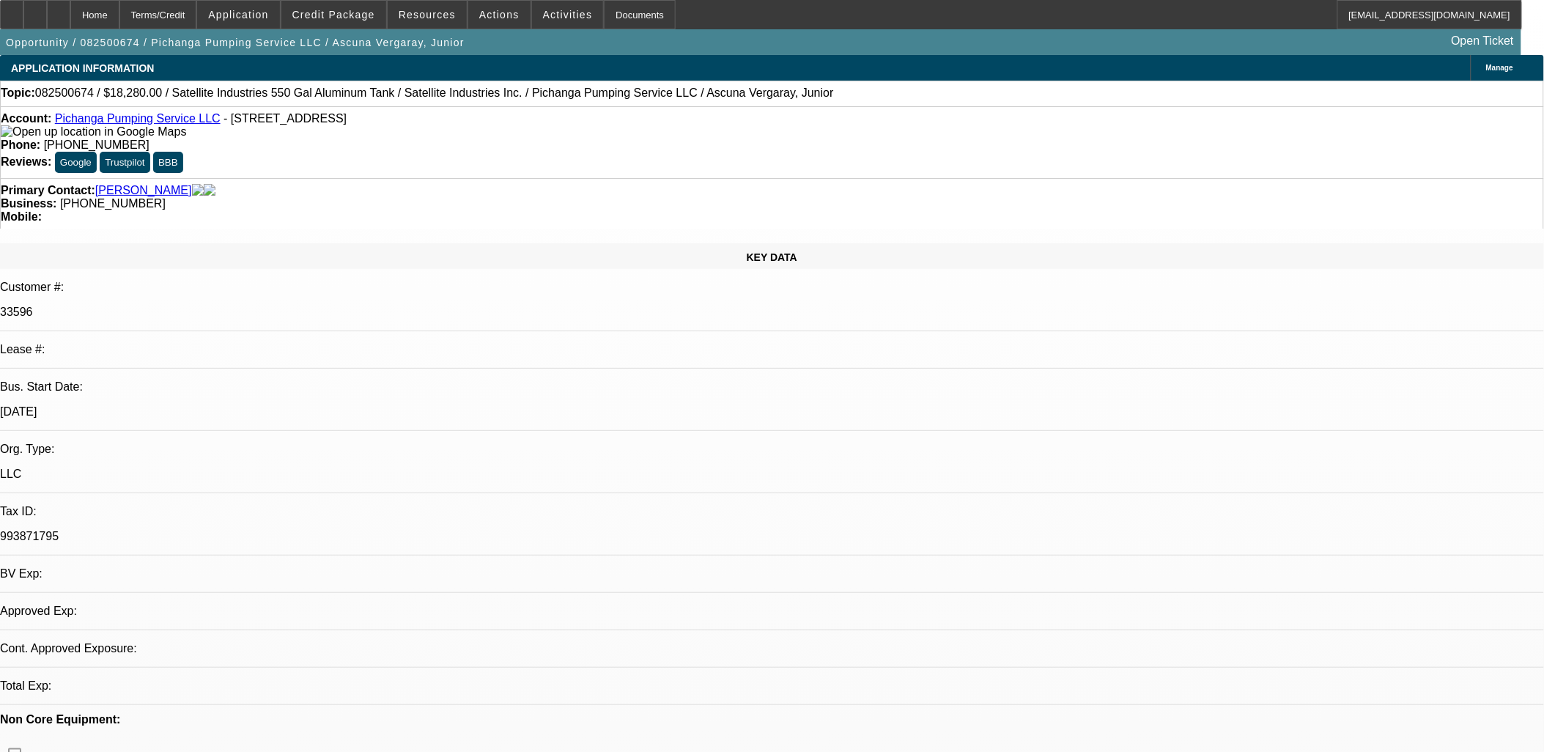
select select "0"
select select "2"
select select "0.1"
select select "4"
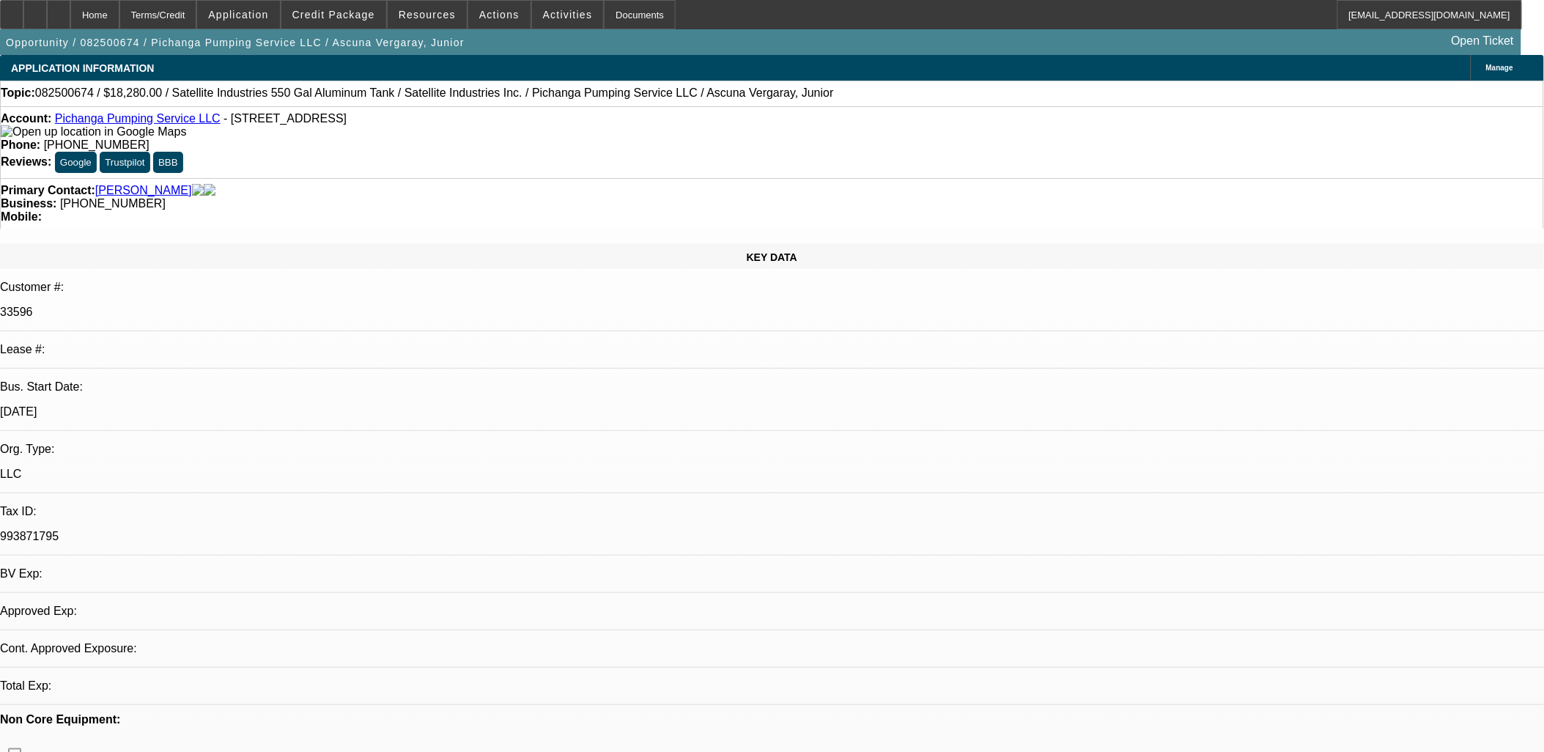
select select "0"
select select "2"
select select "0.1"
select select "4"
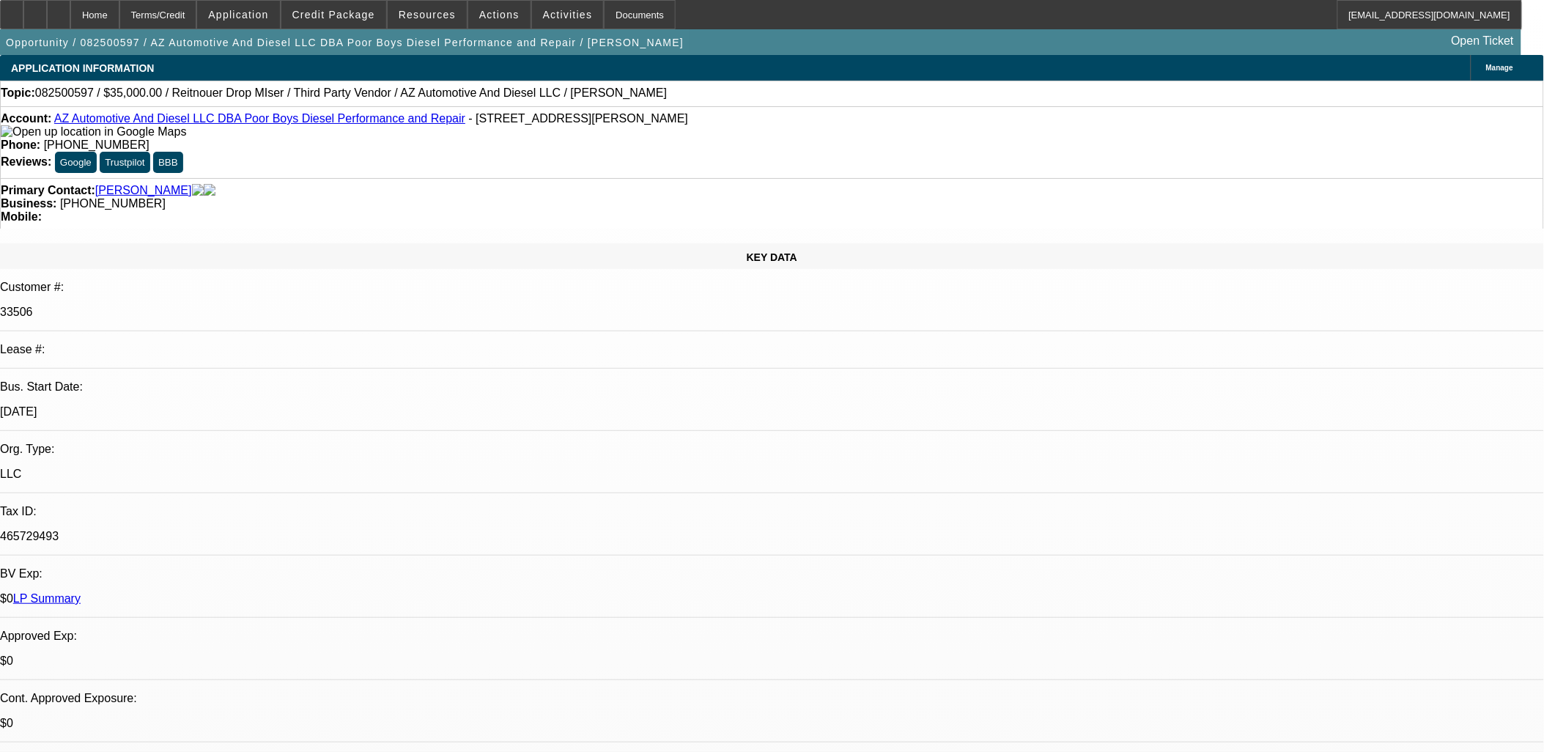
select select "0"
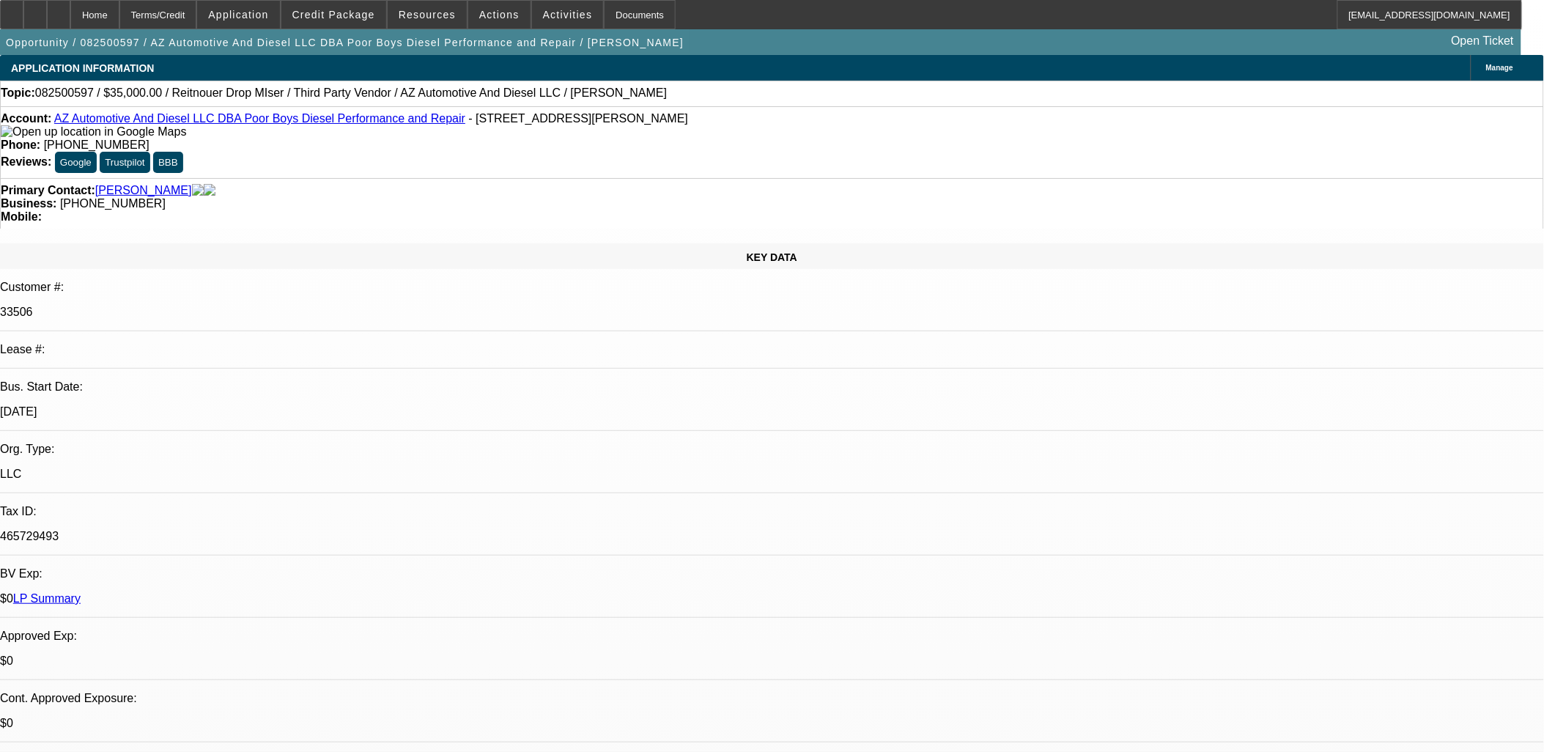
select select "0"
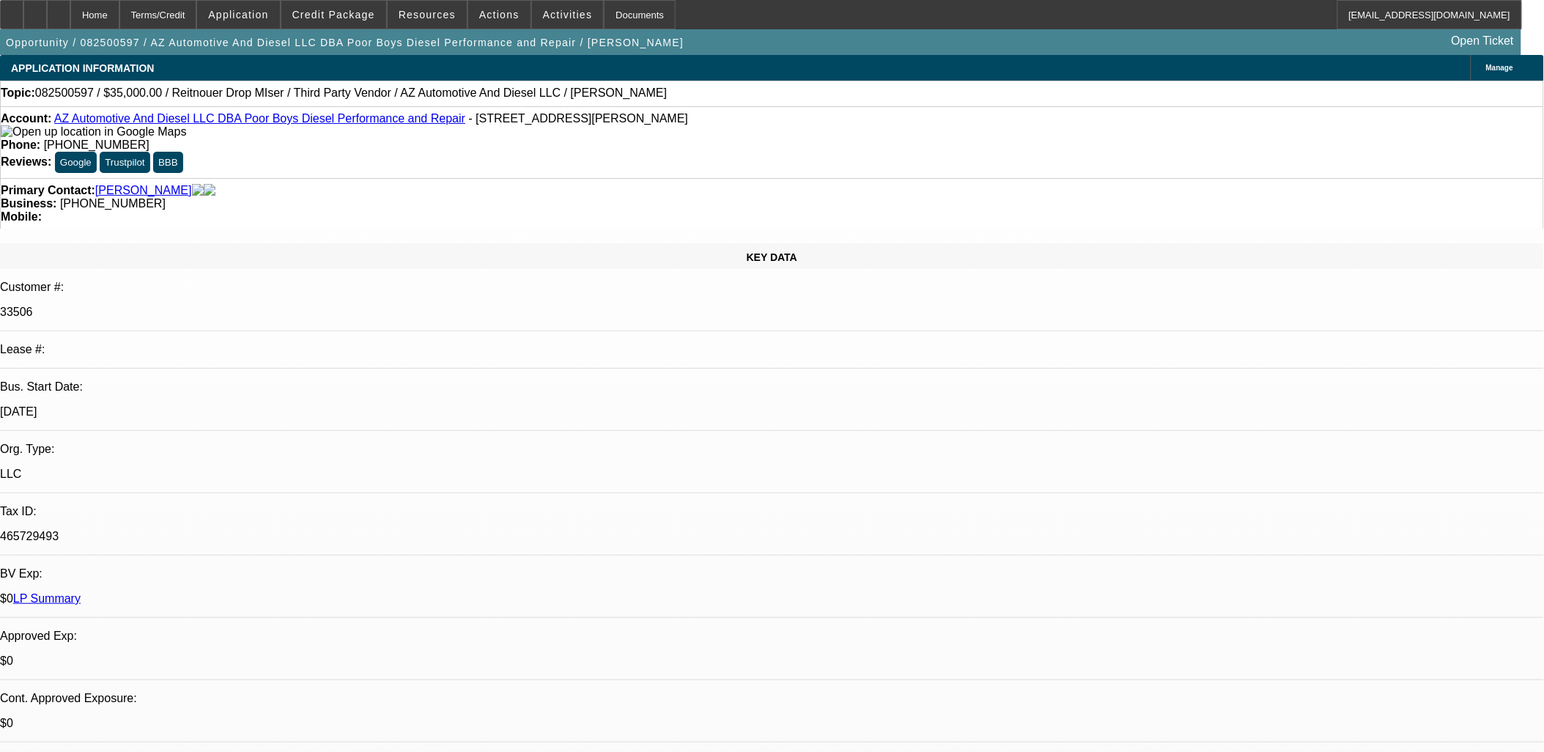
select select "0"
select select "1"
select select "3"
select select "6"
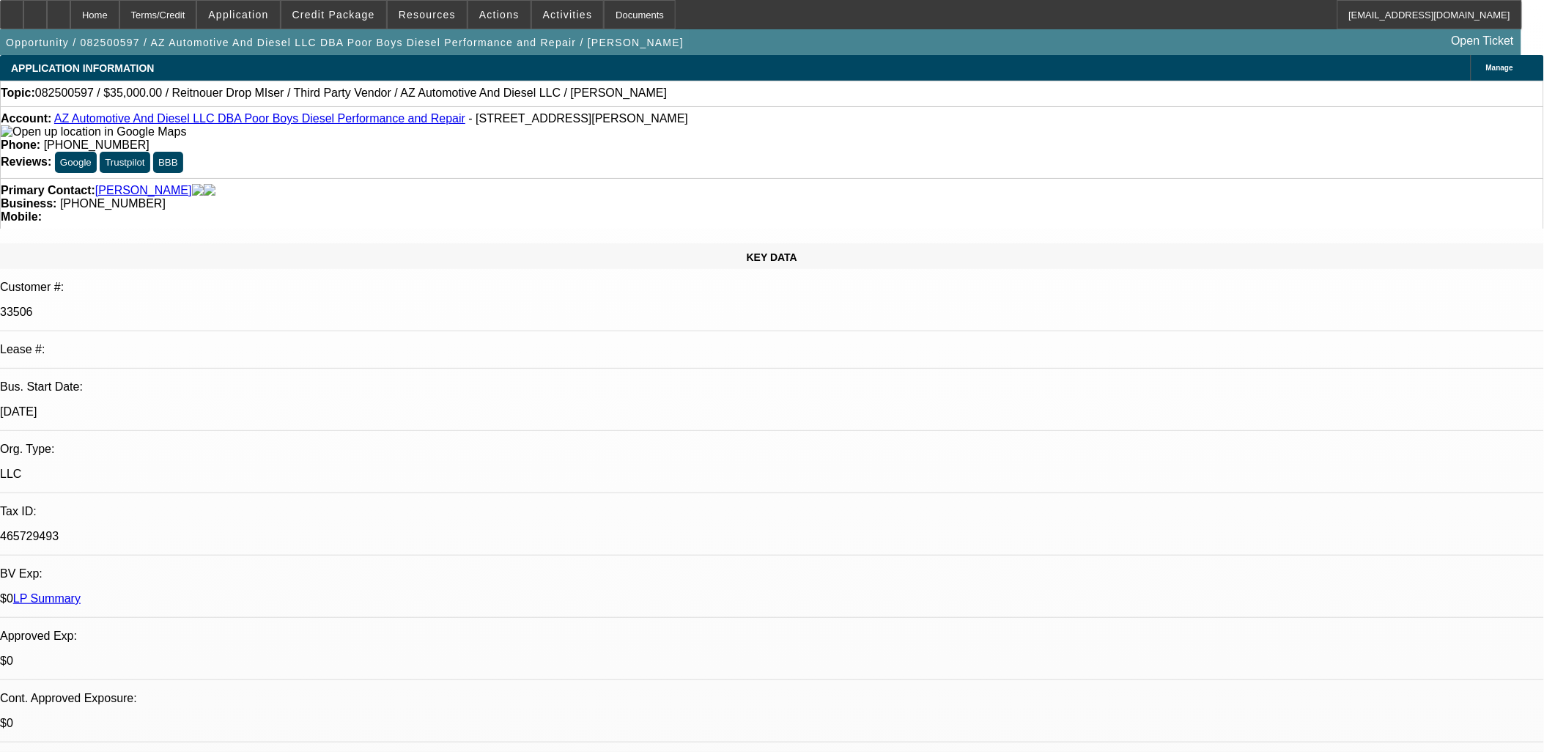
select select "1"
select select "3"
select select "6"
select select "1"
select select "3"
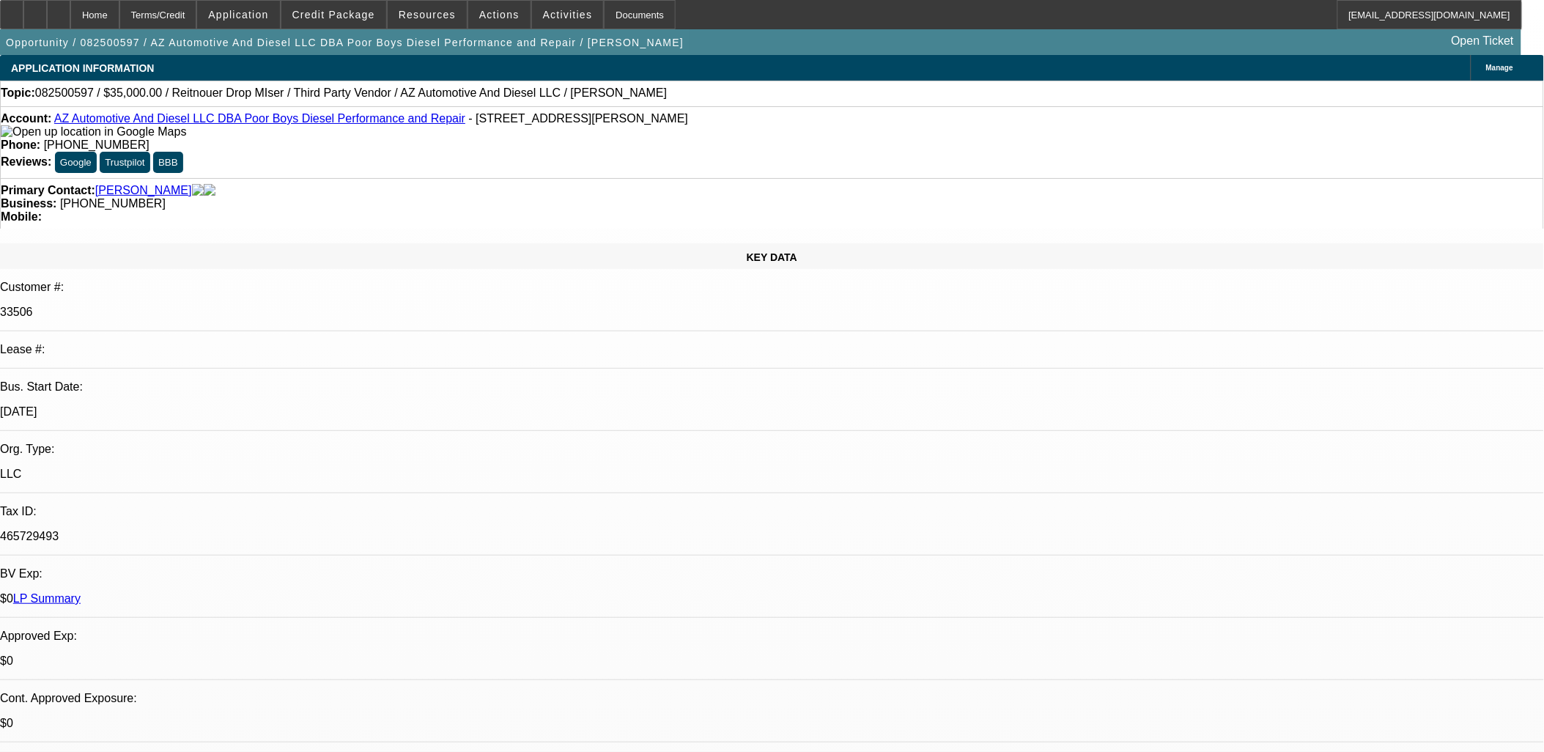
select select "6"
select select "1"
select select "3"
select select "6"
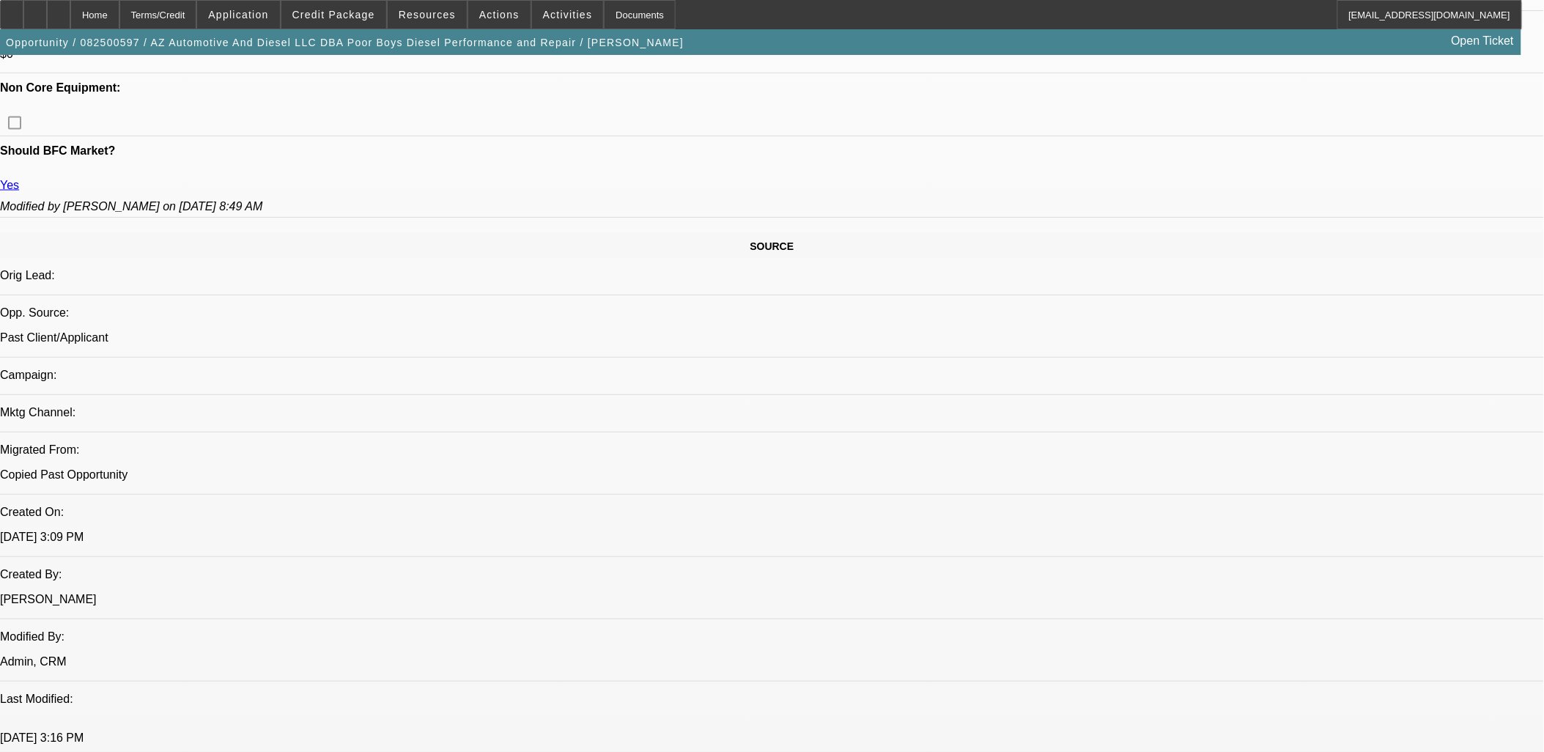
scroll to position [733, 0]
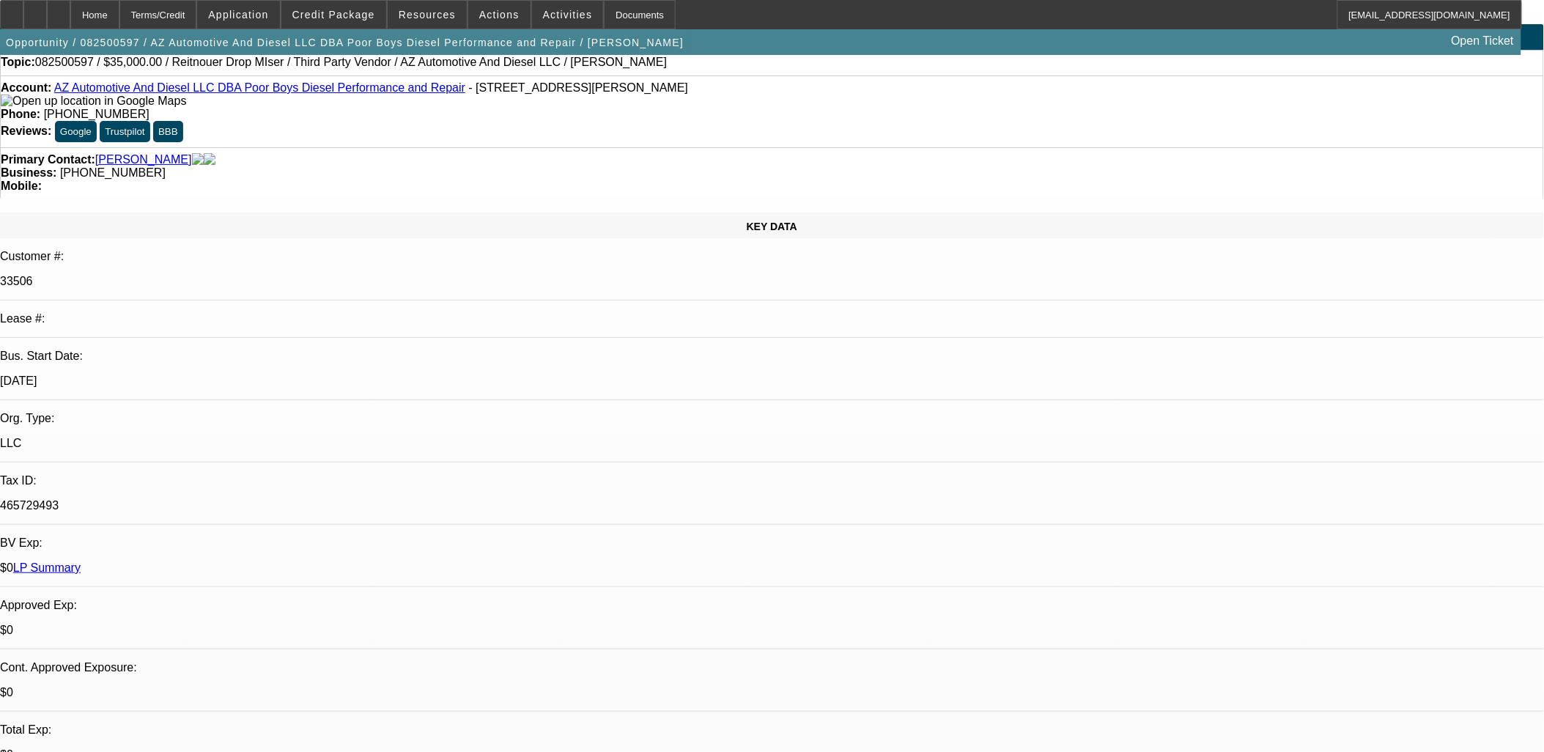
scroll to position [0, 0]
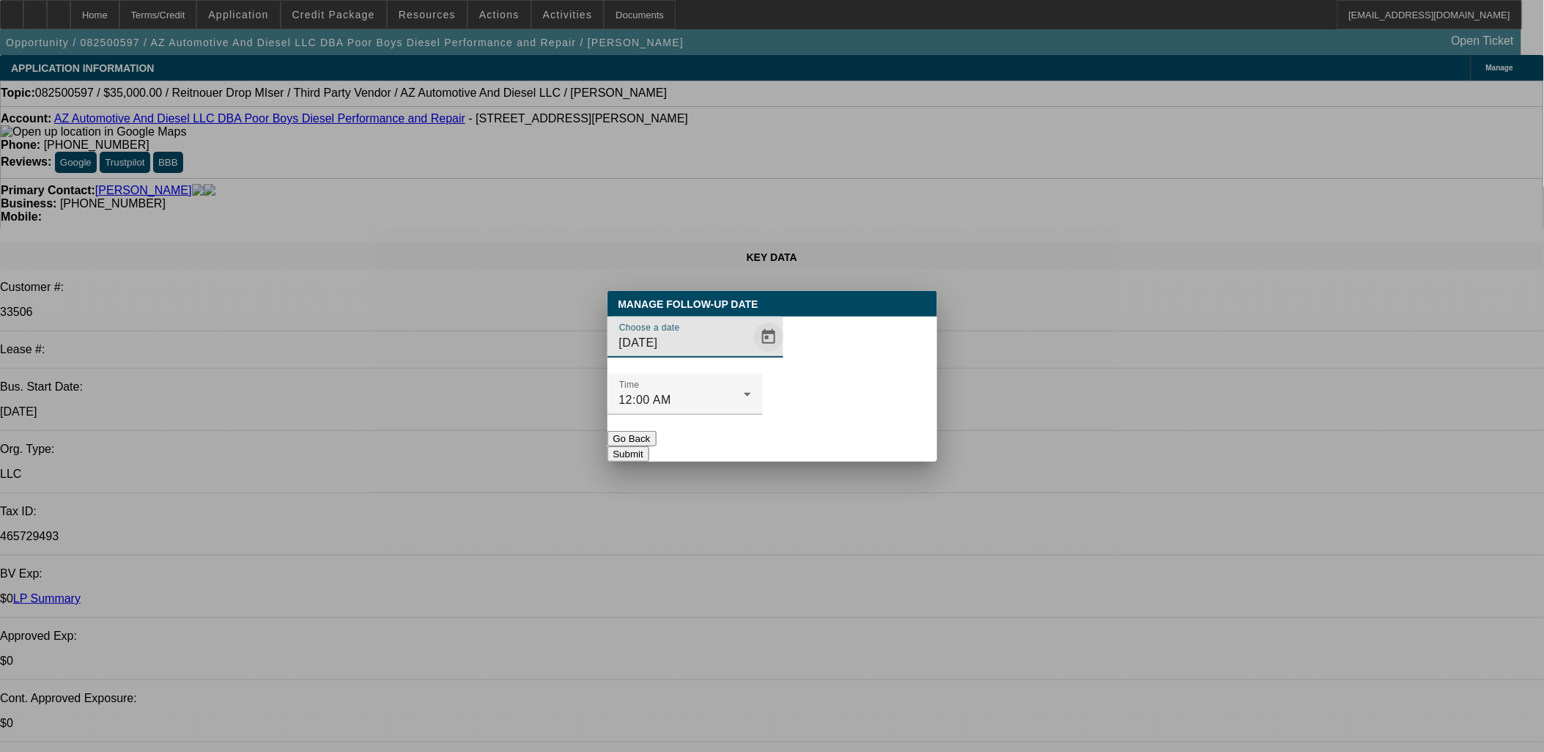
click at [751, 355] on span "Open calendar" at bounding box center [768, 337] width 35 height 35
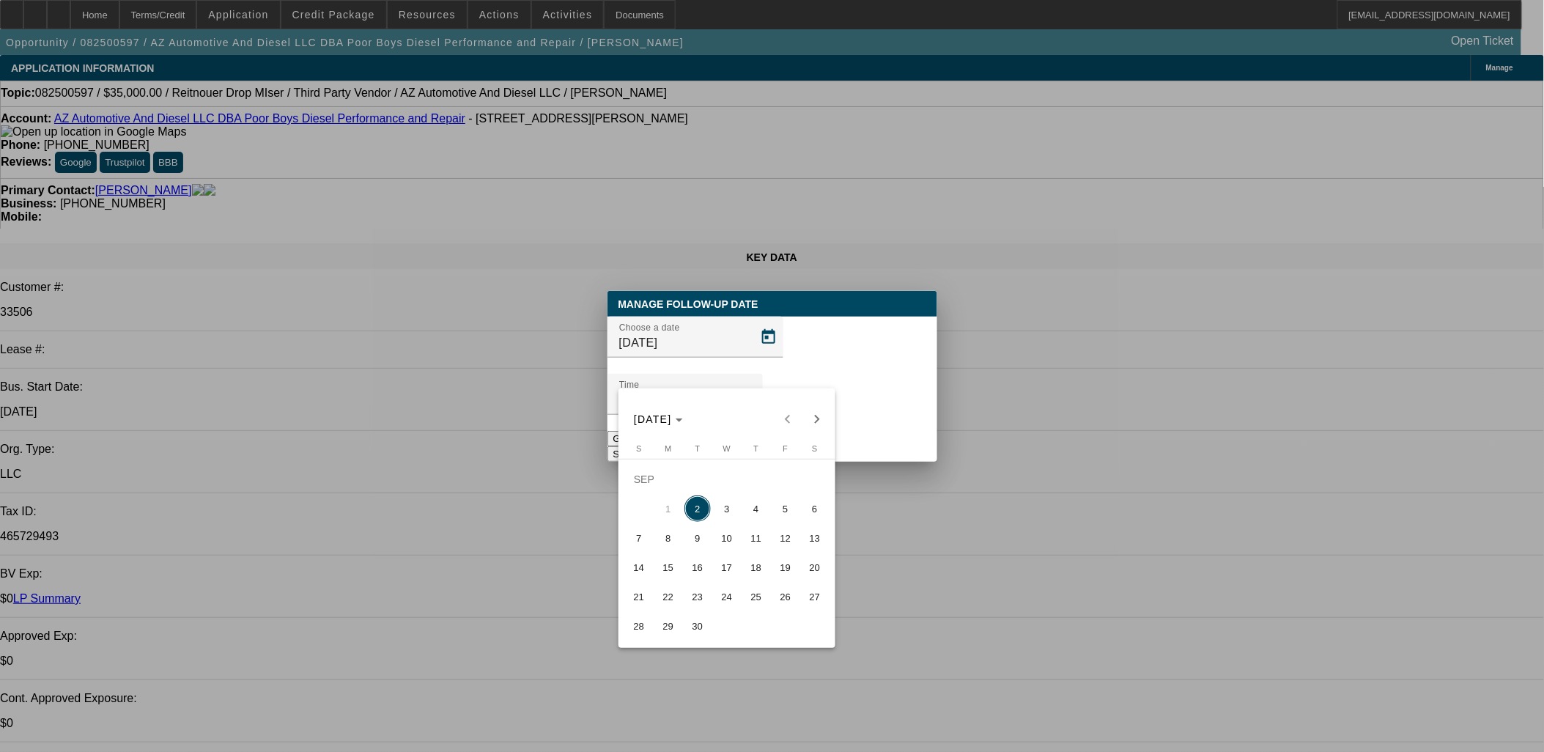
click at [669, 541] on span "8" at bounding box center [668, 538] width 26 height 26
type input "9/8/2025"
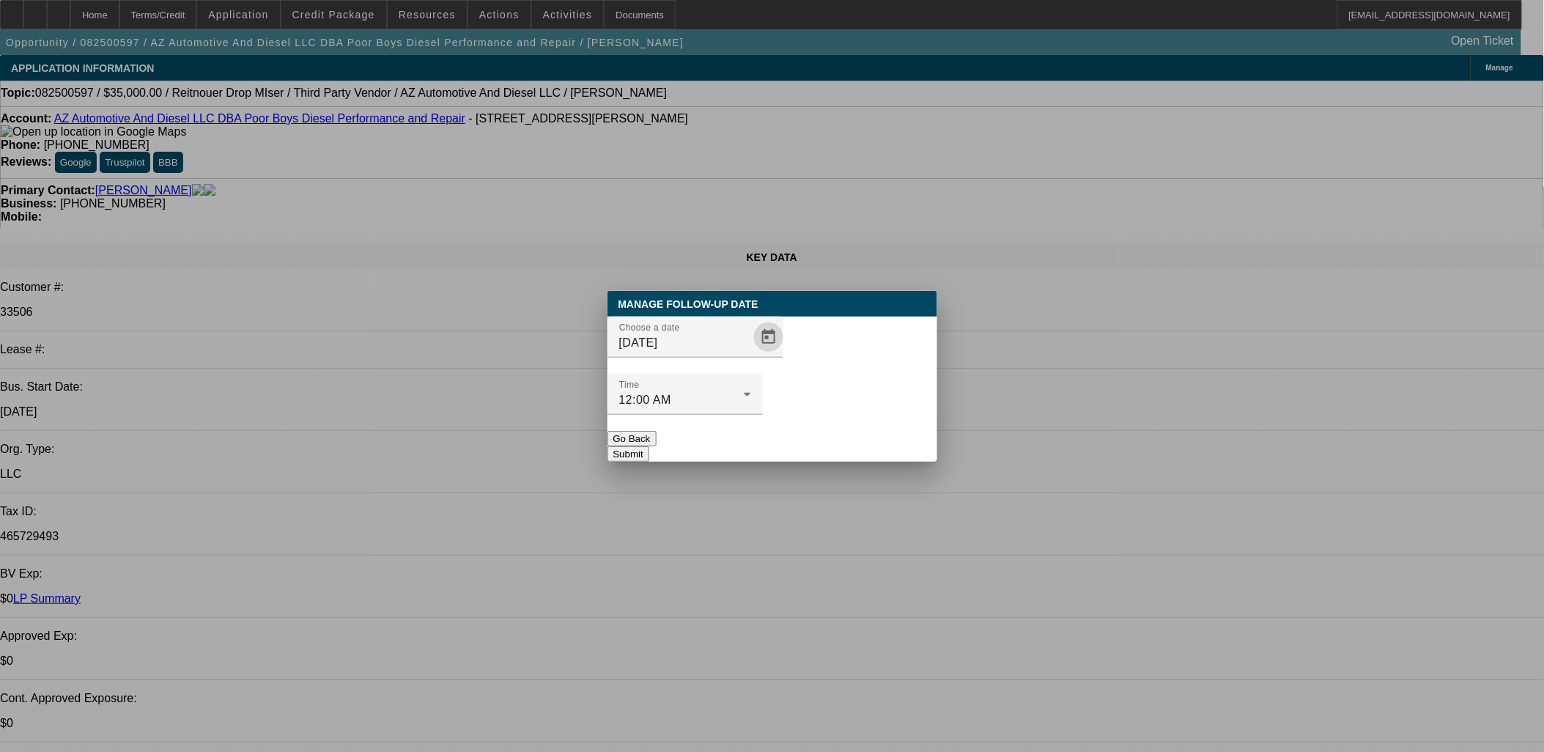
click at [649, 446] on button "Submit" at bounding box center [629, 453] width 42 height 15
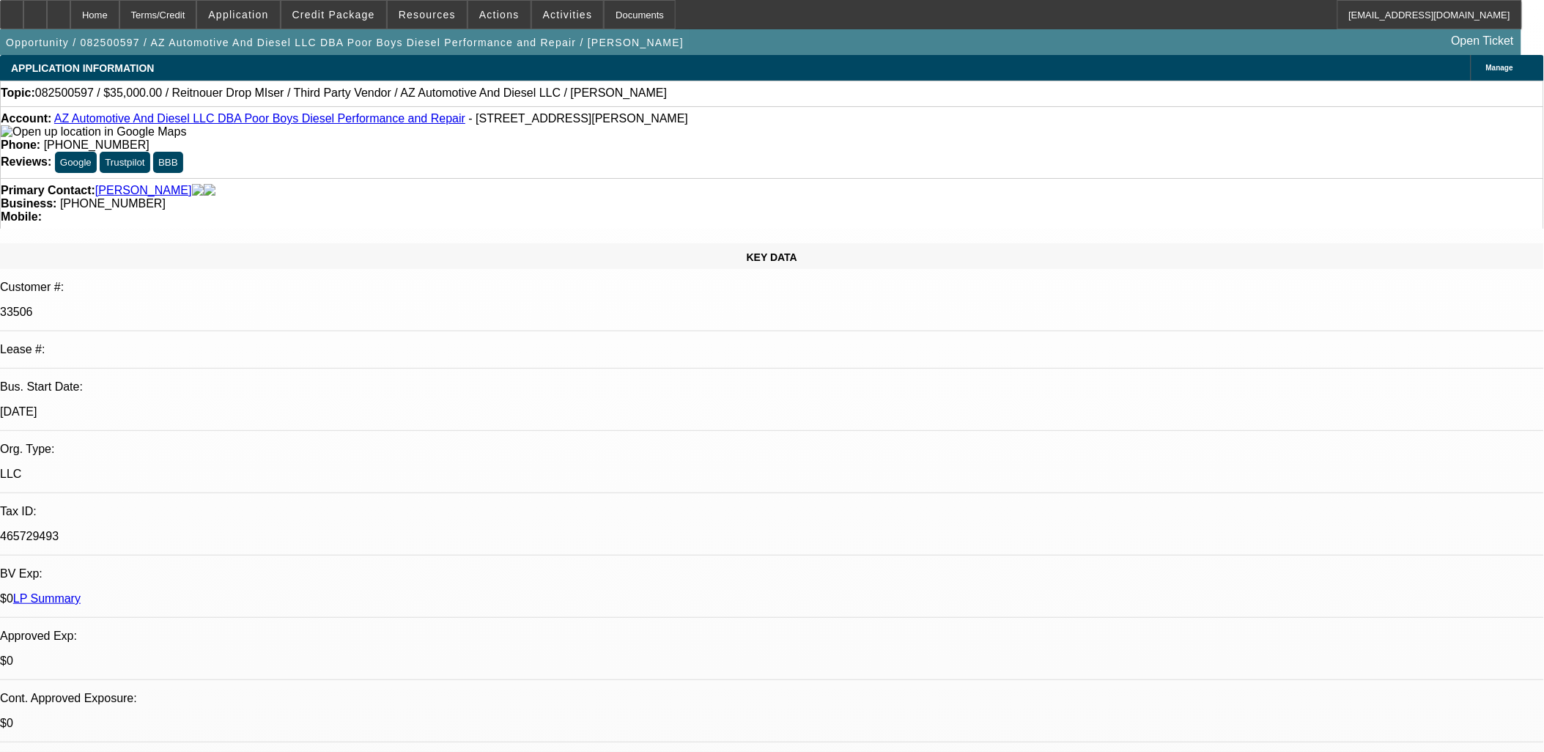
radio input "true"
type textarea "ONE AND DONE, GHOSTED"
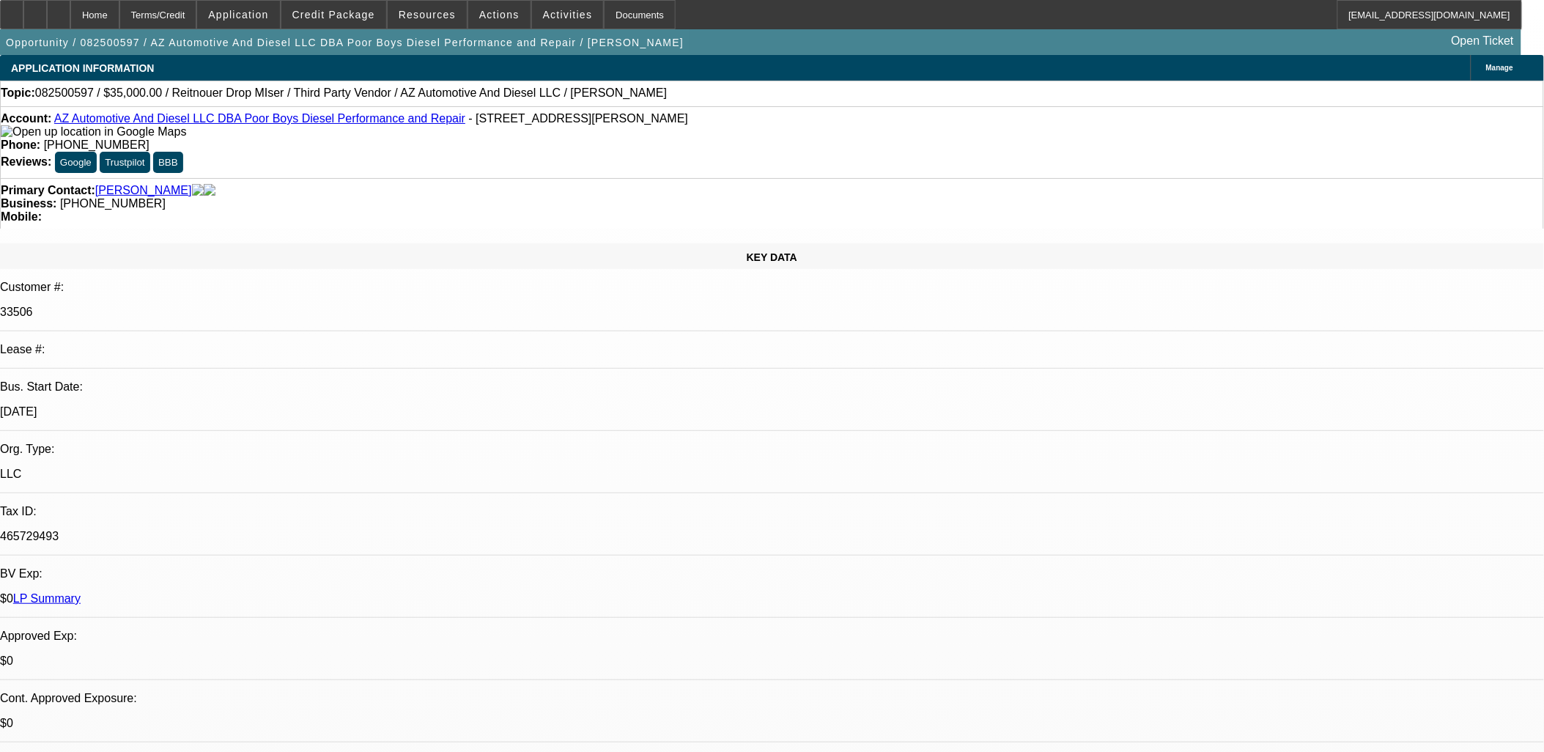
radio input "true"
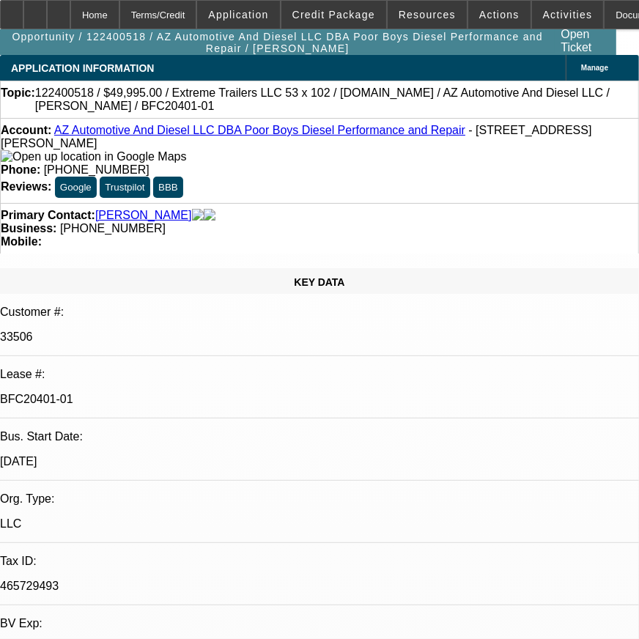
select select "0"
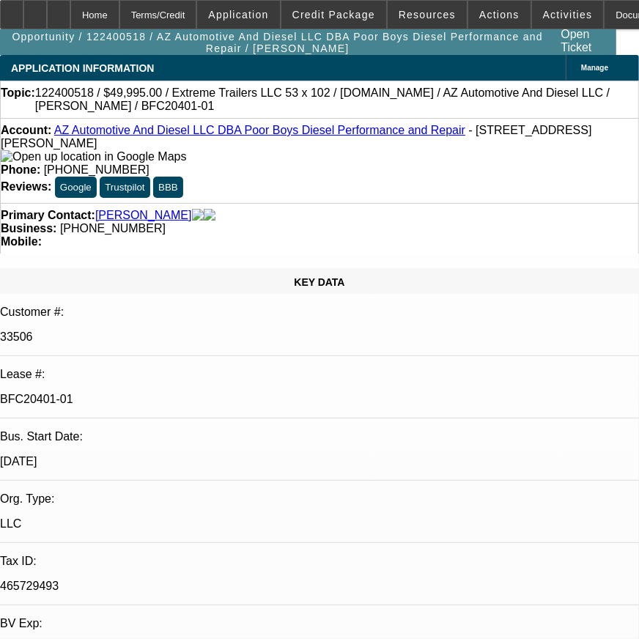
select select "0"
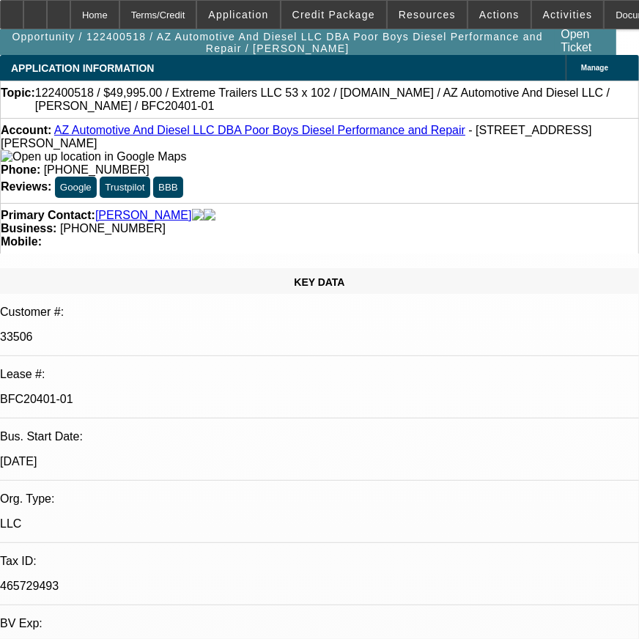
select select "2"
select select "0"
select select "1"
select select "6"
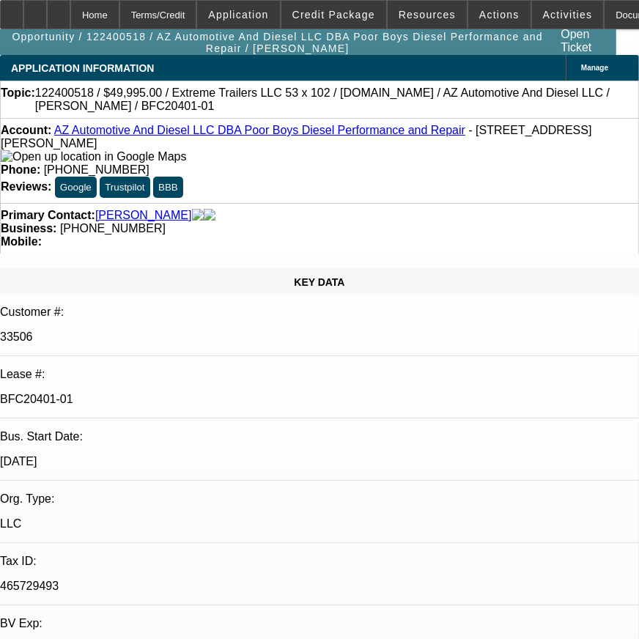
select select "1"
select select "2"
select select "6"
select select "1"
select select "2"
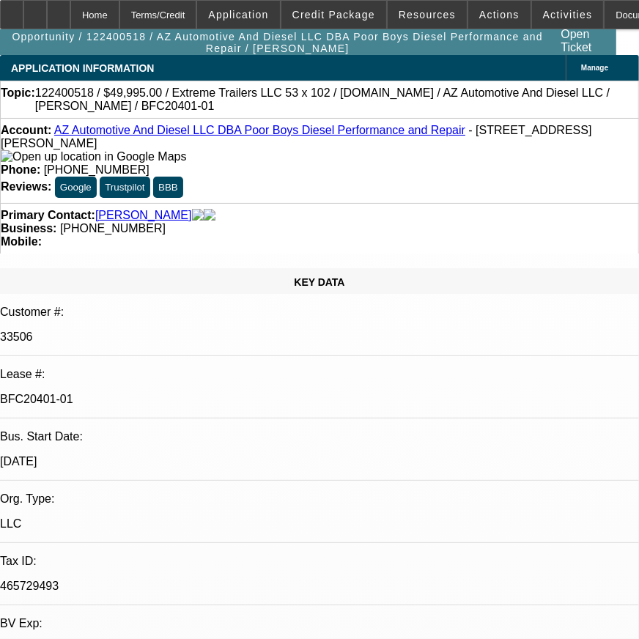
select select "6"
select select "1"
select select "2"
select select "6"
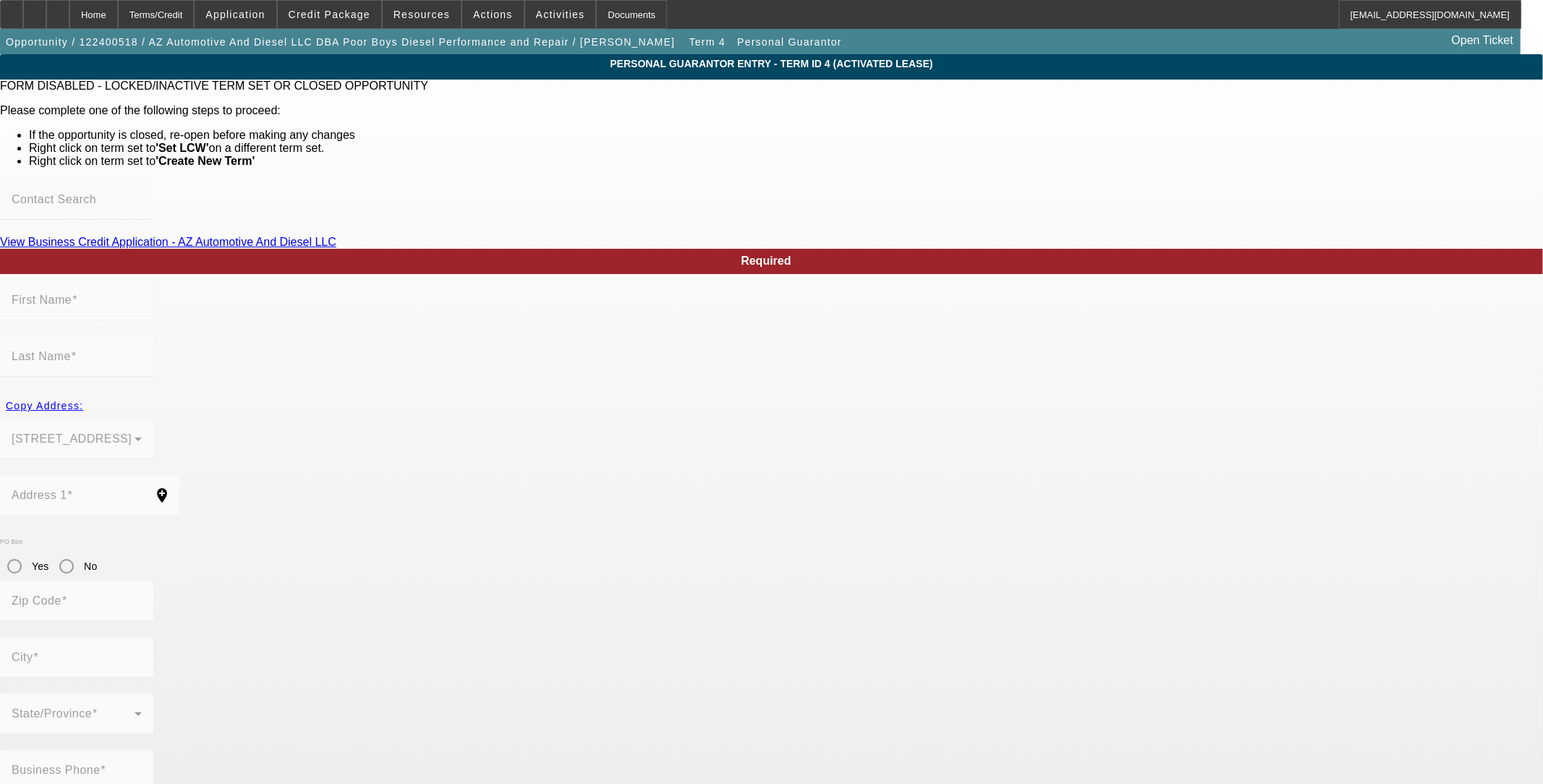
type input "Timothy"
type input "Moore"
type input "1119 E Saddle Mountain Road"
radio input "true"
type input "85086"
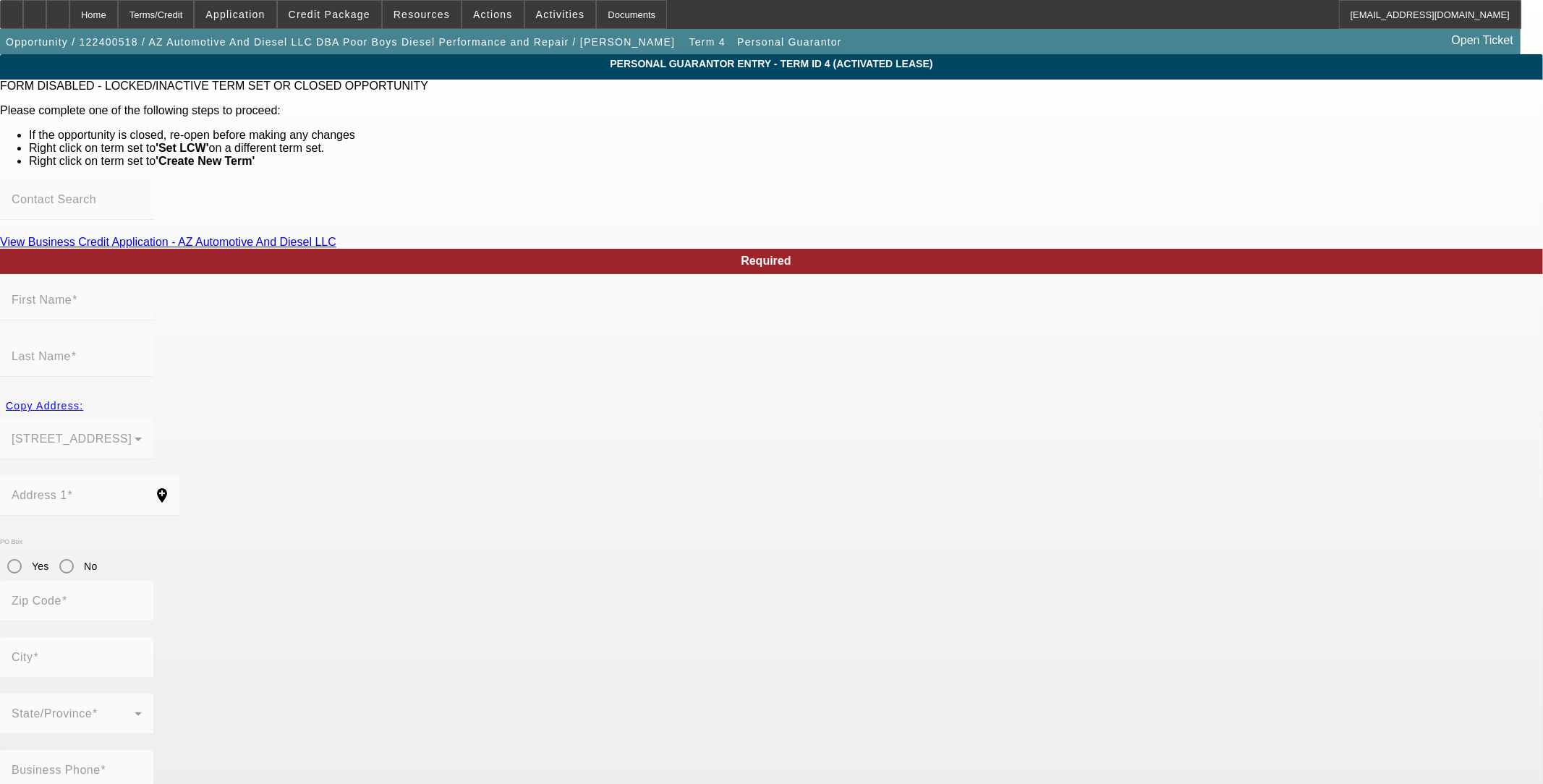
type input "Phoenix"
type input "(602) 303-3555"
type input "100"
type input "616-76-6378"
type input "tim@poorboysdiesel.com"
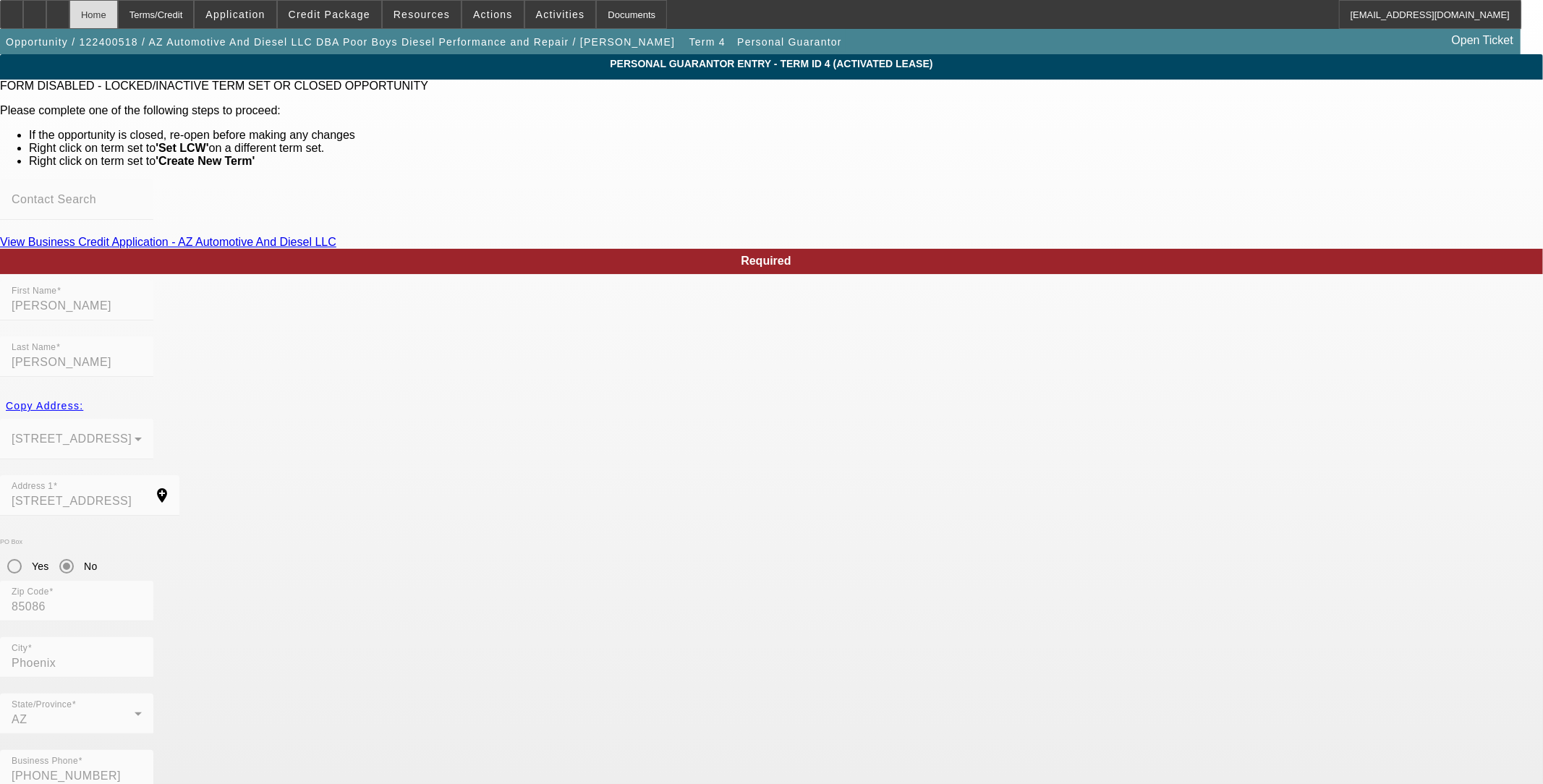
click at [117, 13] on div "Home" at bounding box center [93, 14] width 48 height 29
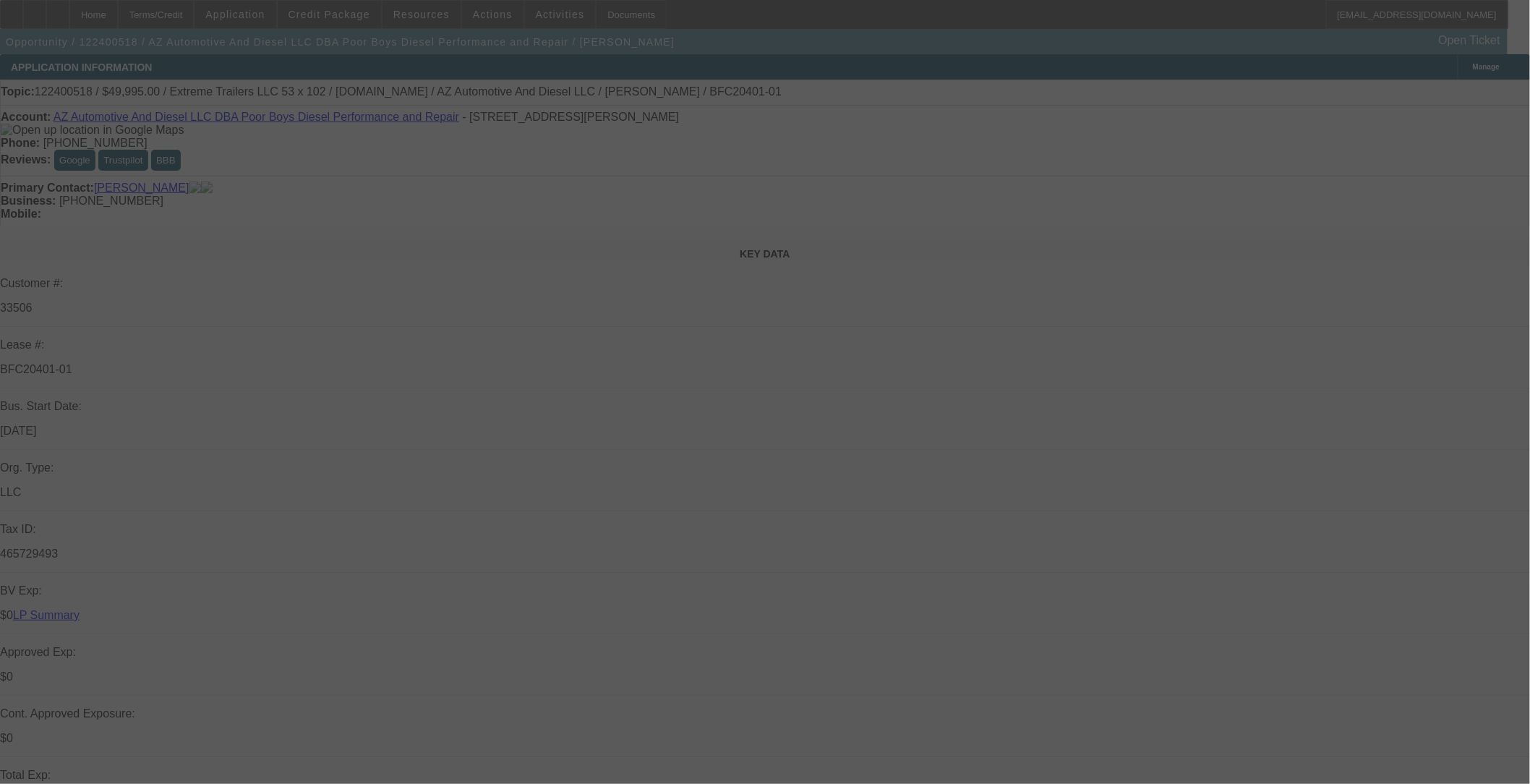
select select "0"
select select "6"
select select "0"
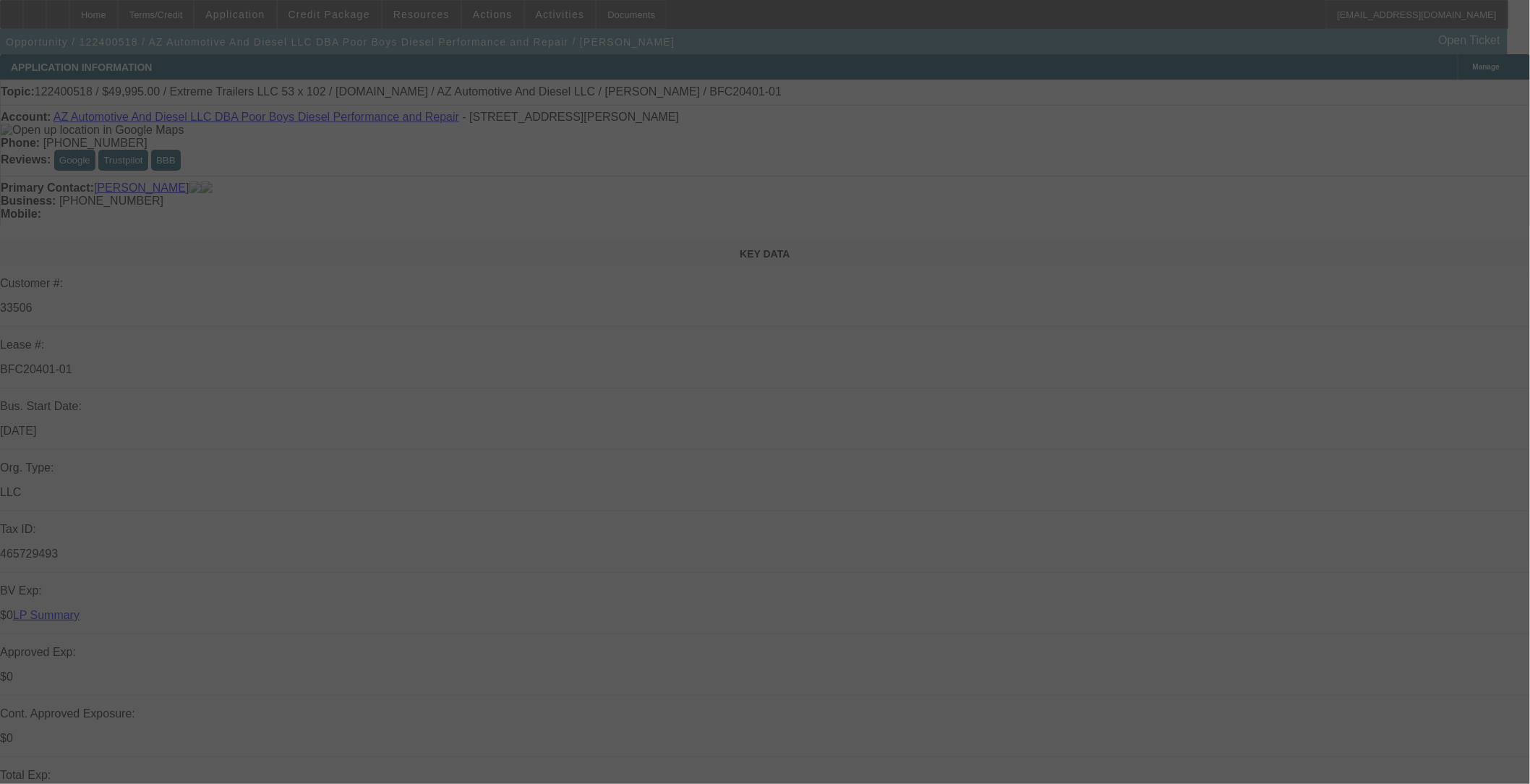
select select "0"
select select "2"
select select "0"
select select "6"
select select "0"
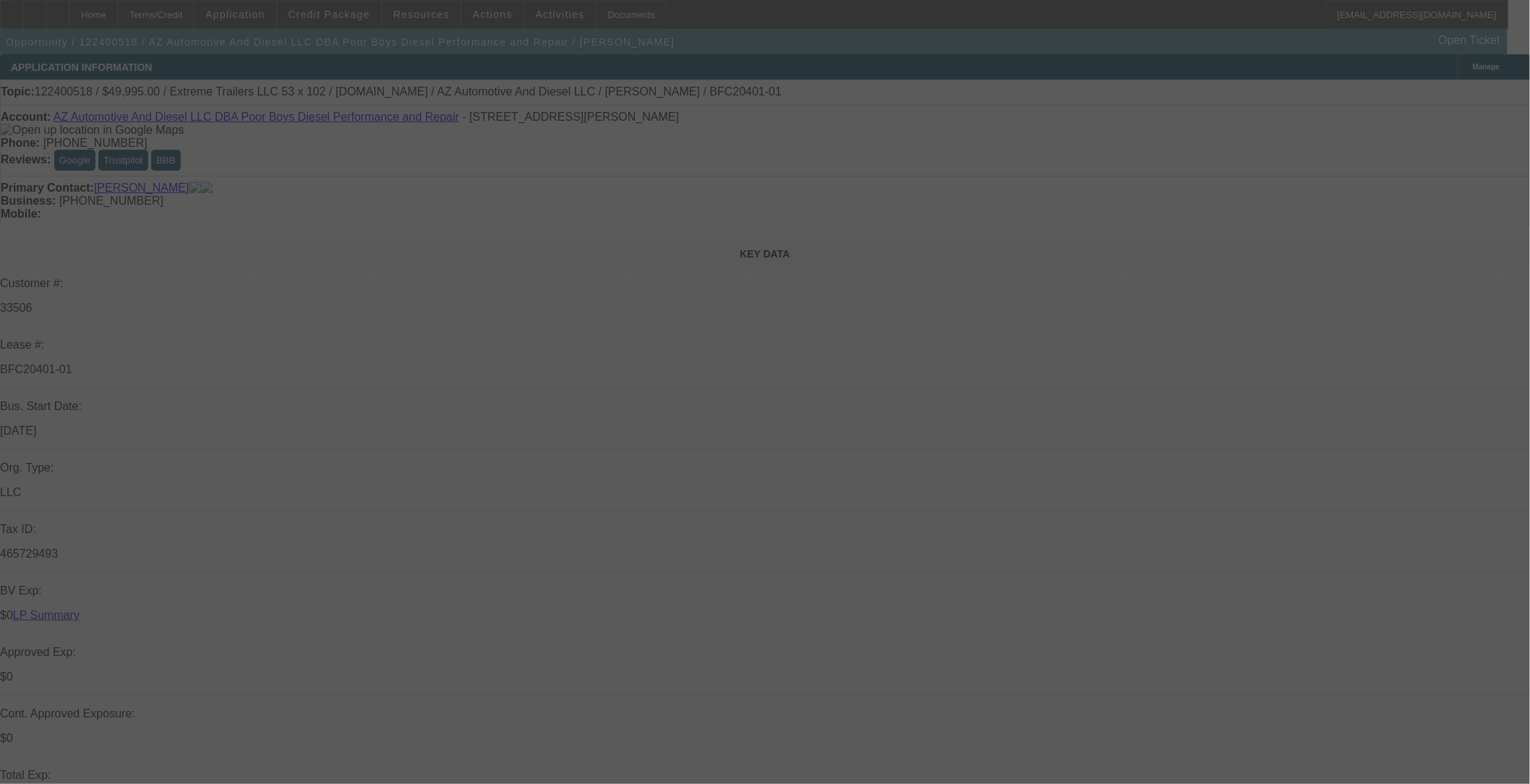
select select "0"
select select "2"
select select "0"
select select "6"
select select "0"
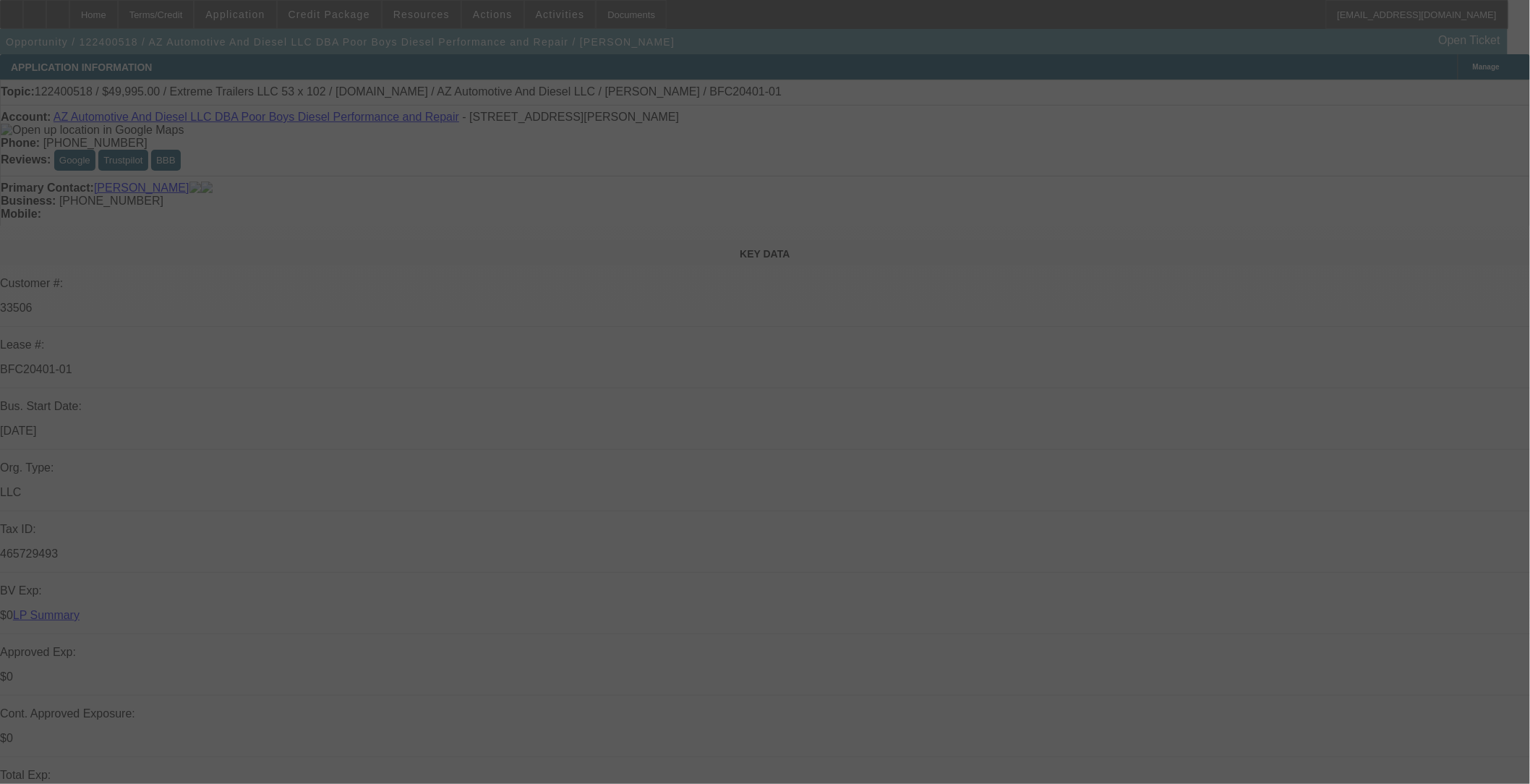
select select "2"
select select "0"
select select "6"
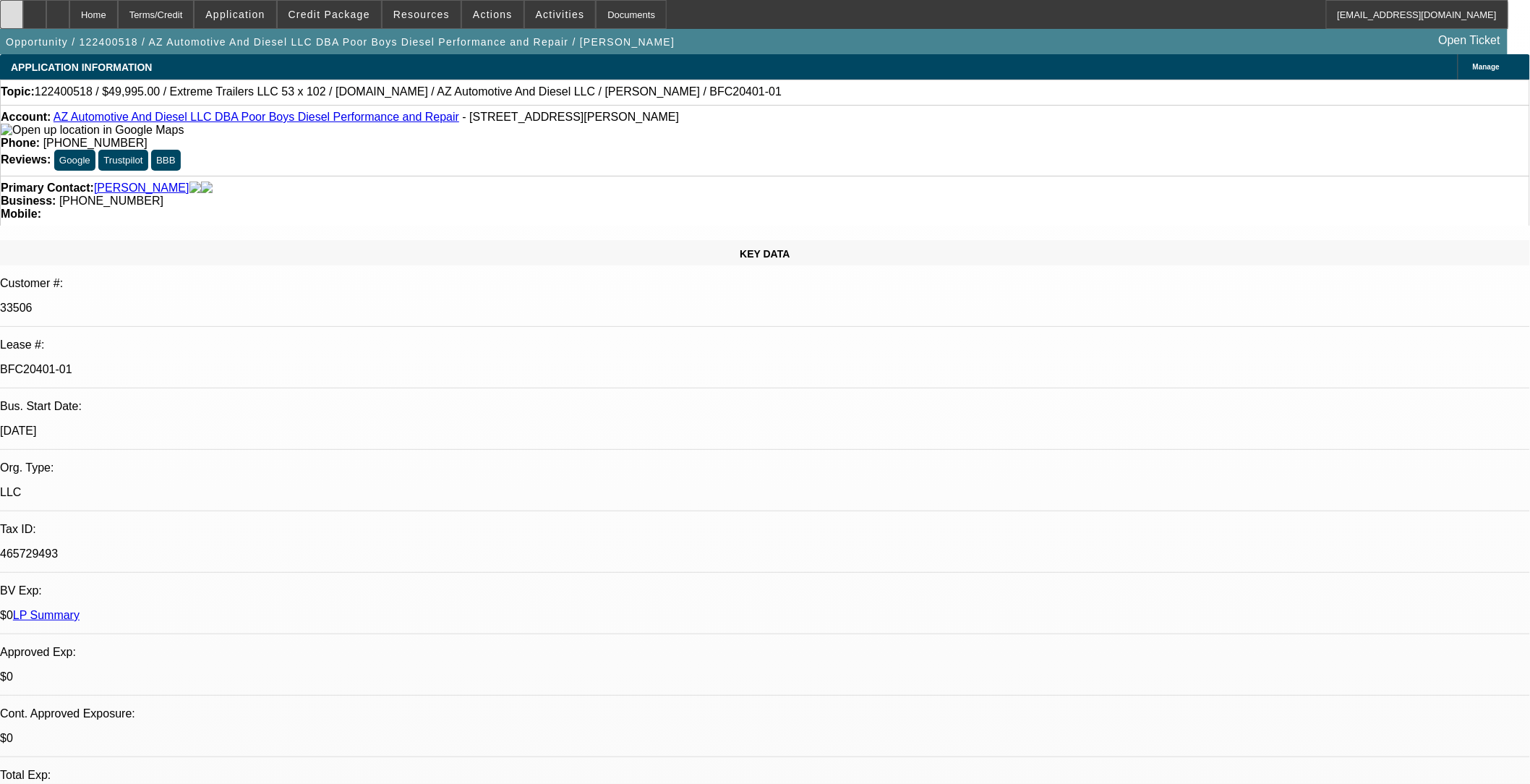
click at [12, 10] on icon at bounding box center [12, 10] width 0 height 0
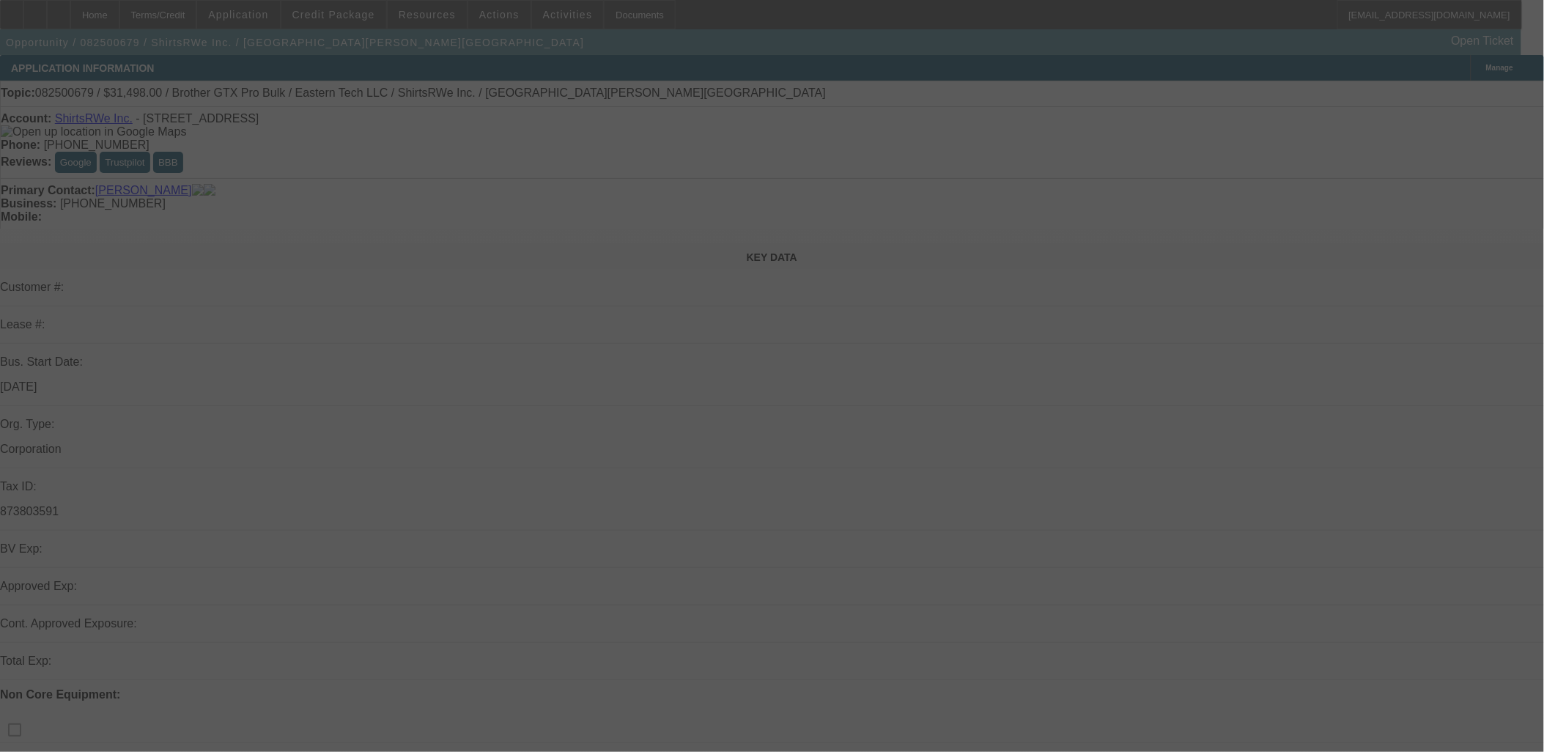
select select "0"
select select "2"
select select "0.1"
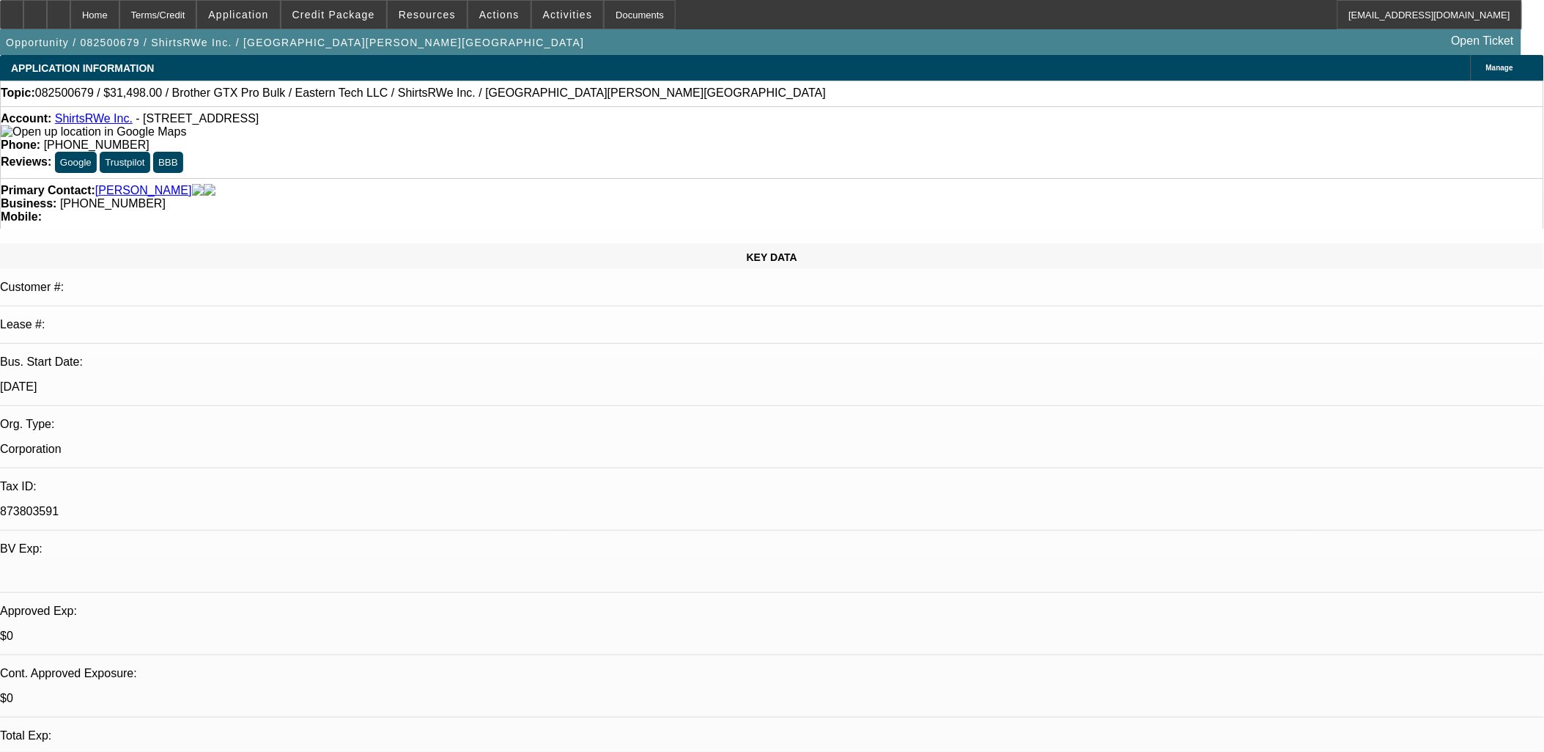
select select "1"
select select "2"
select select "4"
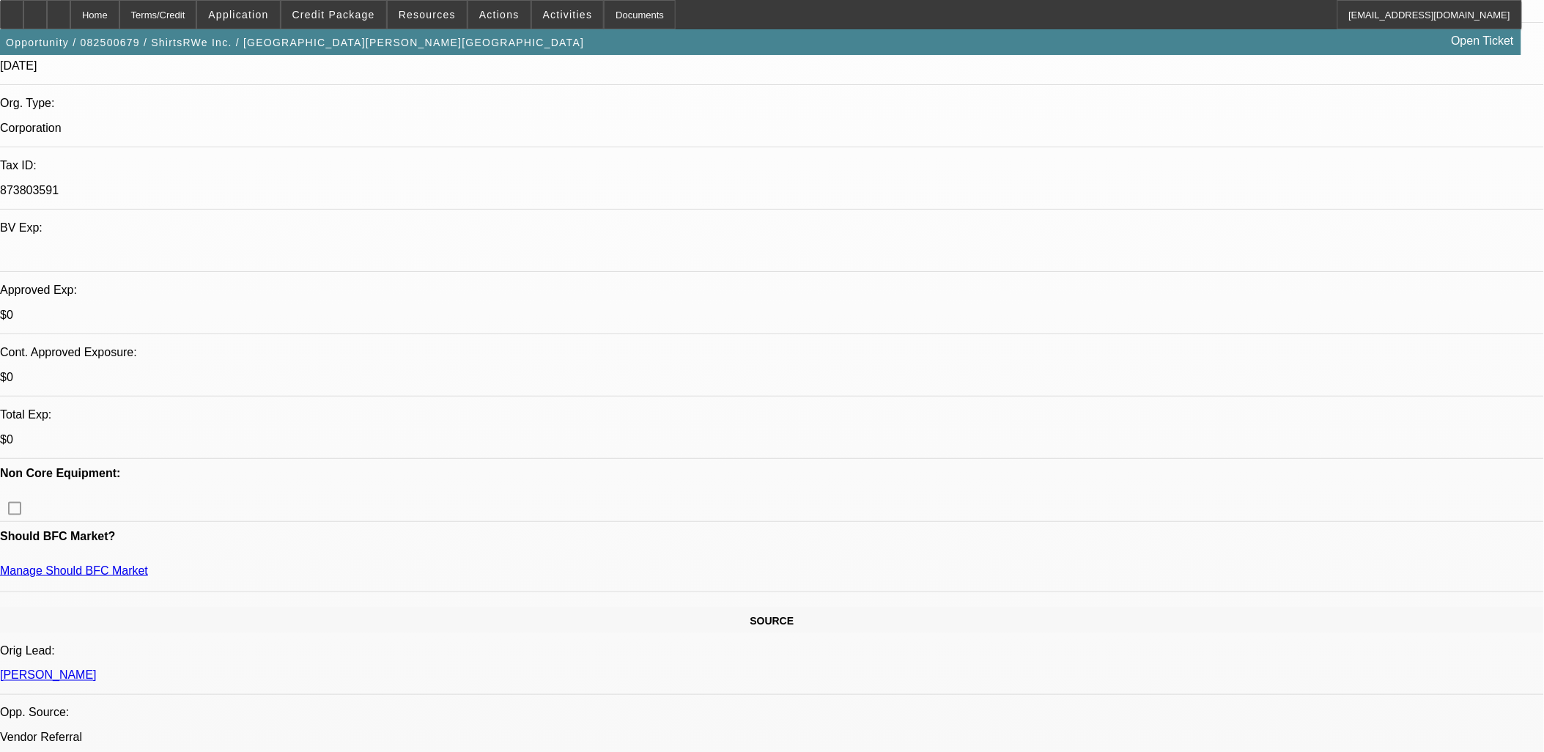
scroll to position [325, 0]
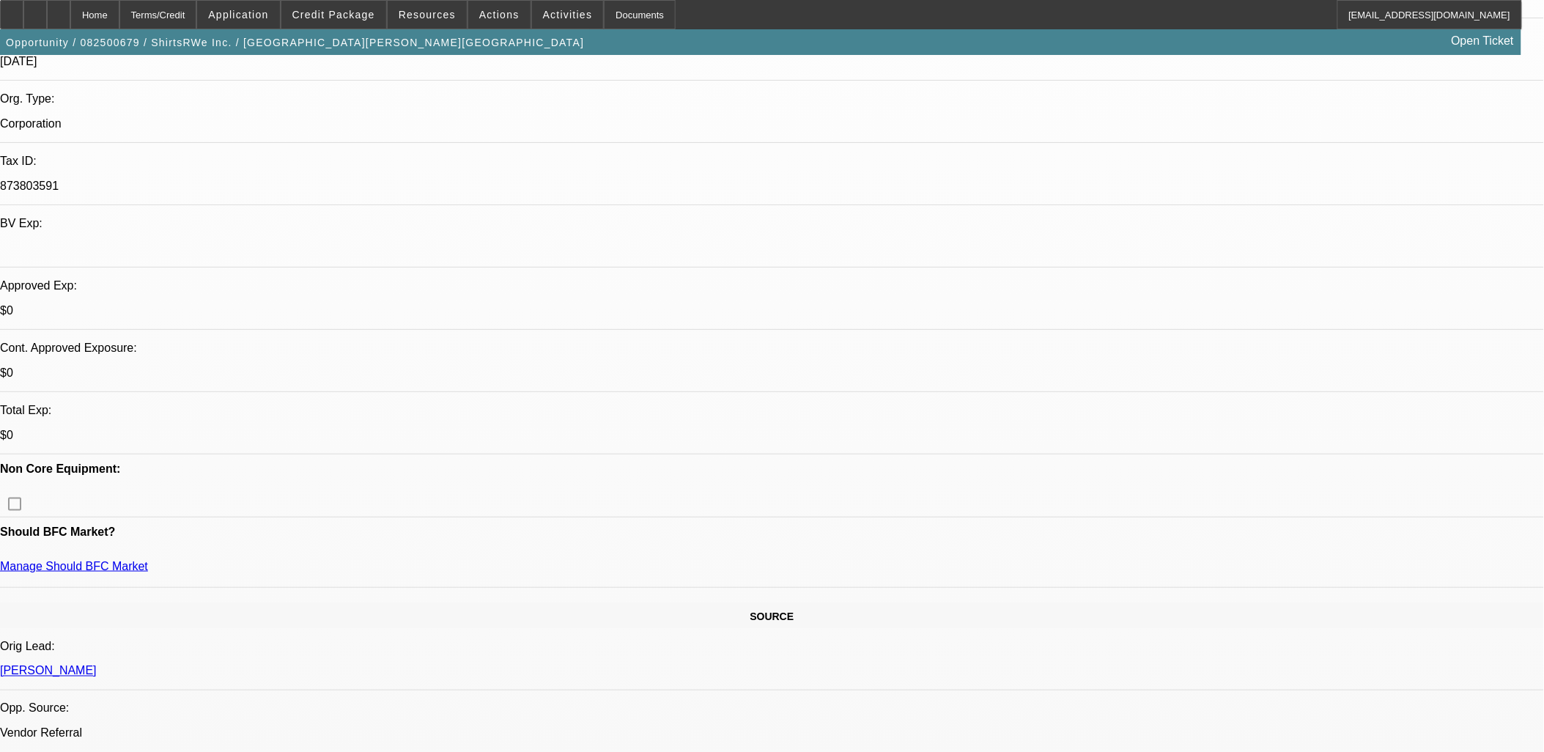
drag, startPoint x: 398, startPoint y: 438, endPoint x: 390, endPoint y: 436, distance: 8.2
drag, startPoint x: 390, startPoint y: 436, endPoint x: 398, endPoint y: 430, distance: 10.4
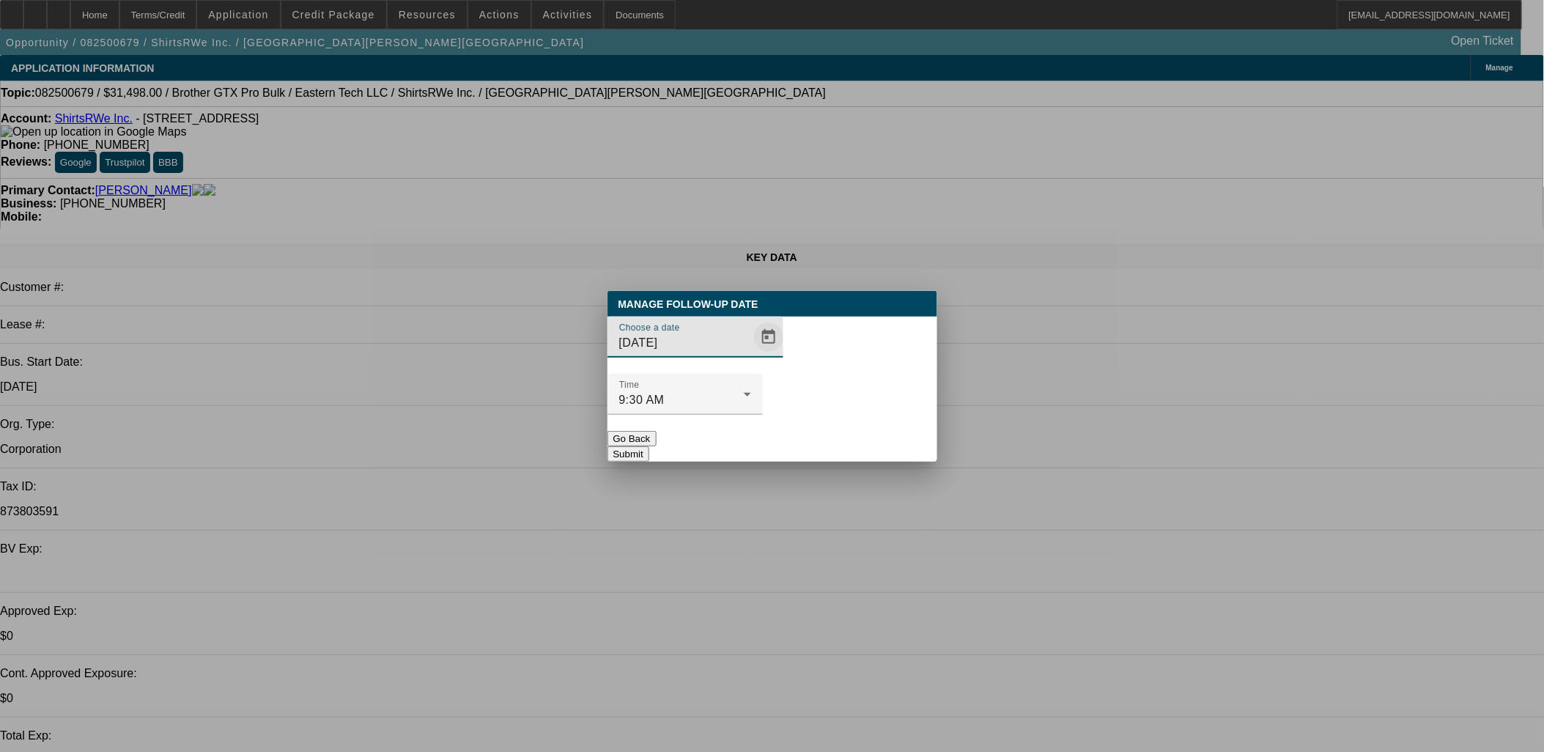
click at [751, 355] on span "Open calendar" at bounding box center [768, 337] width 35 height 35
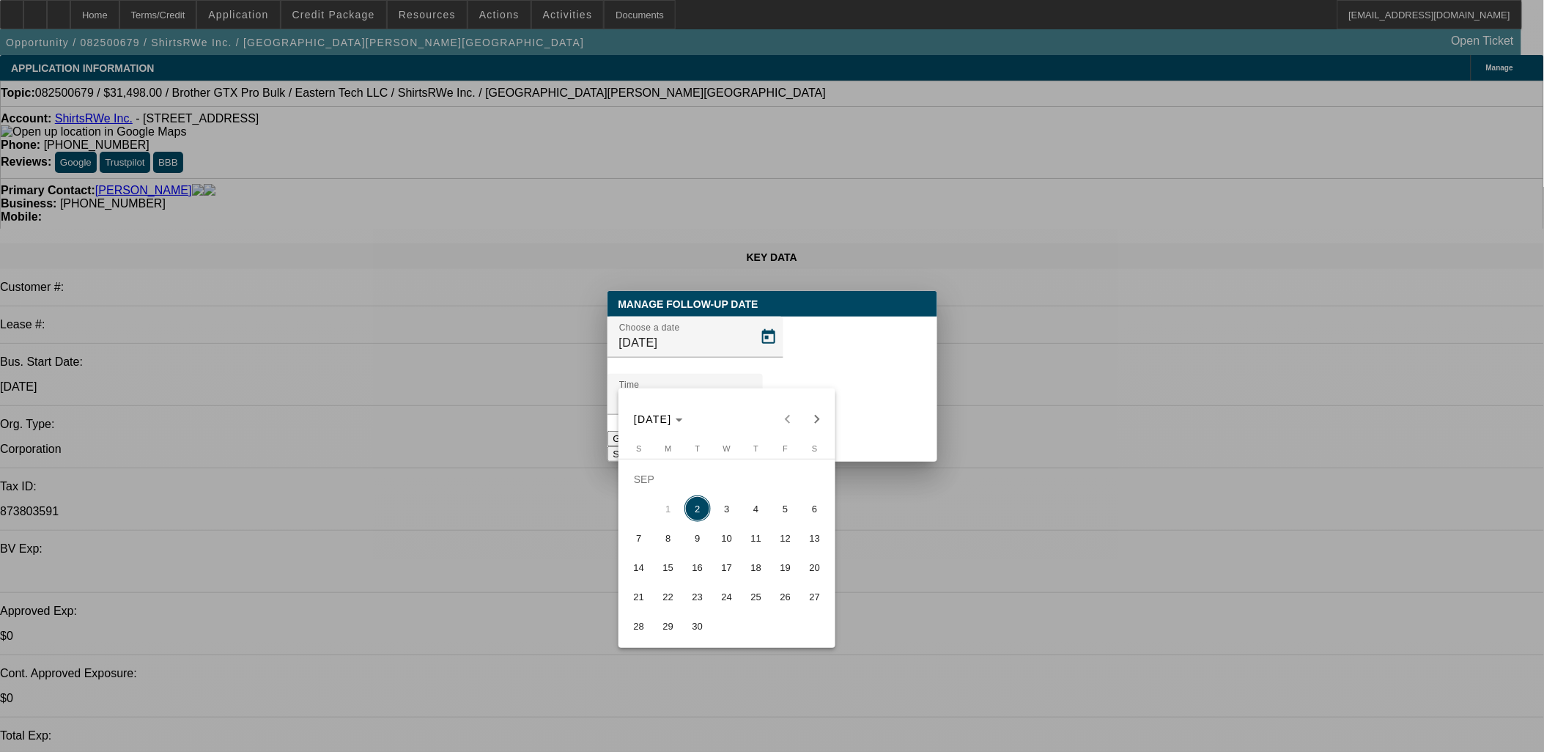
click at [783, 551] on span "12" at bounding box center [786, 538] width 26 height 26
type input "[DATE]"
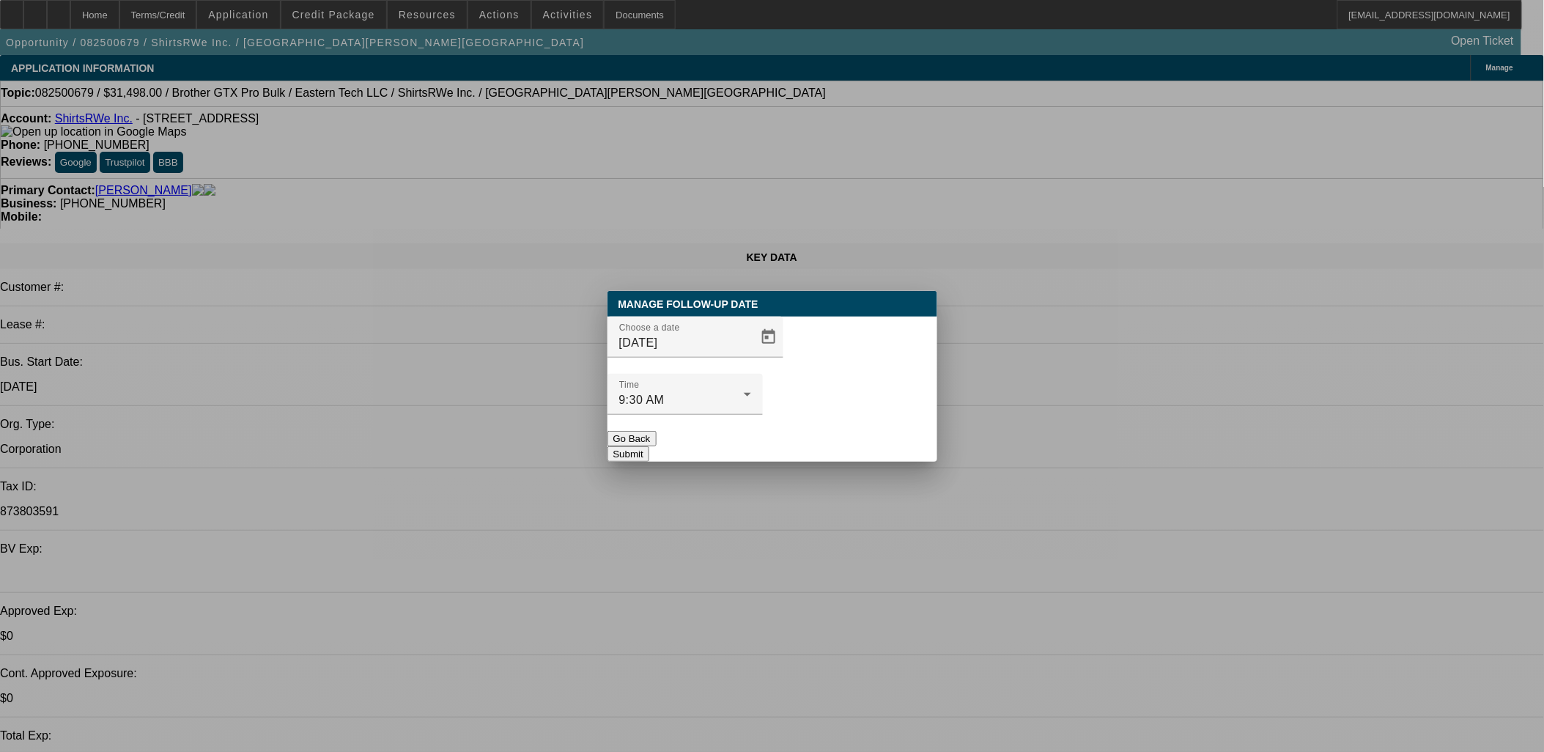
click at [649, 446] on button "Submit" at bounding box center [629, 453] width 42 height 15
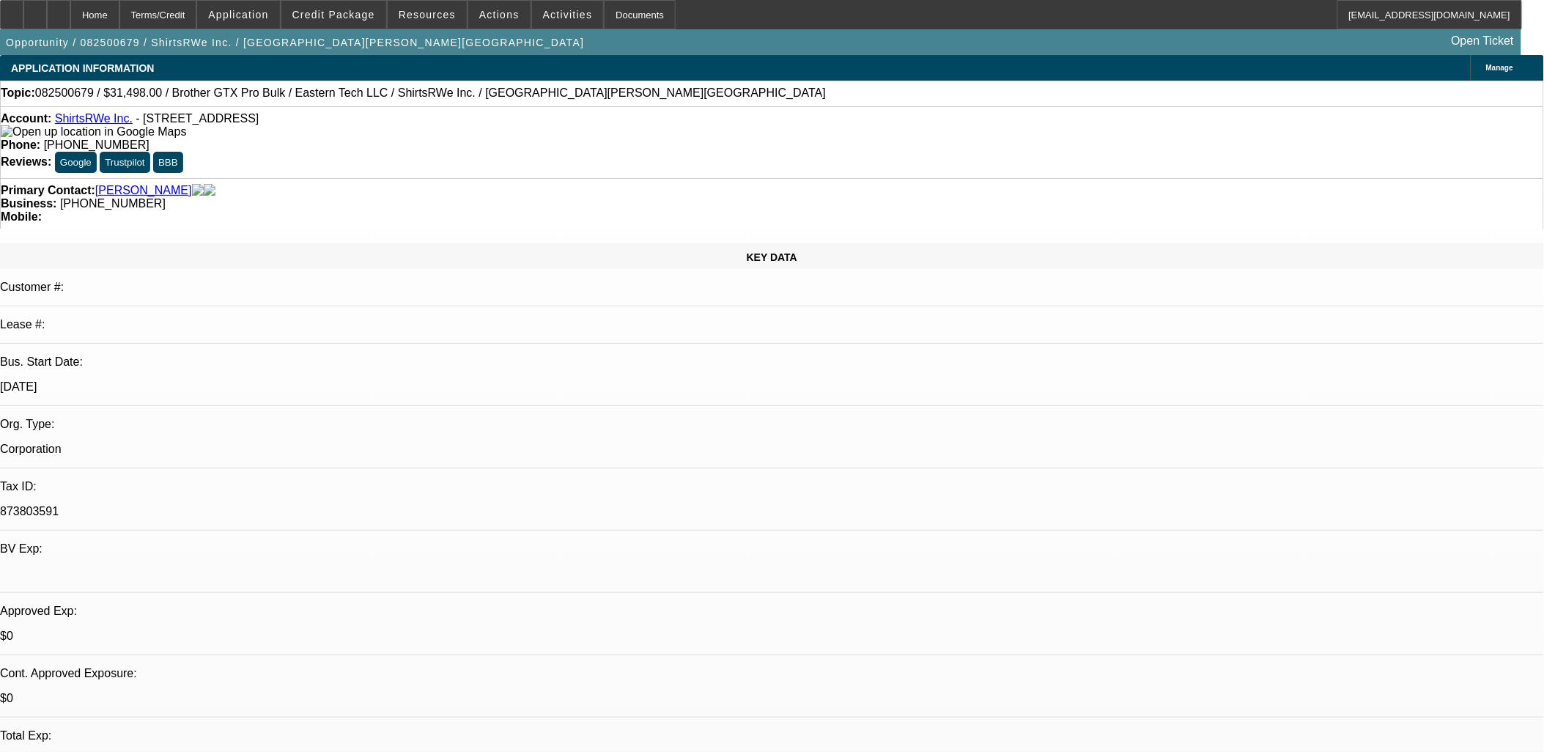
radio input "true"
paste textarea "What year were both those Brother machines manufactured? What’s their serial nu…"
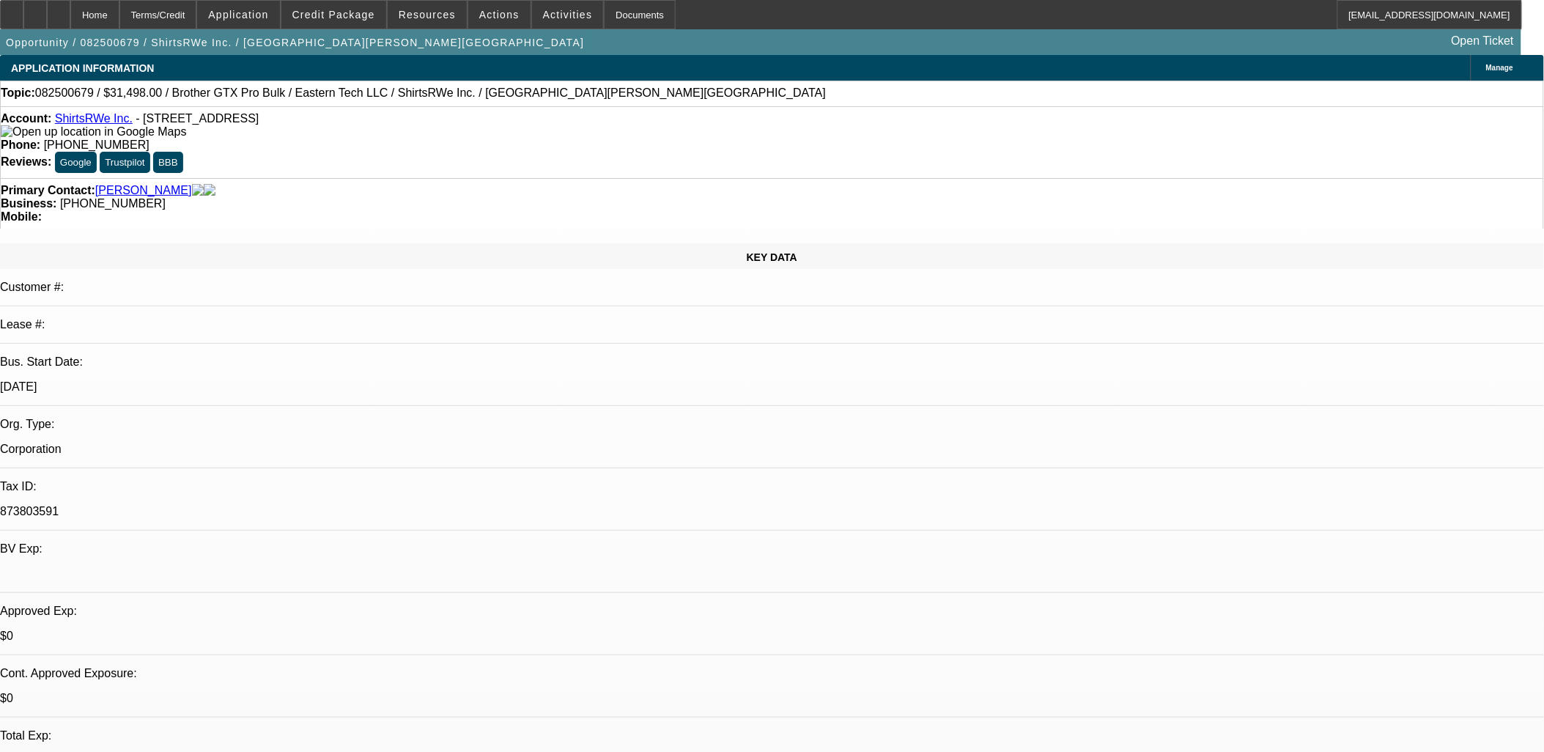
type textarea "What year were both those Brother machines manufactured? What’s their serial nu…"
radio input "true"
